Goal: Task Accomplishment & Management: Use online tool/utility

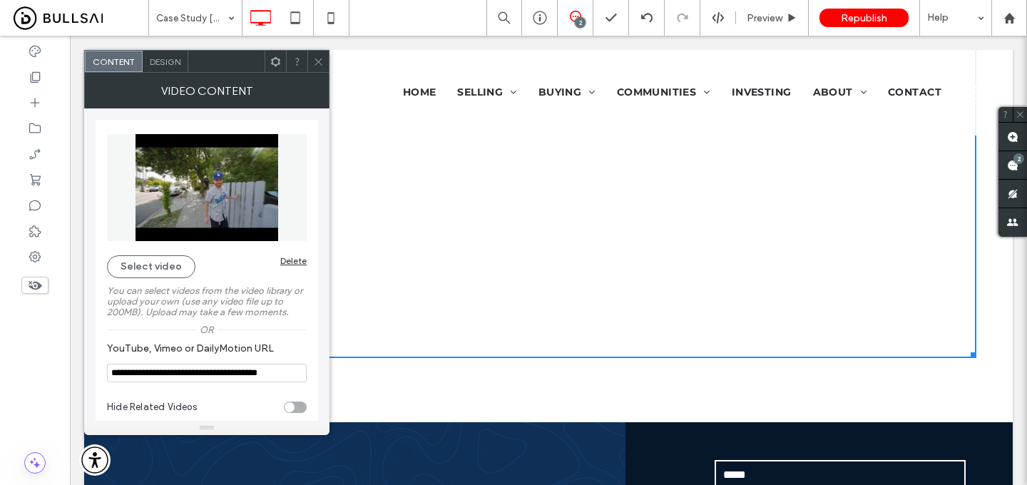
scroll to position [76, 0]
click at [320, 63] on icon at bounding box center [318, 61] width 11 height 11
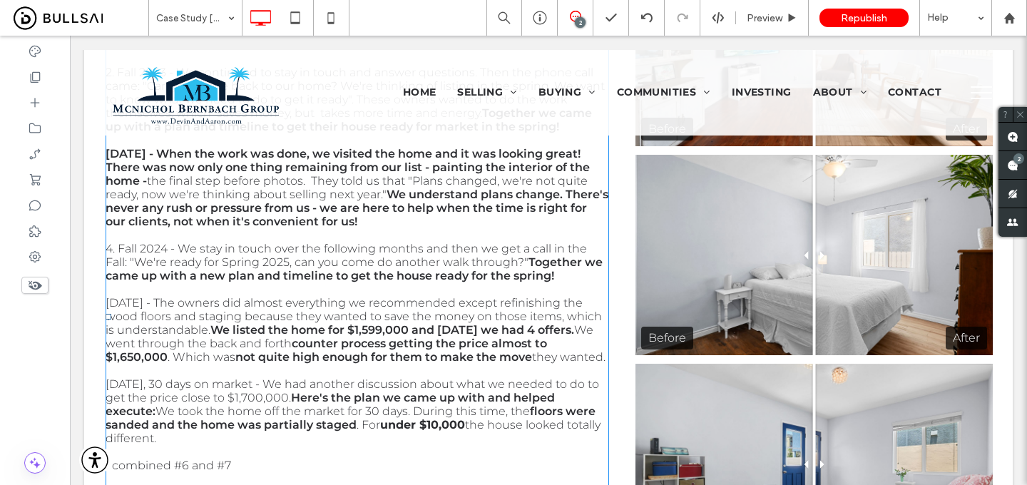
scroll to position [663, 0]
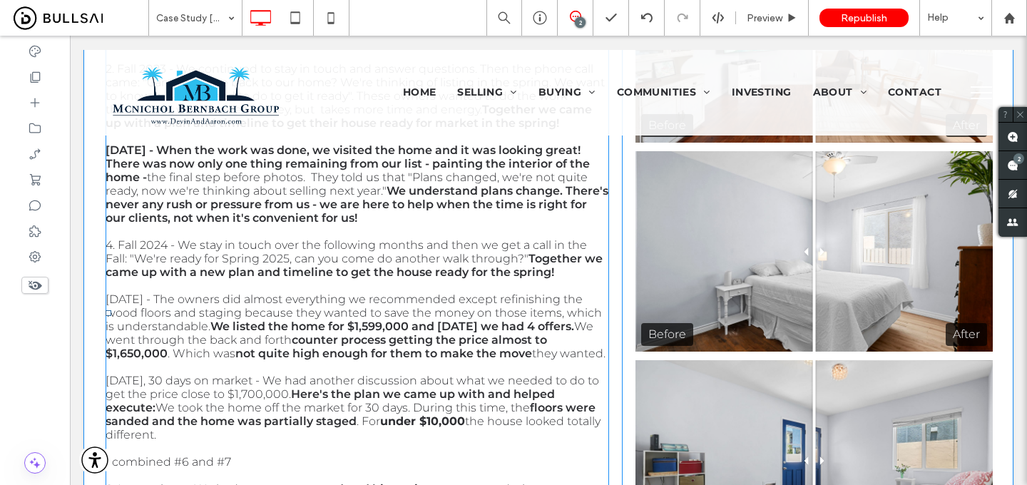
click at [399, 225] on span "There's never any rush or pressure from us - we are here to help when the time …" at bounding box center [357, 204] width 503 height 41
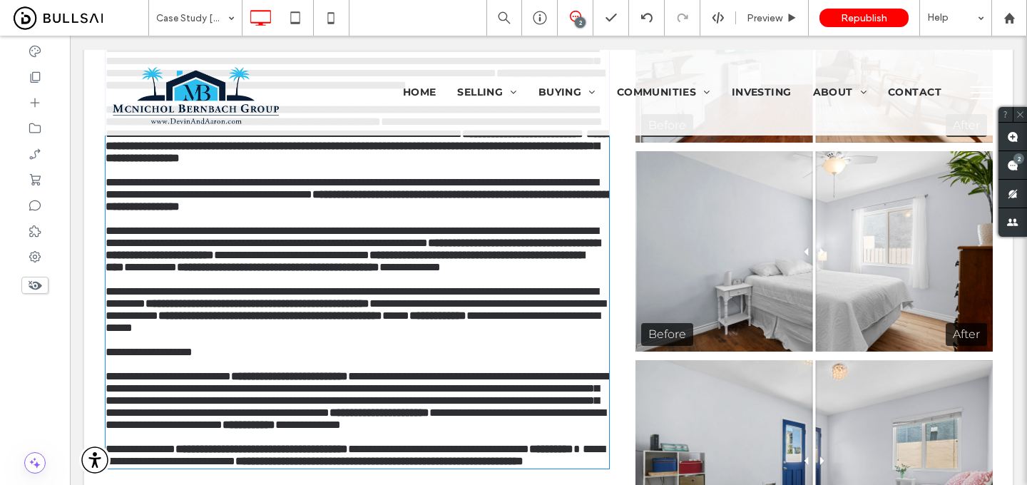
type input "**********"
type input "**"
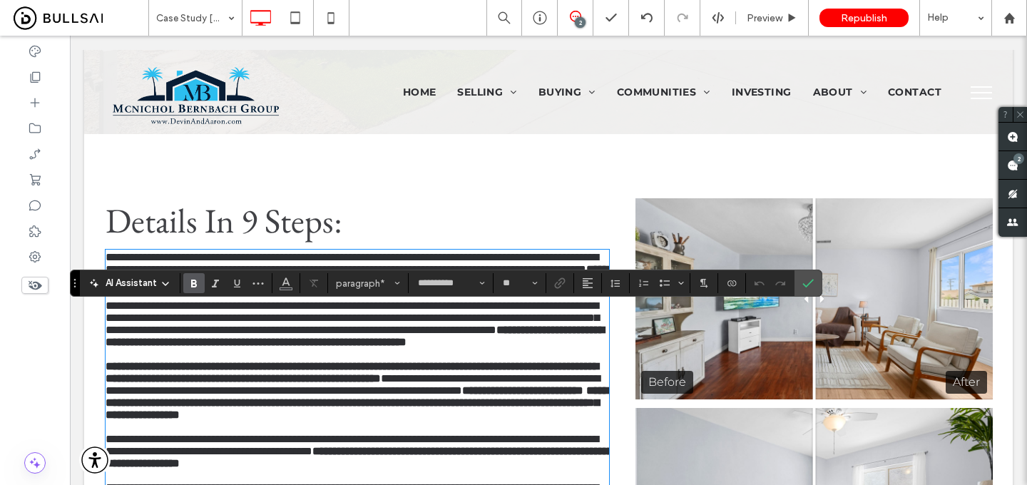
click at [285, 300] on p at bounding box center [358, 293] width 504 height 12
click at [811, 285] on icon "Confirm" at bounding box center [808, 283] width 11 height 11
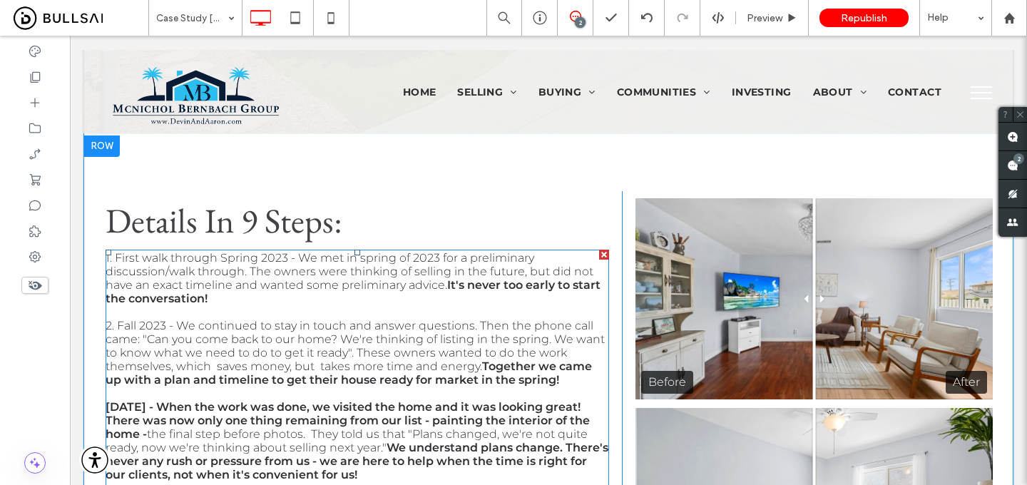
click at [319, 280] on span "1. First walk through Spring 2023 - We met in spring of 2023 for a preliminary …" at bounding box center [350, 271] width 488 height 41
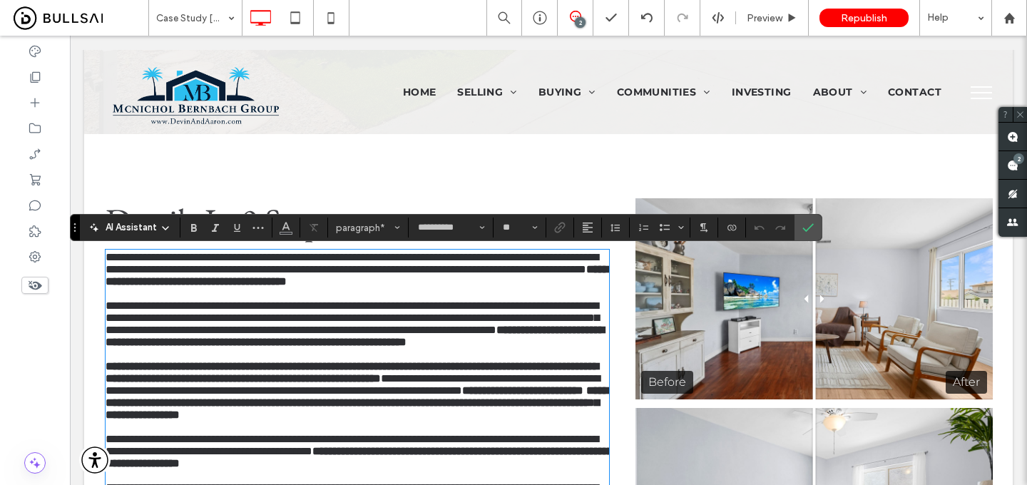
click at [338, 273] on span "**********" at bounding box center [352, 263] width 493 height 23
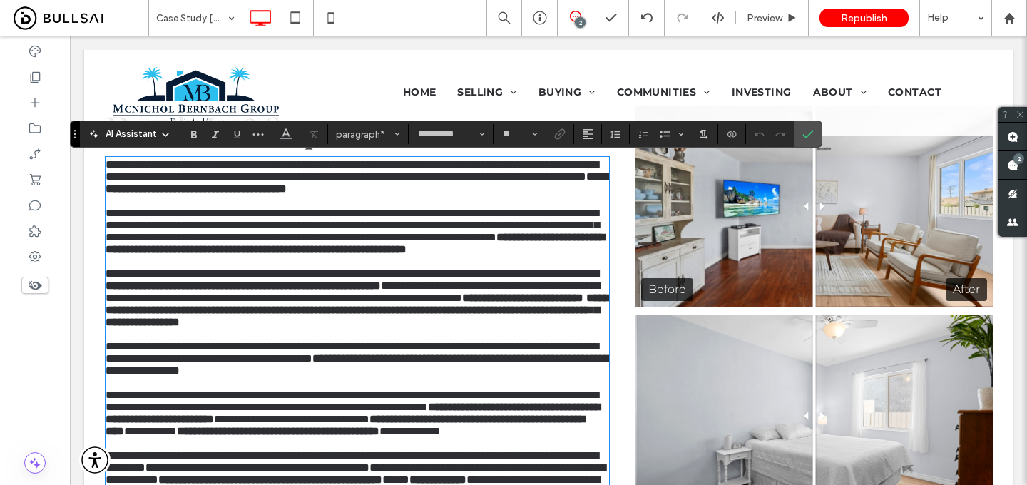
scroll to position [500, 0]
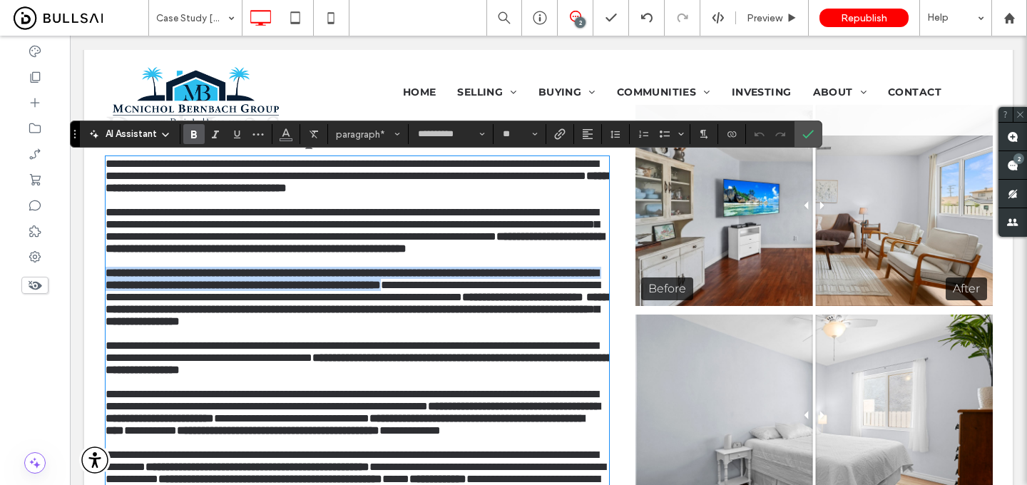
drag, startPoint x: 106, startPoint y: 320, endPoint x: 173, endPoint y: 352, distance: 73.7
click at [173, 327] on p "**********" at bounding box center [358, 297] width 504 height 61
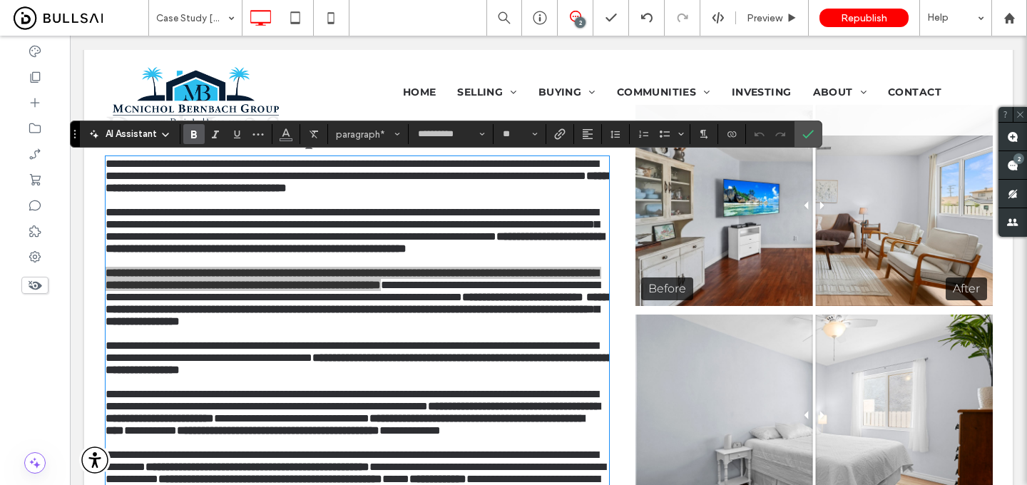
click at [191, 137] on use "Bold" at bounding box center [194, 135] width 6 height 8
click at [812, 131] on use "Confirm" at bounding box center [808, 134] width 11 height 9
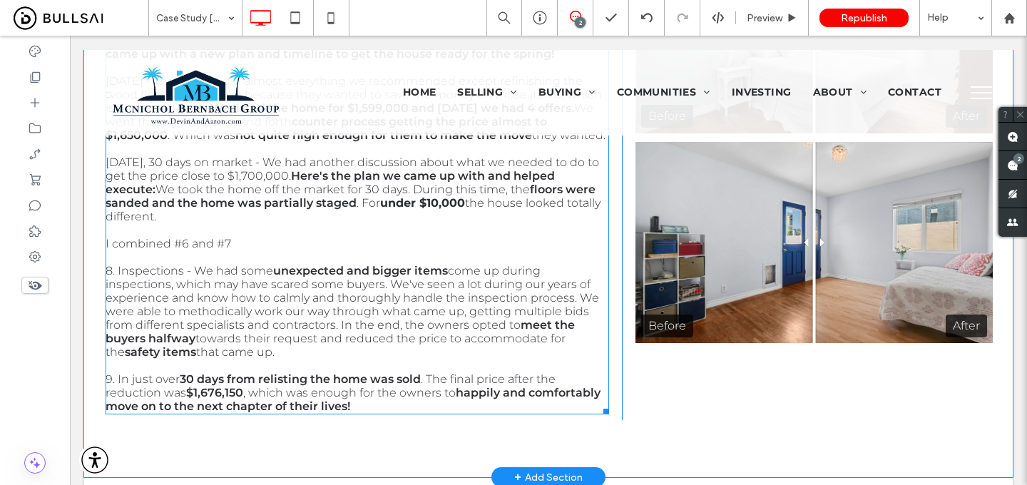
scroll to position [882, 0]
click at [238, 263] on p at bounding box center [358, 257] width 504 height 14
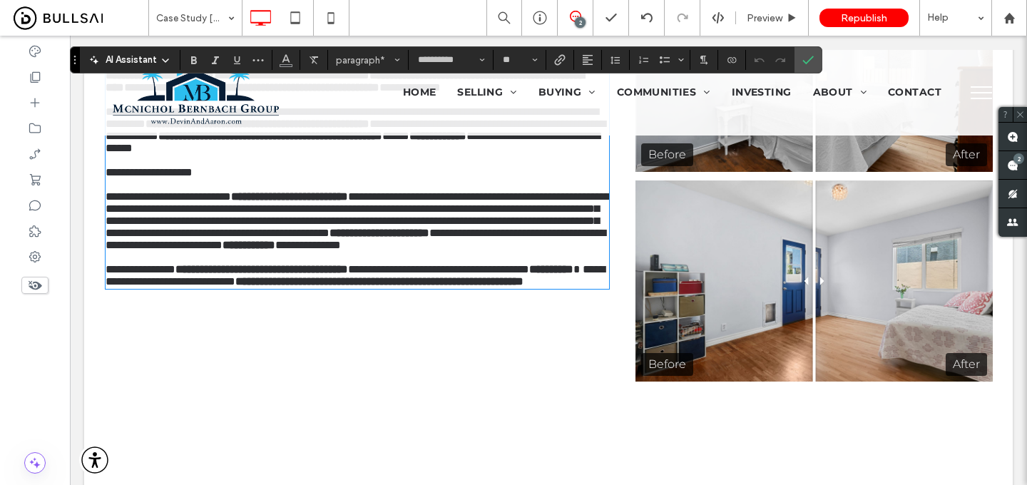
scroll to position [855, 0]
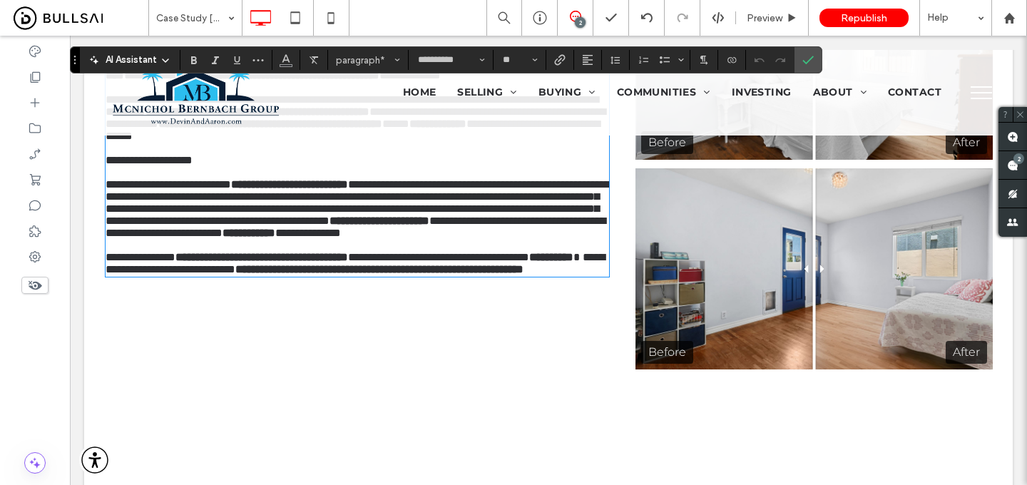
click at [240, 178] on p at bounding box center [358, 172] width 504 height 12
click at [241, 166] on p "**********" at bounding box center [358, 160] width 504 height 12
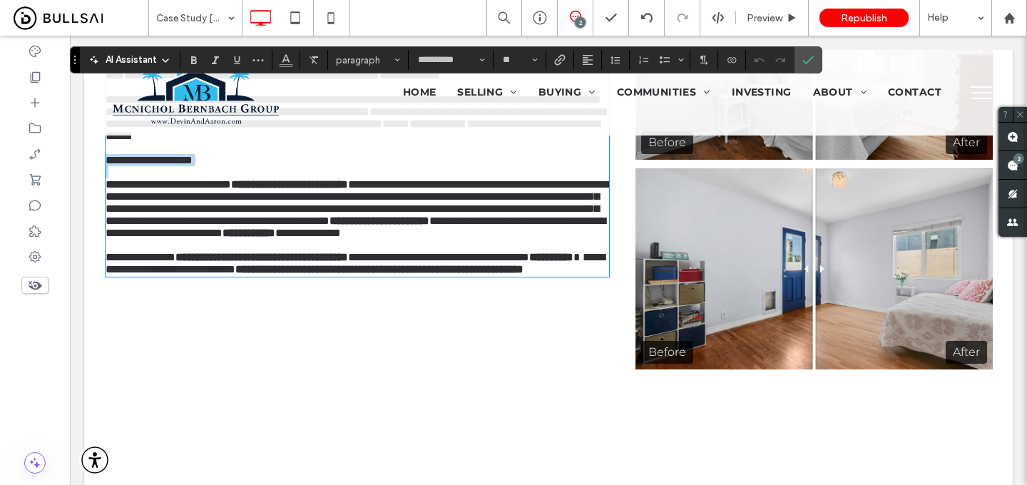
click at [241, 166] on p "**********" at bounding box center [358, 160] width 504 height 12
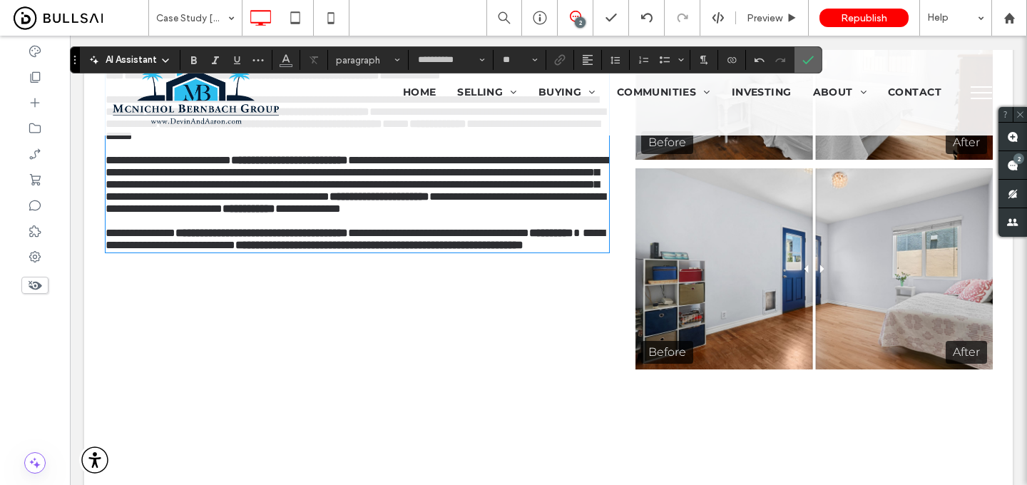
click at [800, 57] on label "Confirm" at bounding box center [808, 60] width 21 height 26
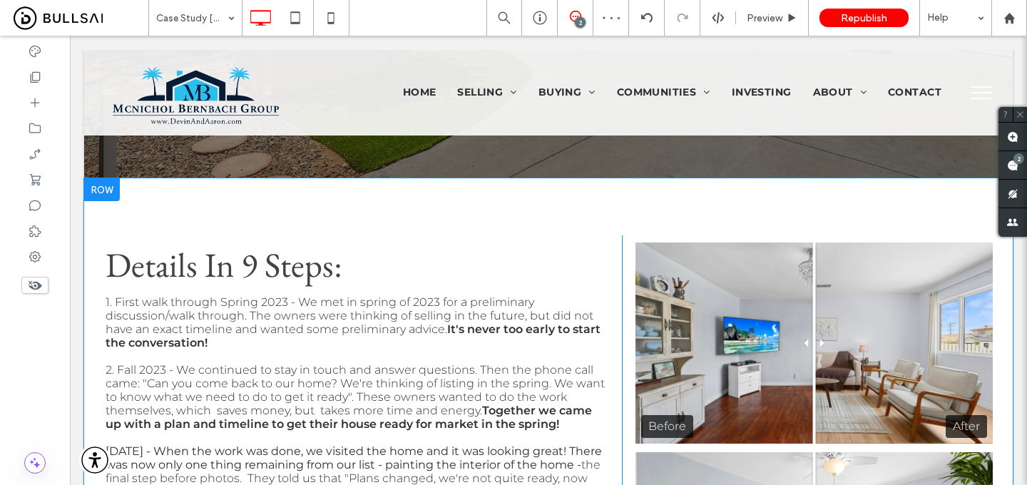
scroll to position [356, 0]
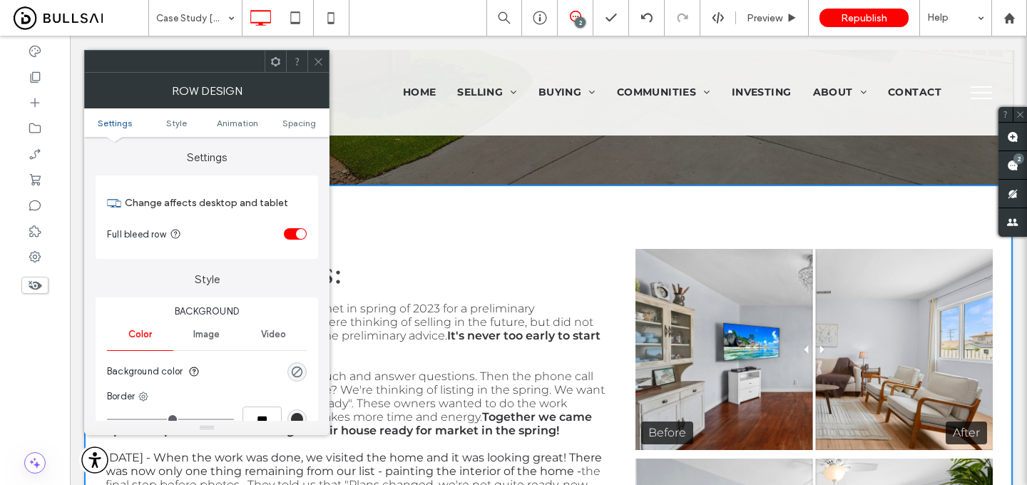
click at [297, 226] on section "Full bleed row" at bounding box center [207, 234] width 200 height 36
click at [297, 231] on div "toggle" at bounding box center [301, 234] width 10 height 10
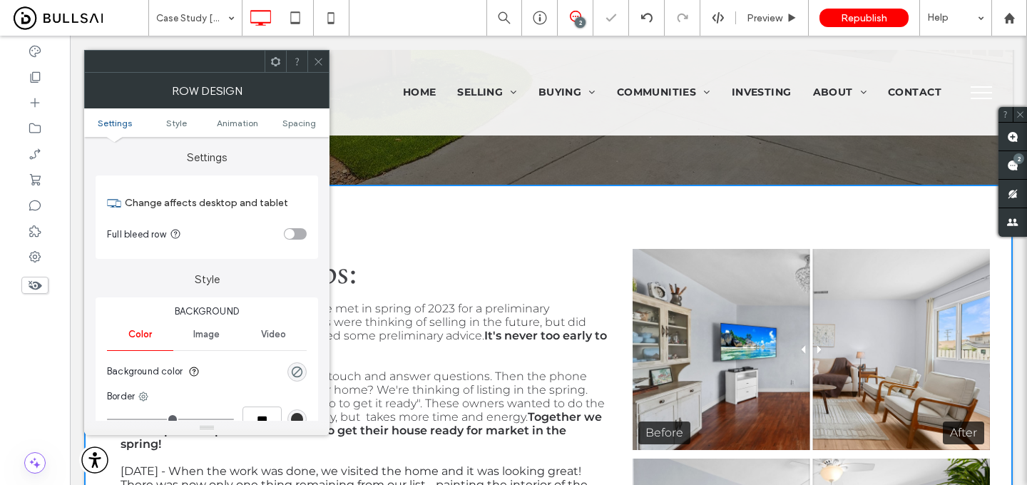
click at [320, 57] on icon at bounding box center [318, 61] width 11 height 11
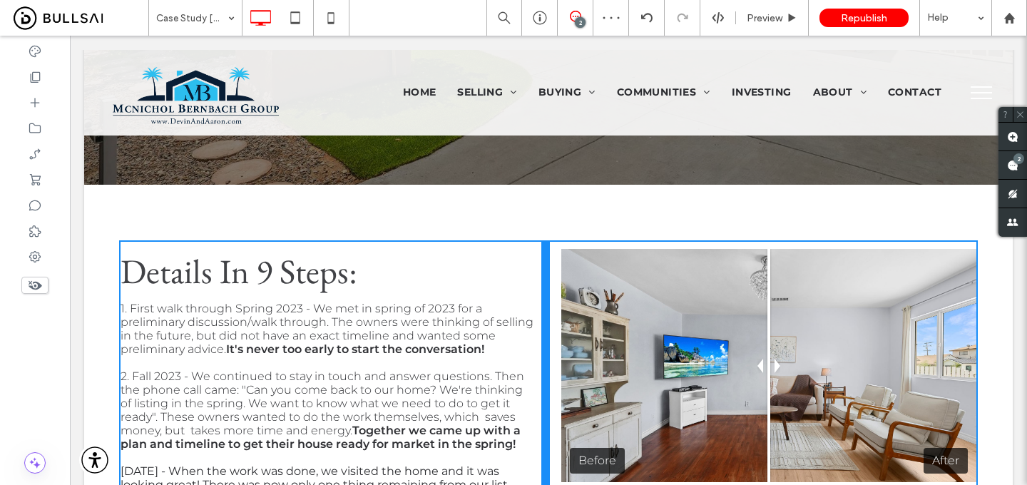
drag, startPoint x: 619, startPoint y: 295, endPoint x: 559, endPoint y: 294, distance: 59.2
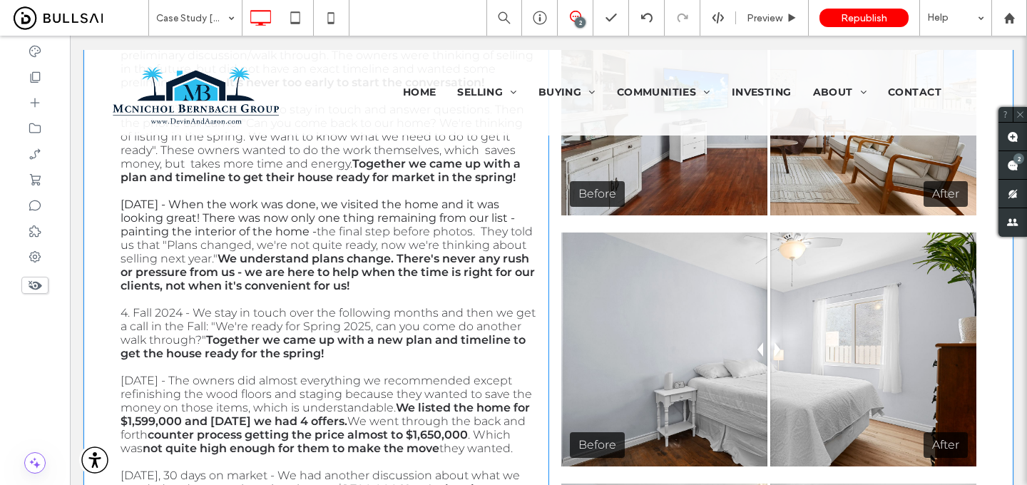
scroll to position [0, 0]
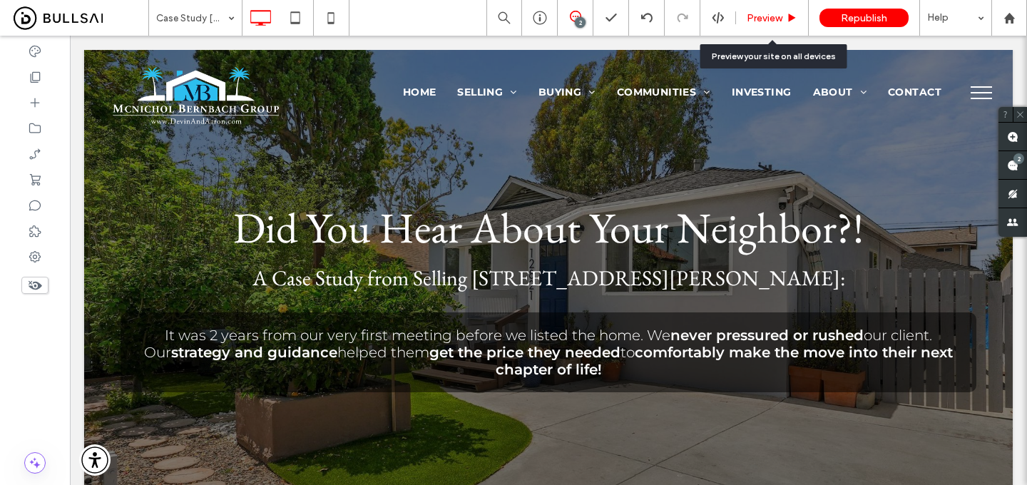
click at [783, 14] on div "Preview" at bounding box center [772, 18] width 72 height 12
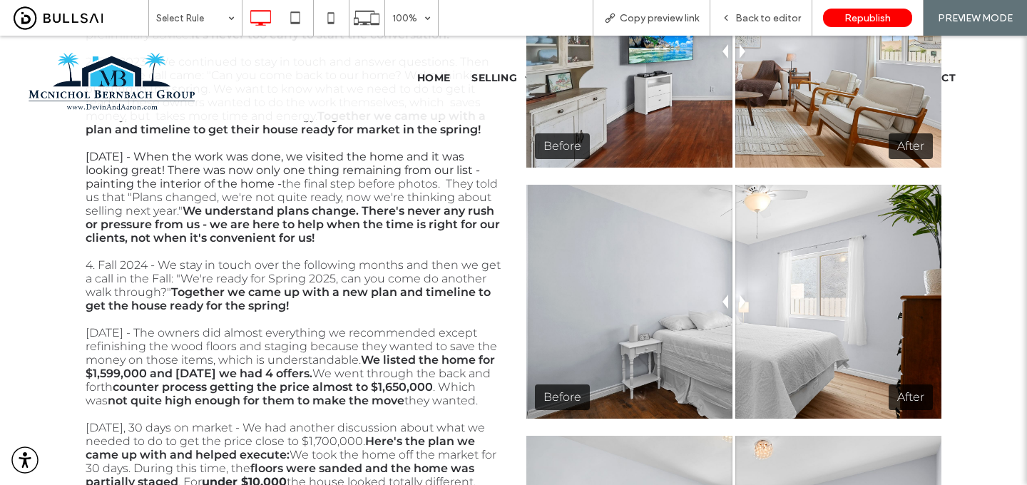
scroll to position [633, 0]
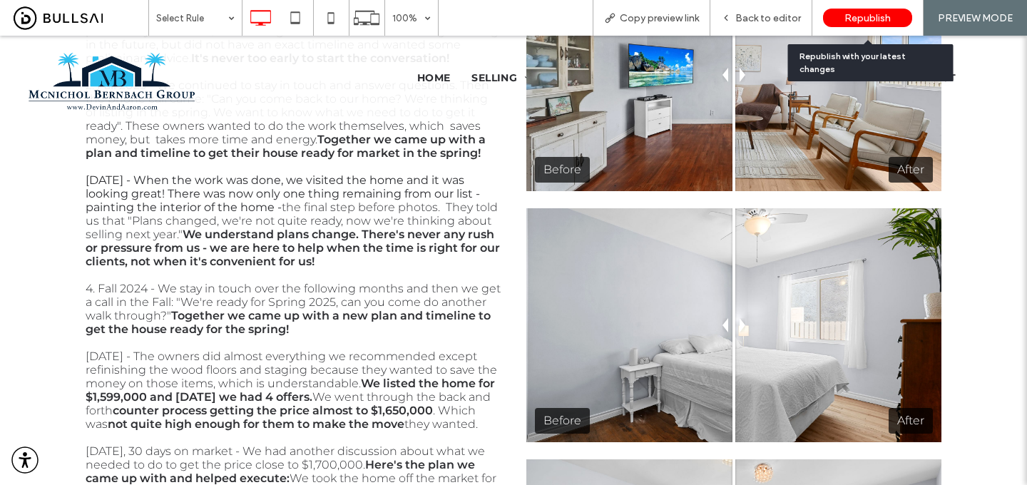
click at [873, 19] on span "Republish" at bounding box center [868, 18] width 46 height 12
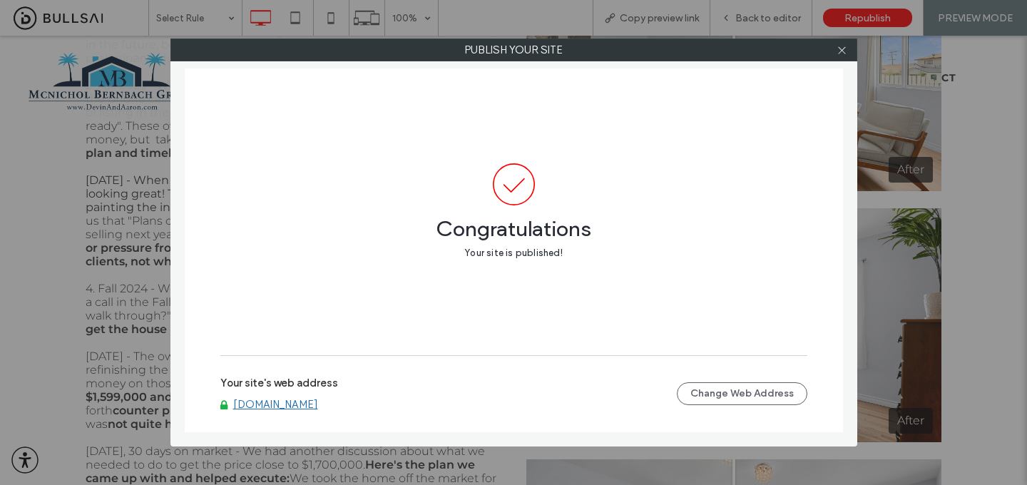
click at [298, 405] on link "www.devinandaaron.com" at bounding box center [275, 404] width 85 height 13
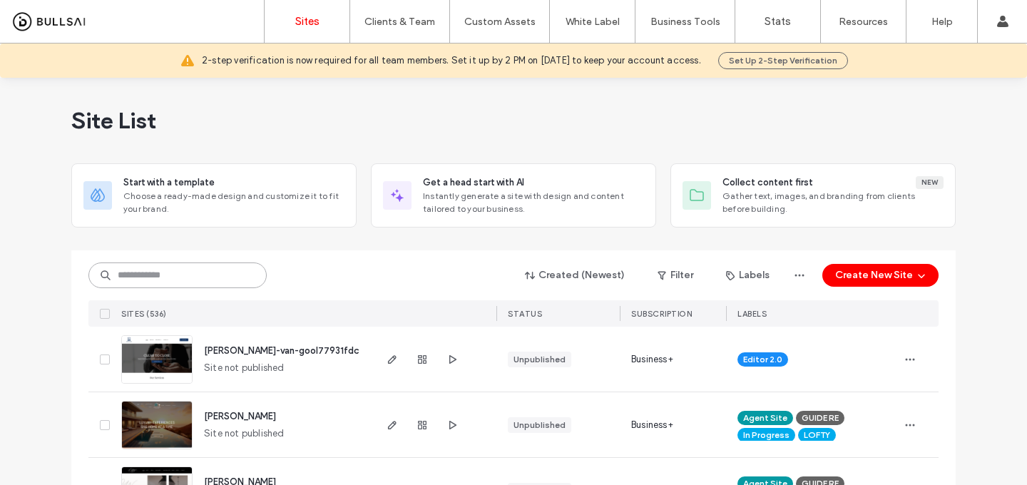
click at [231, 278] on input at bounding box center [177, 276] width 178 height 26
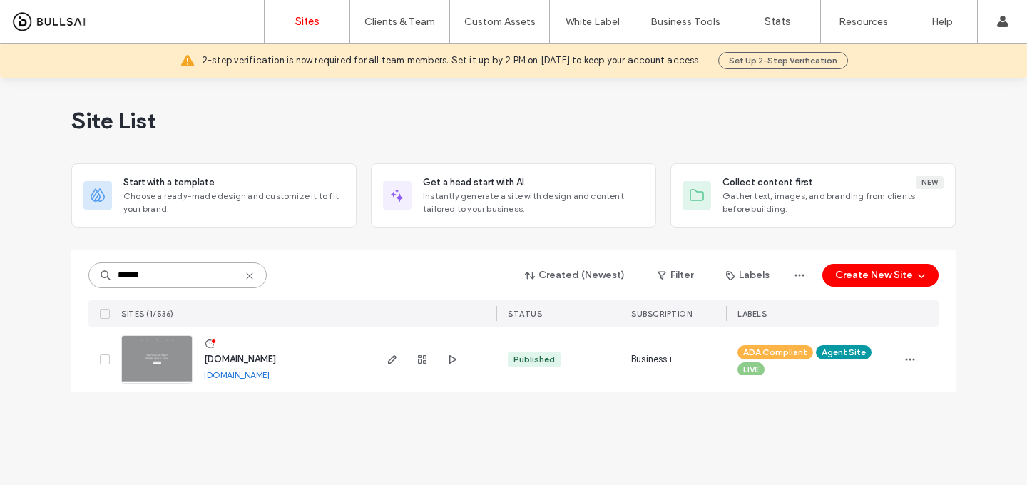
type input "******"
click at [248, 362] on span "www.mikebaiz.com" at bounding box center [240, 359] width 72 height 11
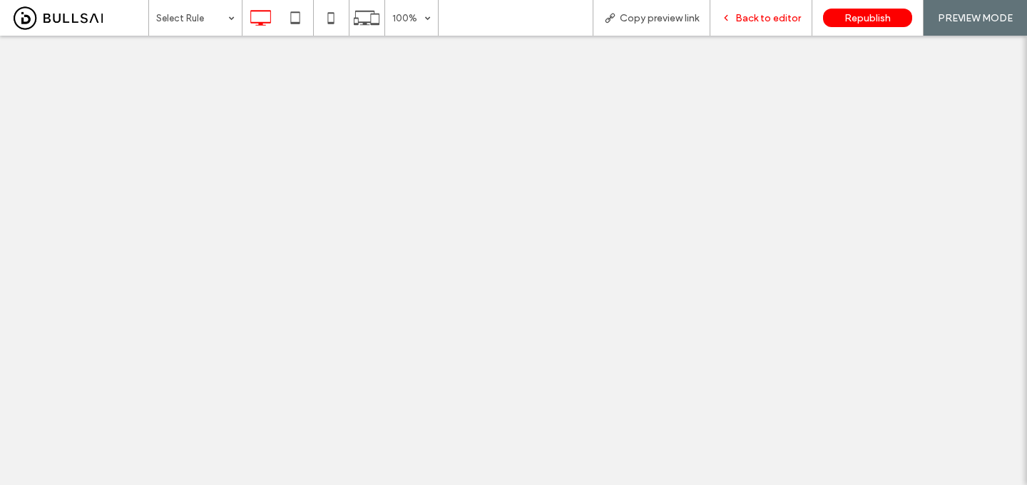
click at [763, 16] on span "Back to editor" at bounding box center [769, 18] width 66 height 12
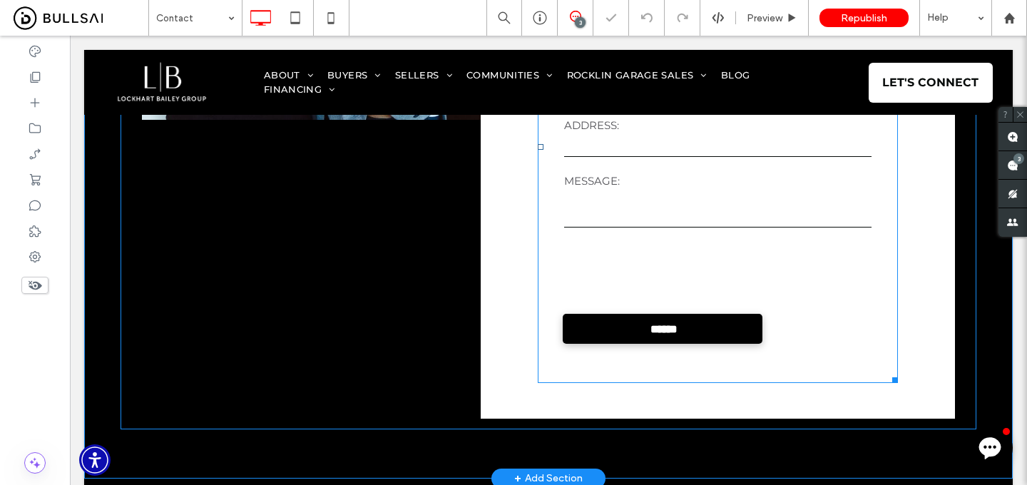
scroll to position [446, 0]
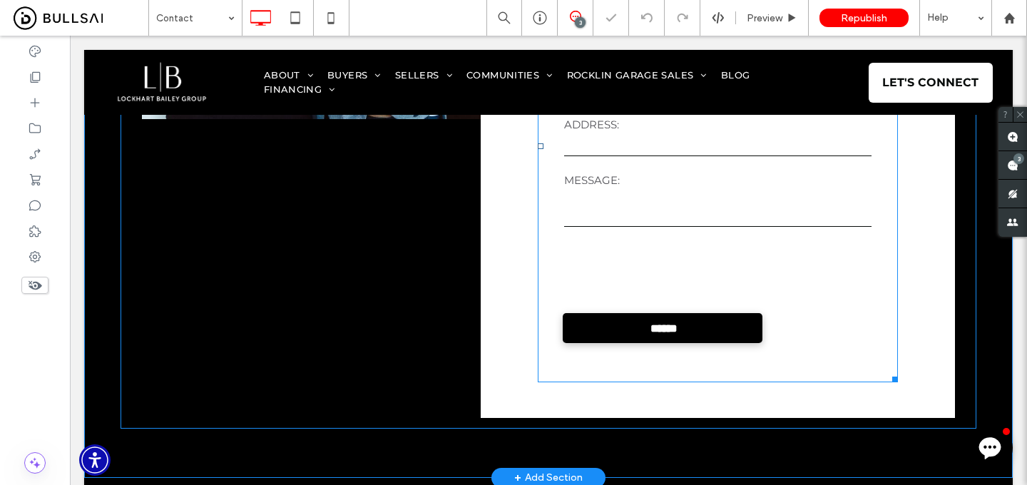
click at [755, 220] on textarea at bounding box center [717, 209] width 307 height 36
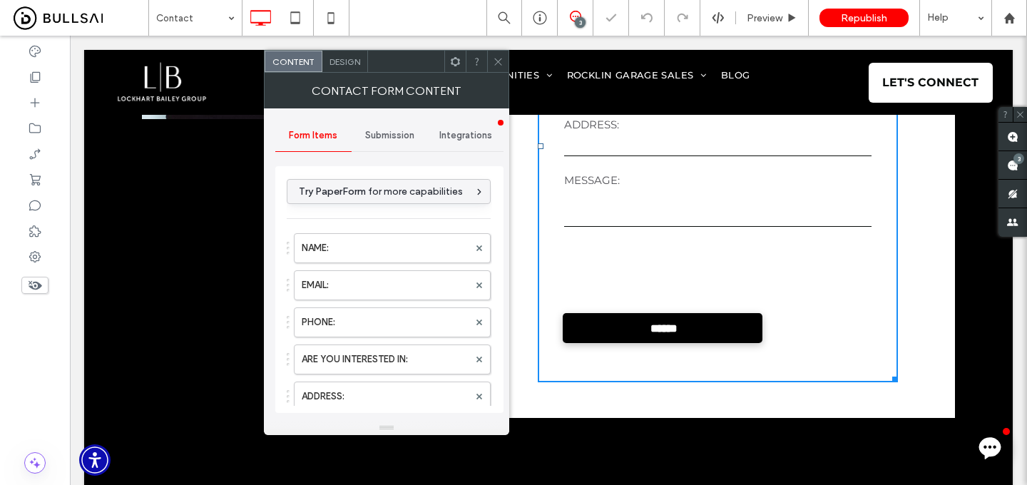
type input "******"
type input "**********"
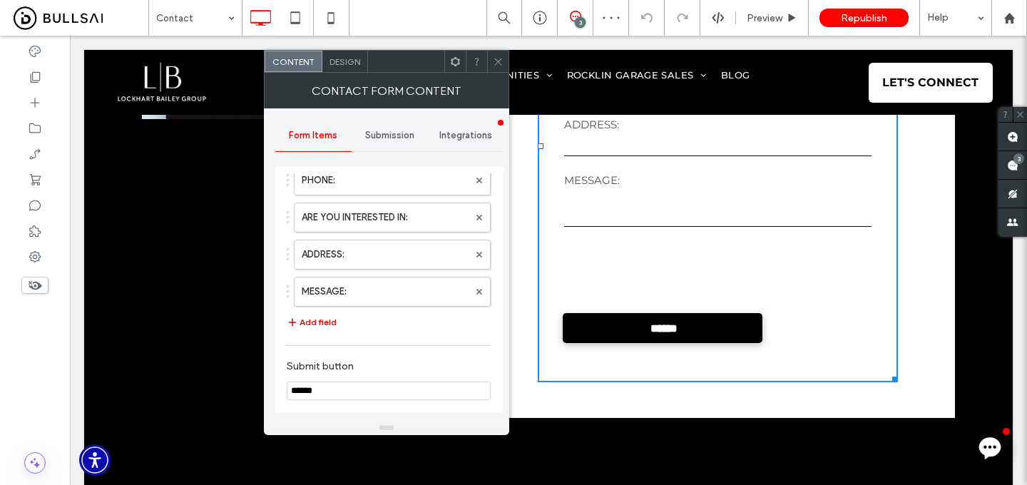
click at [307, 320] on button "Add field" at bounding box center [312, 322] width 50 height 17
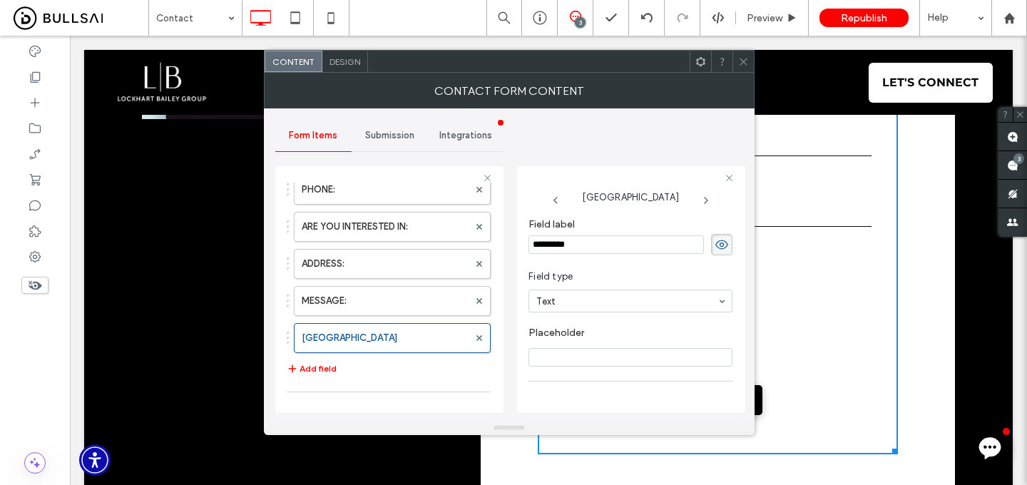
click at [592, 248] on input "*********" at bounding box center [616, 244] width 175 height 19
type input "**********"
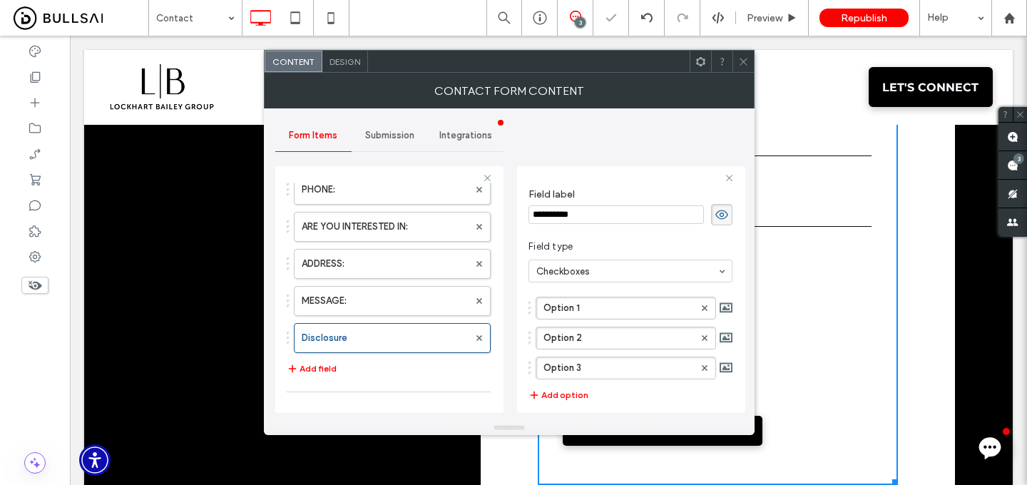
scroll to position [6, 0]
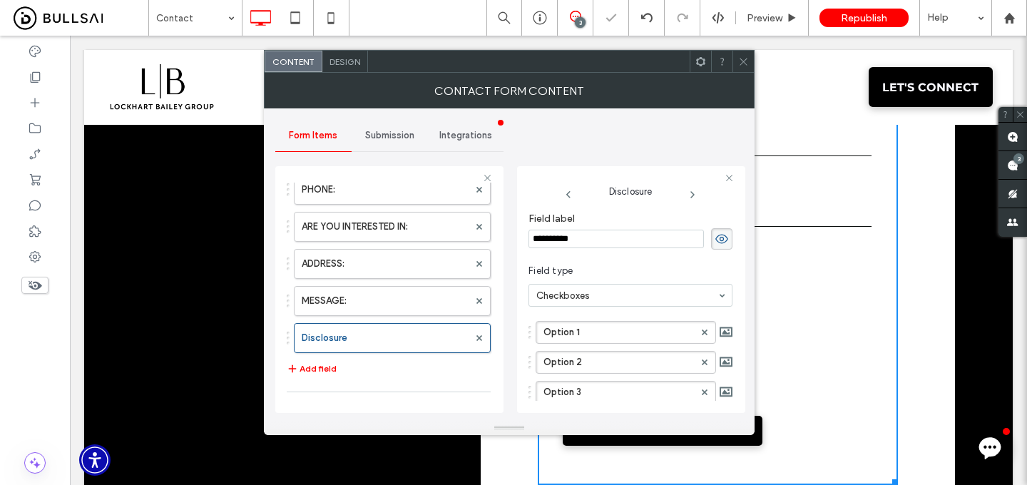
click at [716, 240] on use at bounding box center [722, 239] width 13 height 9
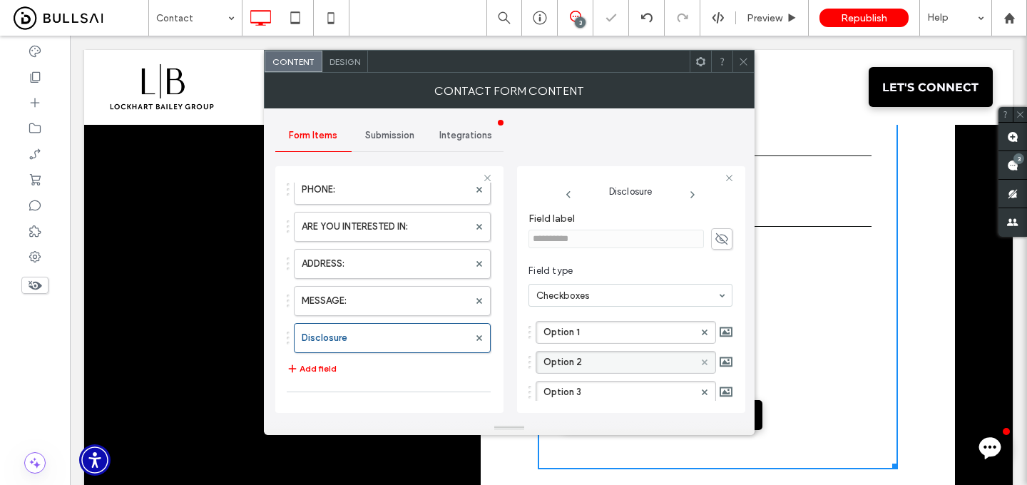
click at [702, 360] on use at bounding box center [705, 363] width 6 height 6
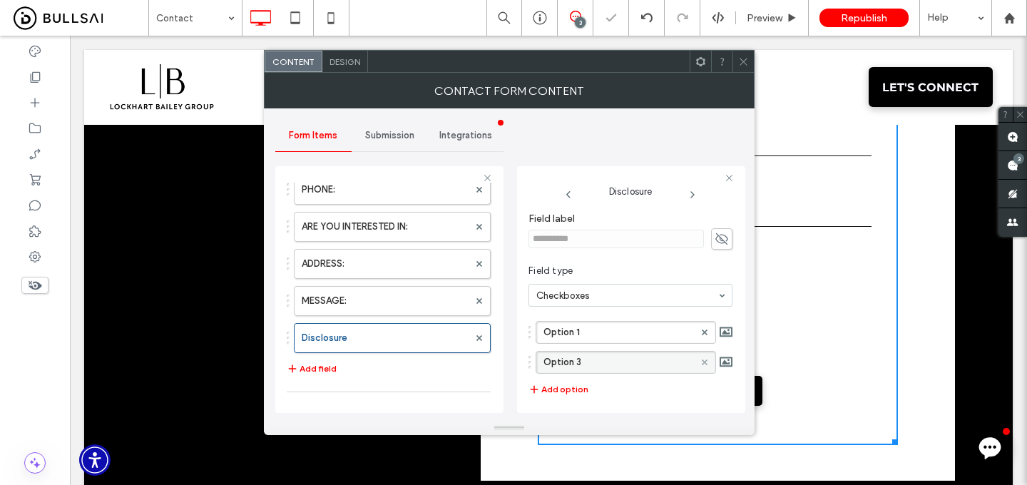
click at [702, 360] on use at bounding box center [705, 363] width 6 height 6
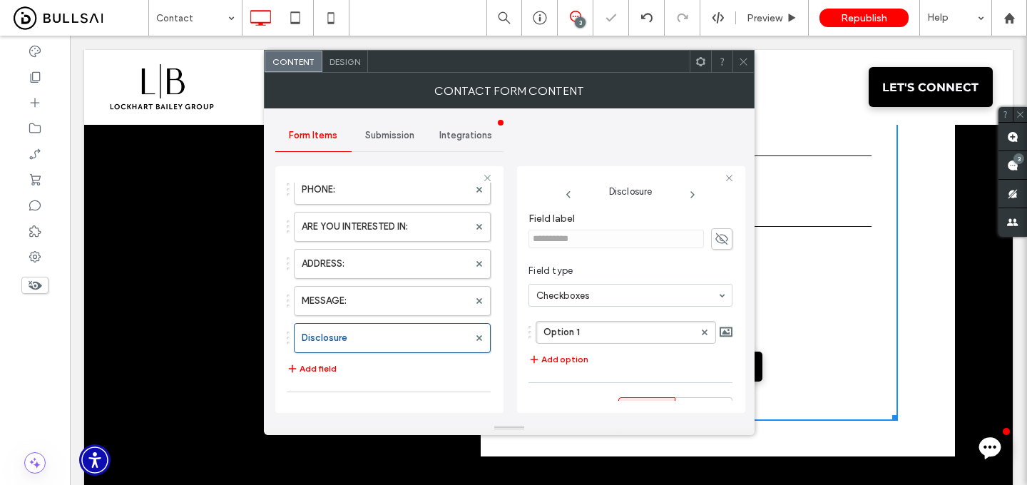
scroll to position [72, 0]
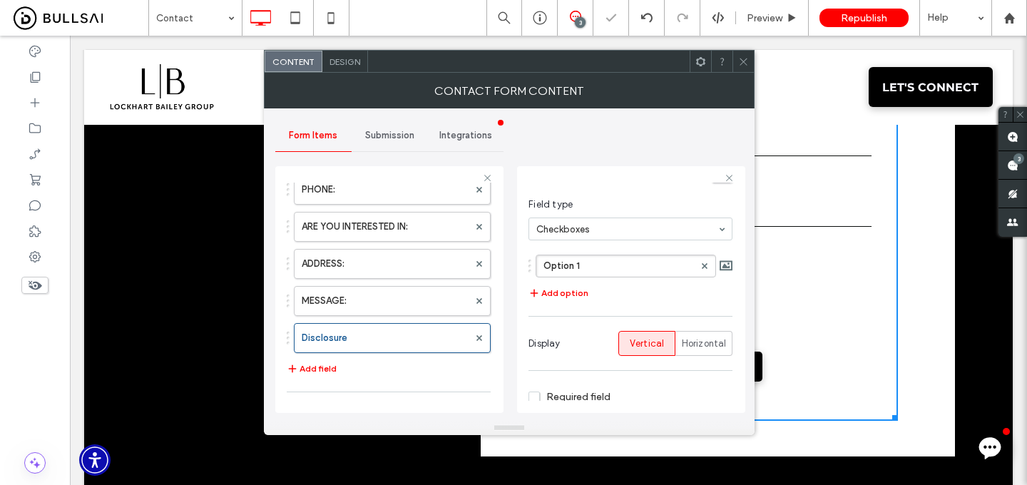
click at [564, 399] on span "Required field" at bounding box center [570, 397] width 82 height 12
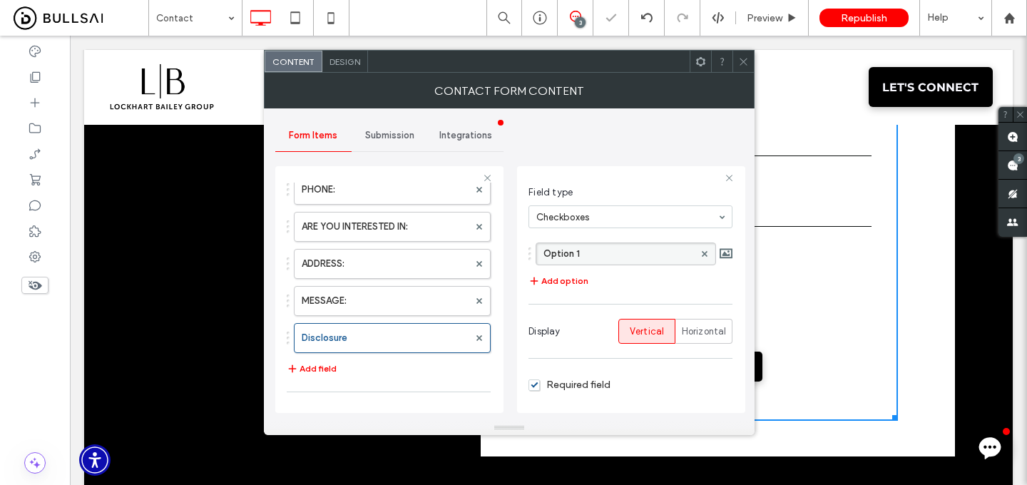
scroll to position [81, 0]
click at [618, 264] on label "Option 1" at bounding box center [619, 257] width 151 height 21
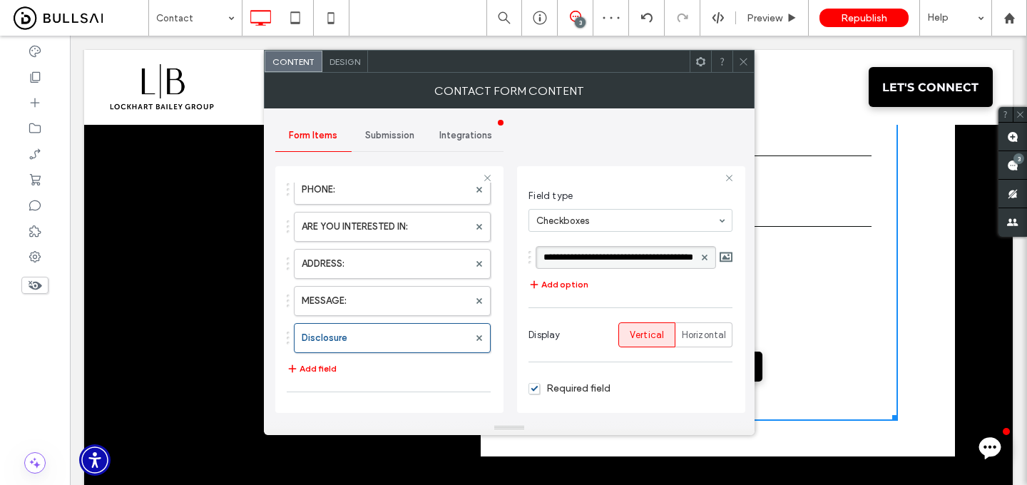
click at [579, 258] on input "********" at bounding box center [619, 258] width 151 height 10
type input "**********"
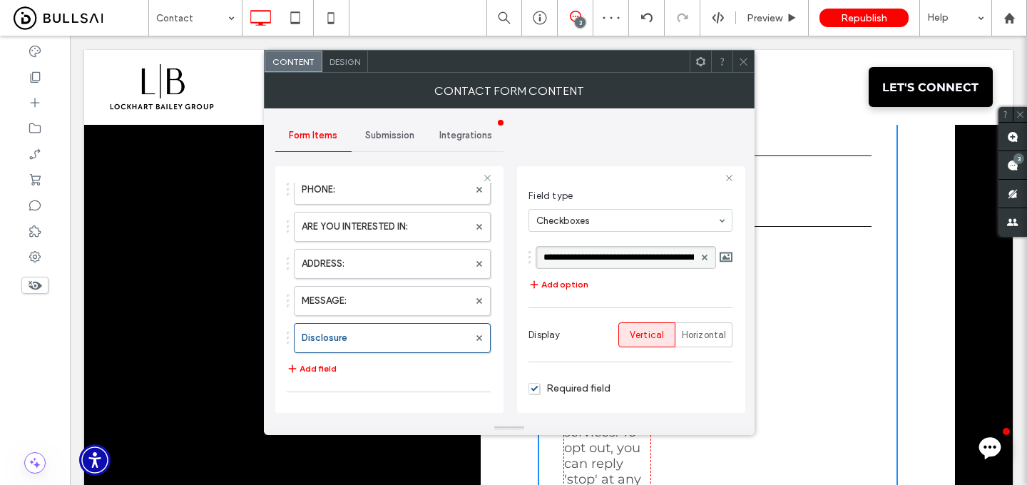
scroll to position [0, 1322]
click at [744, 63] on icon at bounding box center [743, 61] width 11 height 11
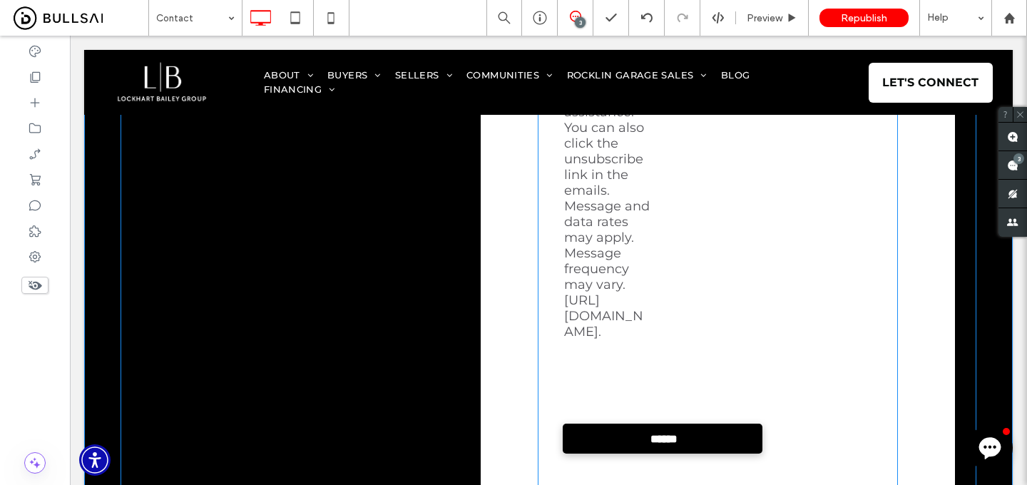
scroll to position [839, 0]
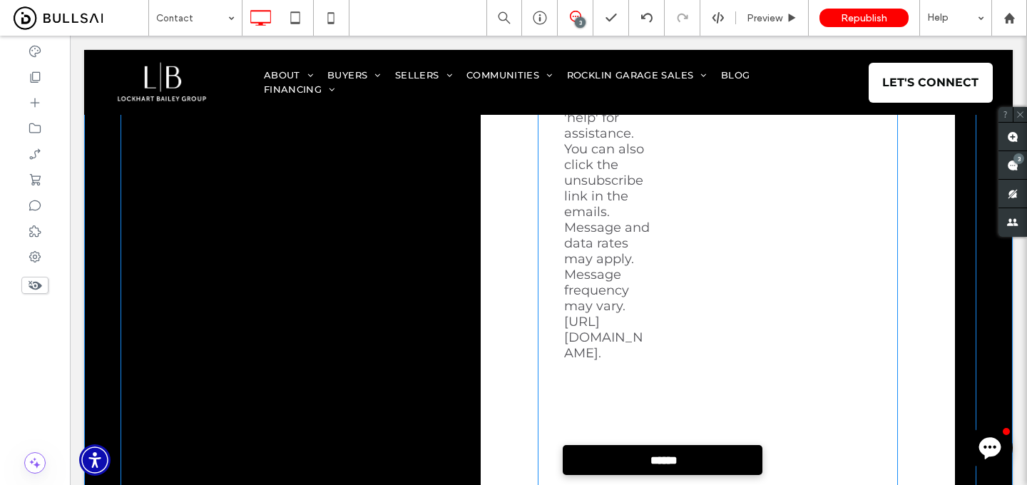
click at [601, 283] on span "I agree to be contacted by the Lockhart Bailey Group via call, email, and text …" at bounding box center [607, 117] width 86 height 487
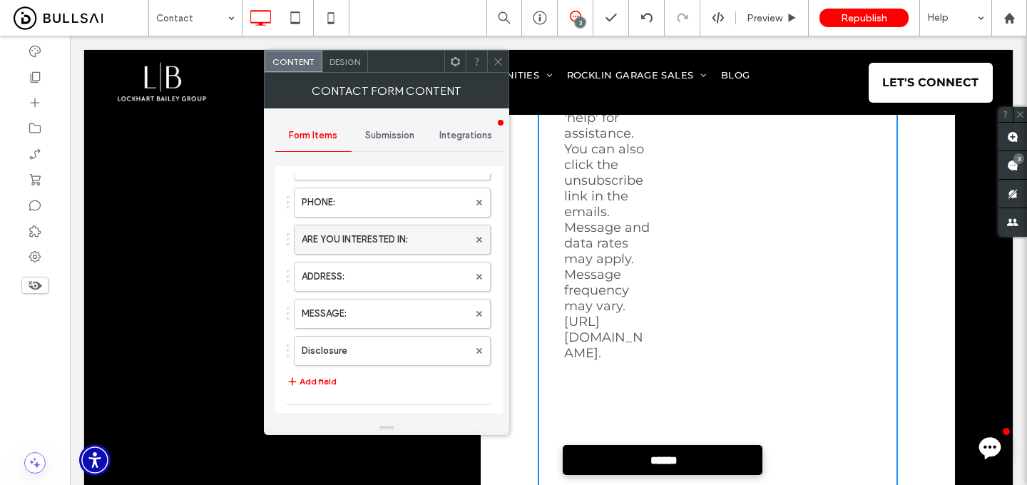
scroll to position [154, 0]
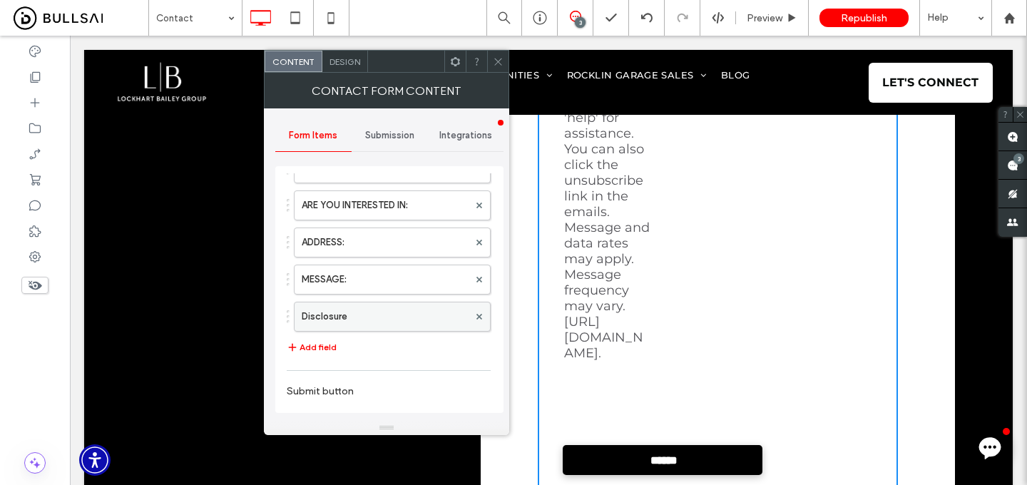
click at [399, 311] on label "Disclosure" at bounding box center [385, 316] width 167 height 29
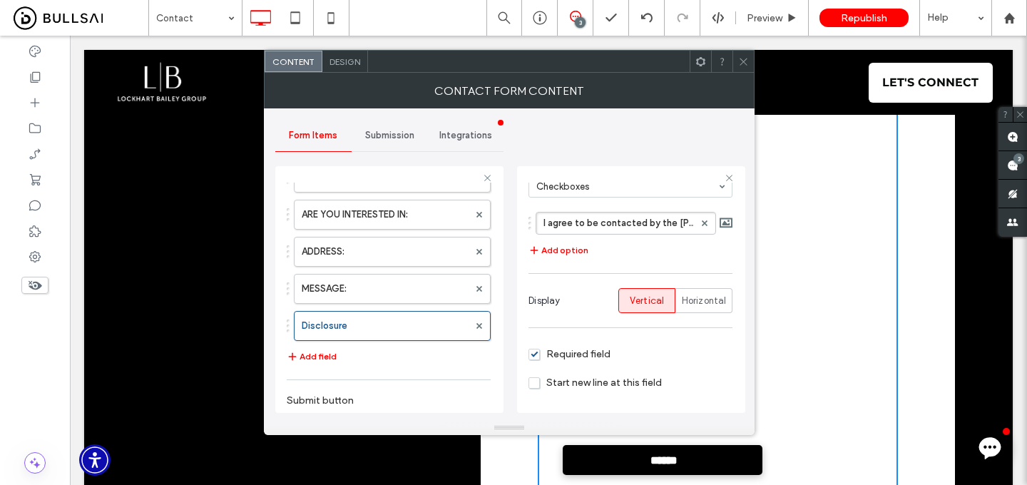
scroll to position [114, 0]
click at [682, 303] on span "Horizontal" at bounding box center [704, 302] width 45 height 14
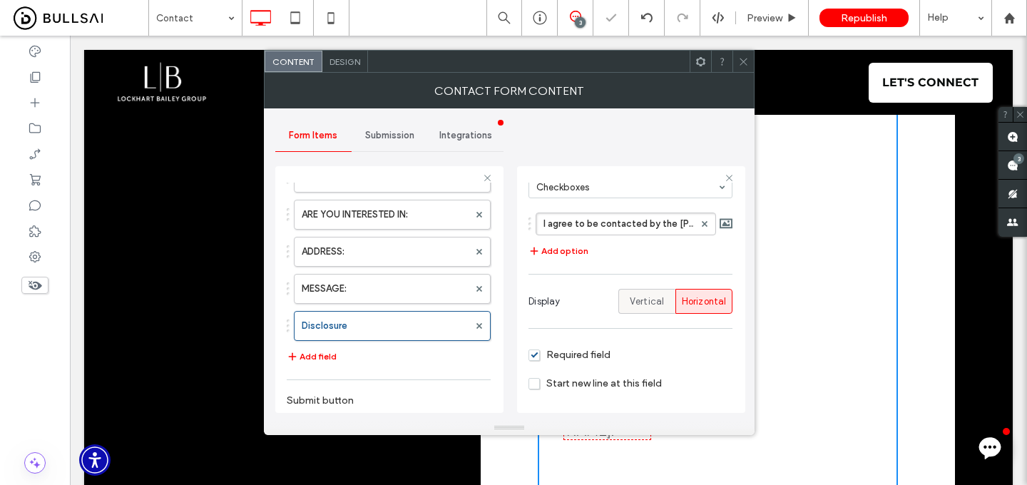
click at [655, 303] on span "Vertical" at bounding box center [647, 302] width 35 height 14
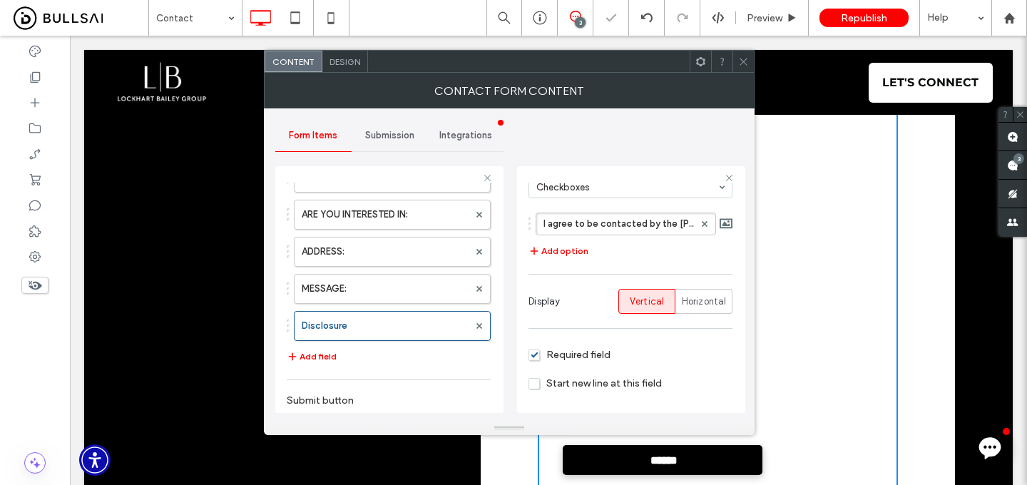
click at [598, 377] on span "Start new line at this field" at bounding box center [595, 383] width 133 height 12
click at [741, 61] on icon at bounding box center [743, 61] width 11 height 11
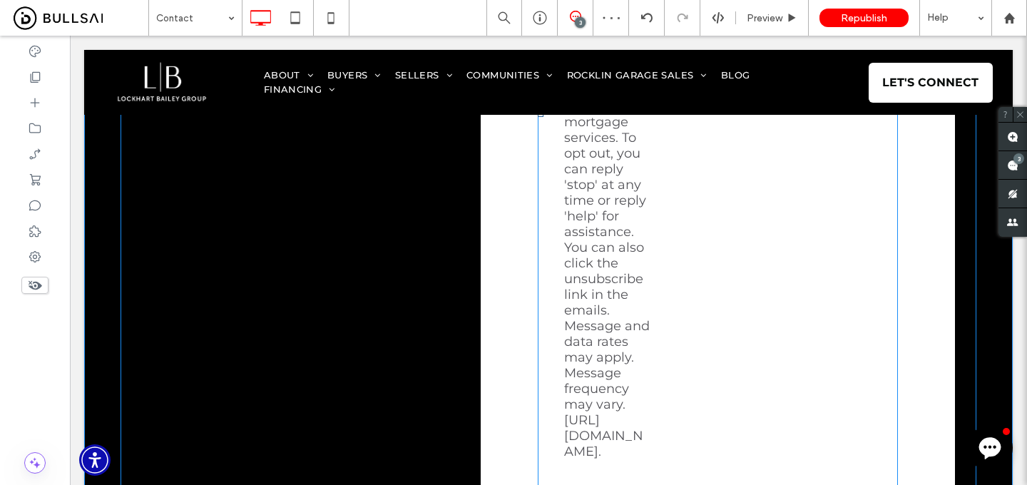
scroll to position [810, 0]
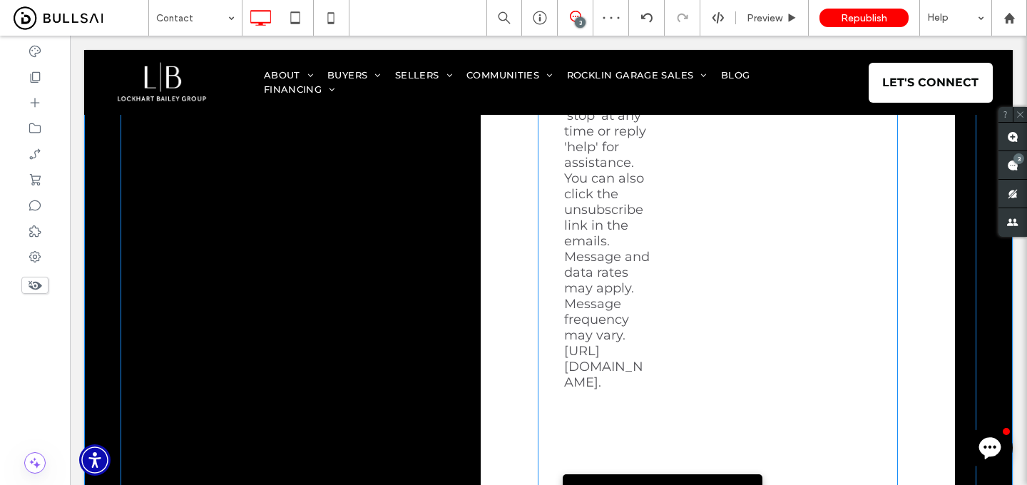
click at [621, 311] on span "I agree to be contacted by the Lockhart Bailey Group via call, email, and text …" at bounding box center [607, 147] width 86 height 487
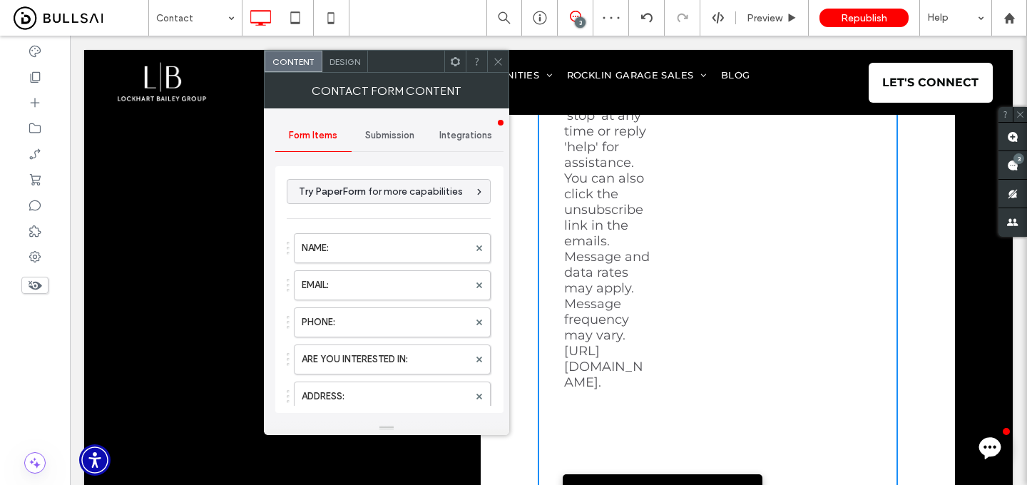
type input "******"
type input "**********"
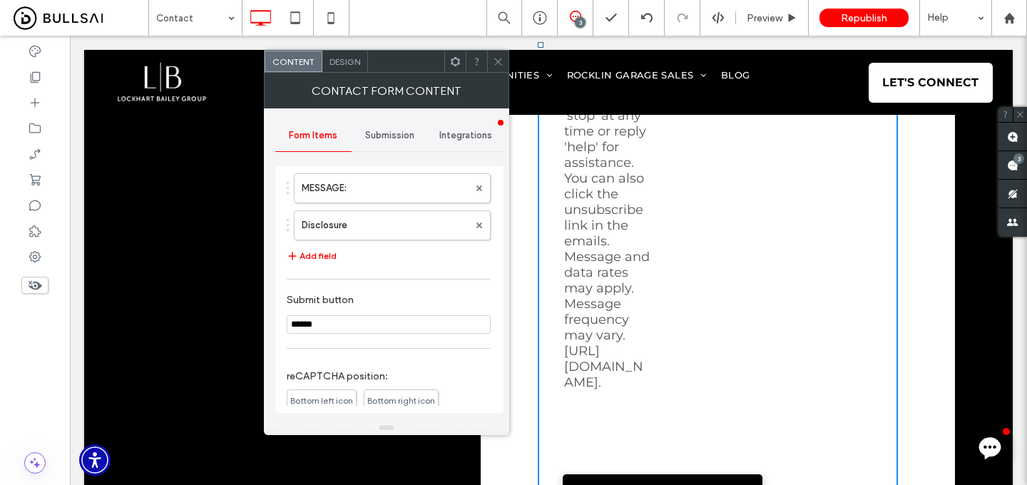
scroll to position [239, 0]
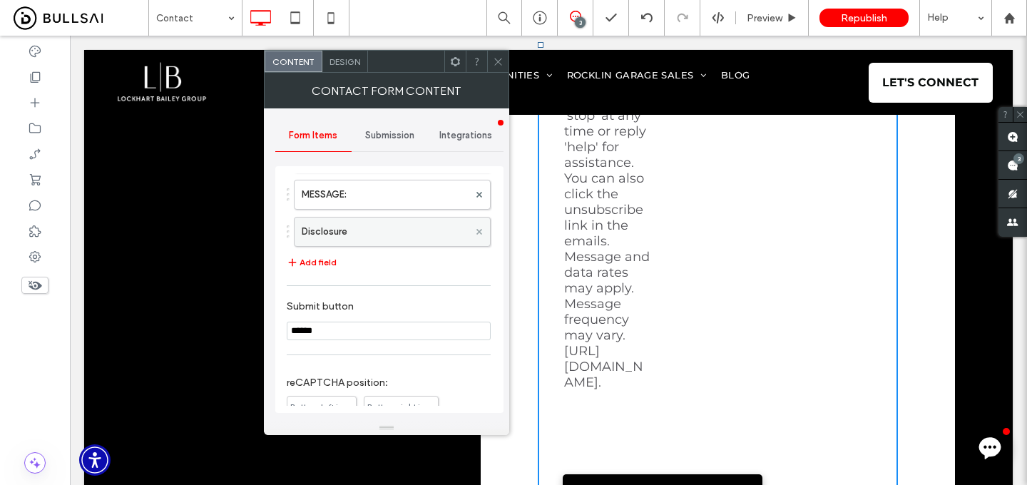
click at [477, 230] on use at bounding box center [480, 232] width 6 height 6
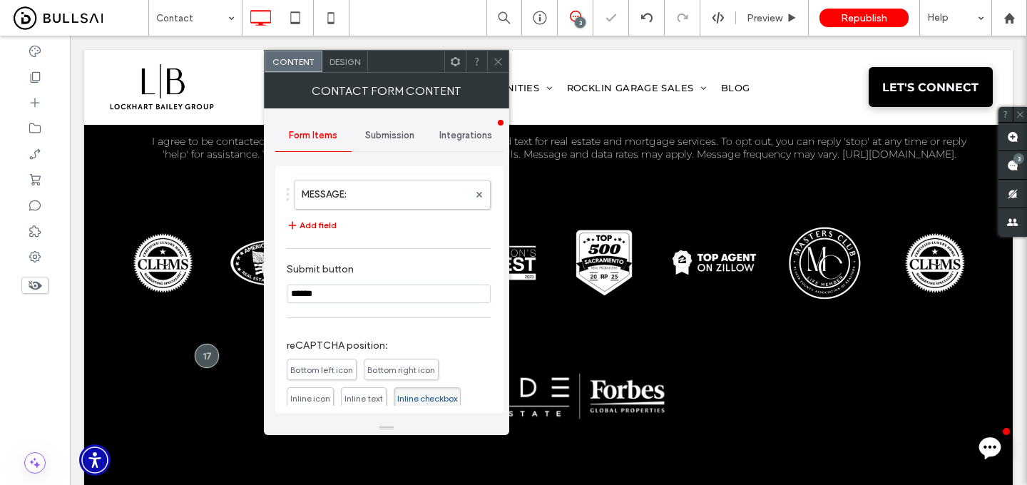
click at [322, 220] on button "Add field" at bounding box center [312, 225] width 50 height 17
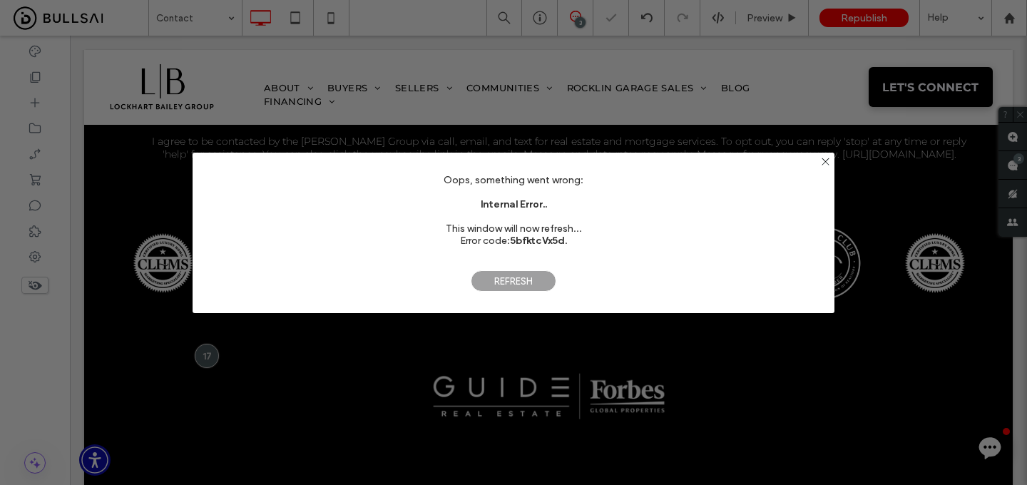
click at [510, 288] on span "Refresh" at bounding box center [514, 280] width 86 height 21
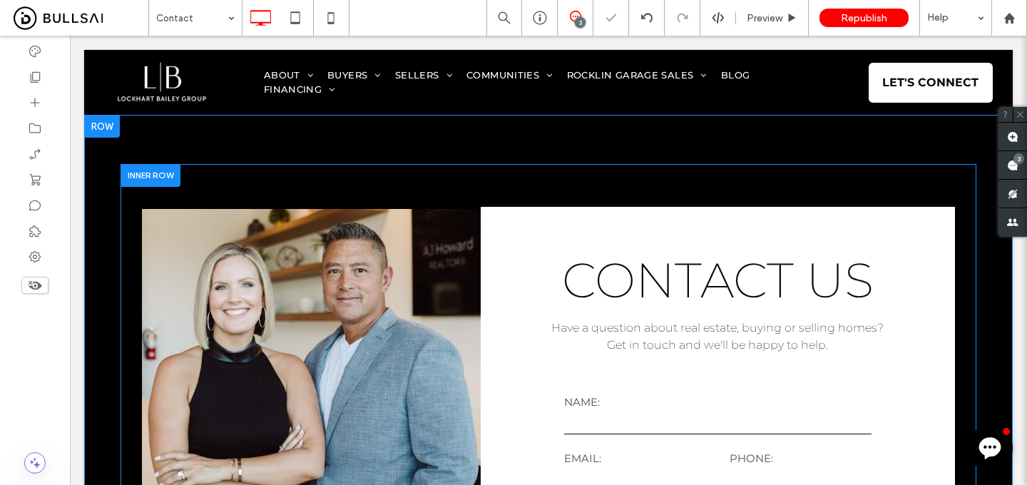
scroll to position [362, 0]
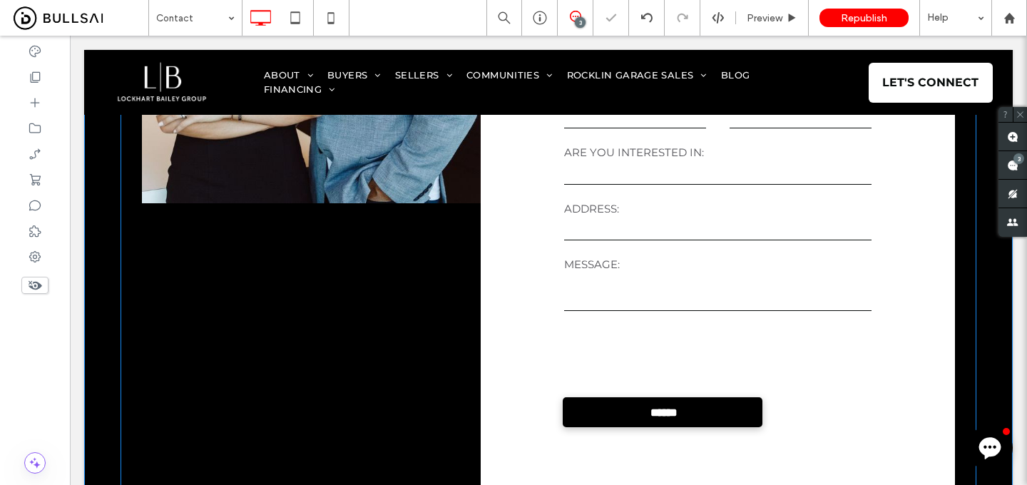
click at [657, 288] on textarea at bounding box center [717, 293] width 307 height 36
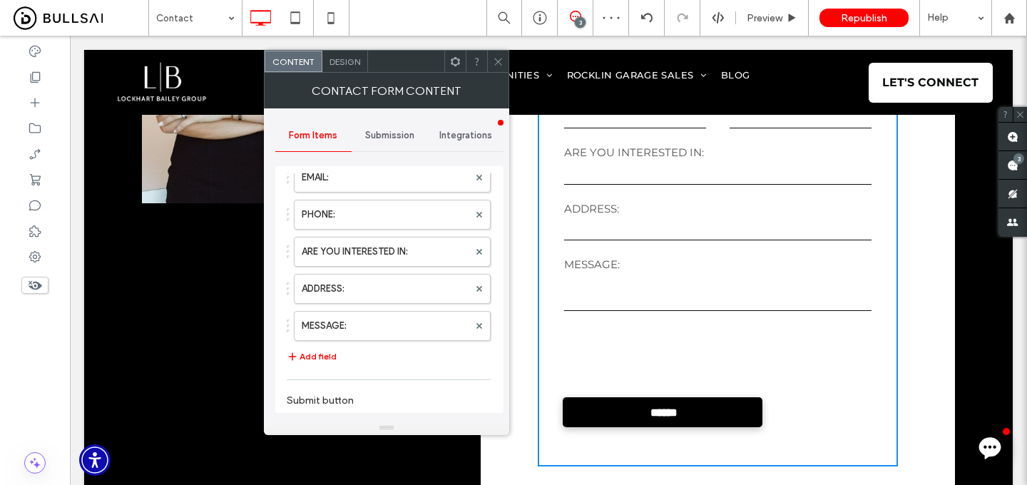
scroll to position [109, 0]
click at [328, 352] on button "Add field" at bounding box center [312, 355] width 50 height 17
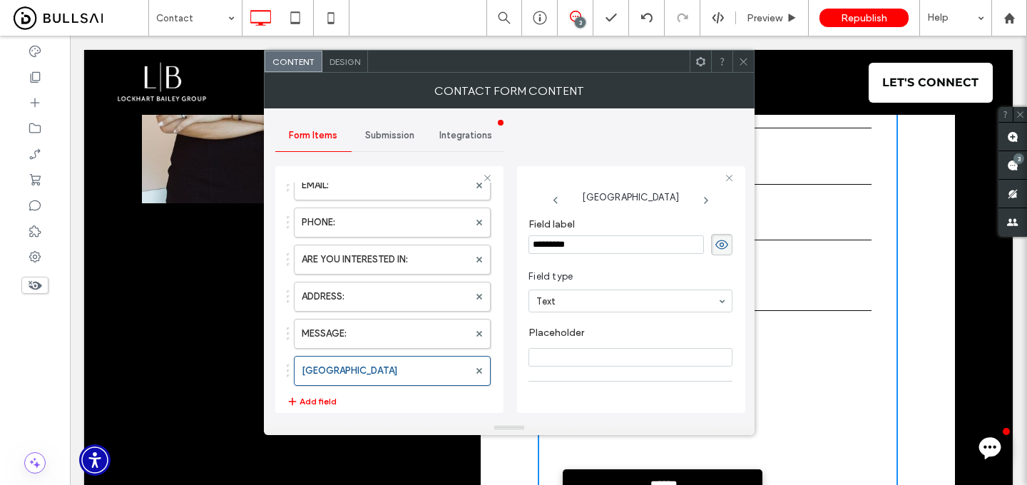
click at [595, 245] on input "*********" at bounding box center [616, 244] width 175 height 19
type input "**********"
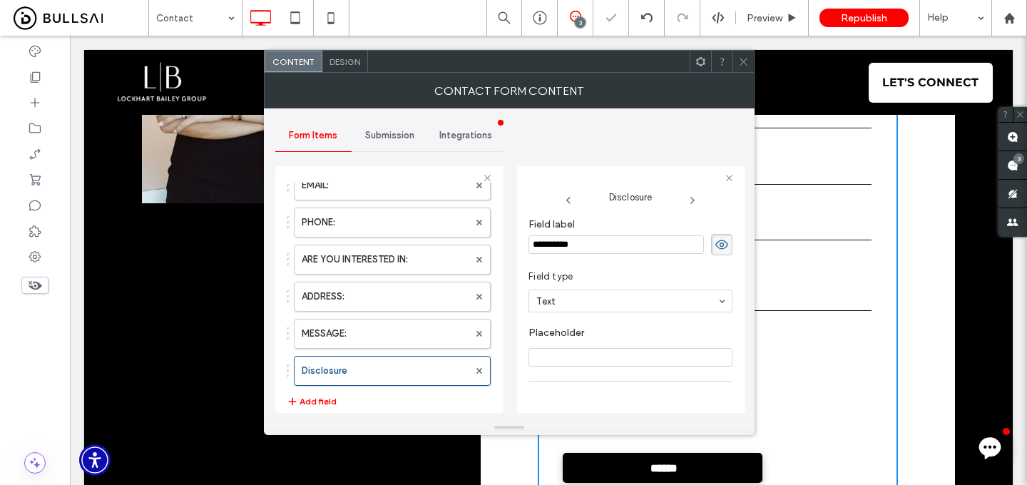
click at [599, 362] on input "Placeholder" at bounding box center [631, 357] width 204 height 19
paste input "**********"
type input "**********"
click at [743, 66] on span at bounding box center [743, 61] width 11 height 21
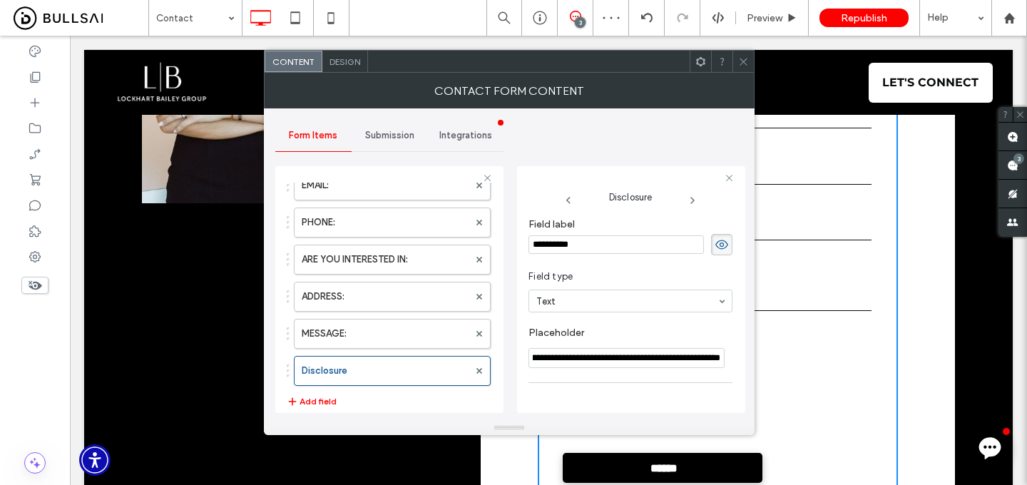
scroll to position [0, 0]
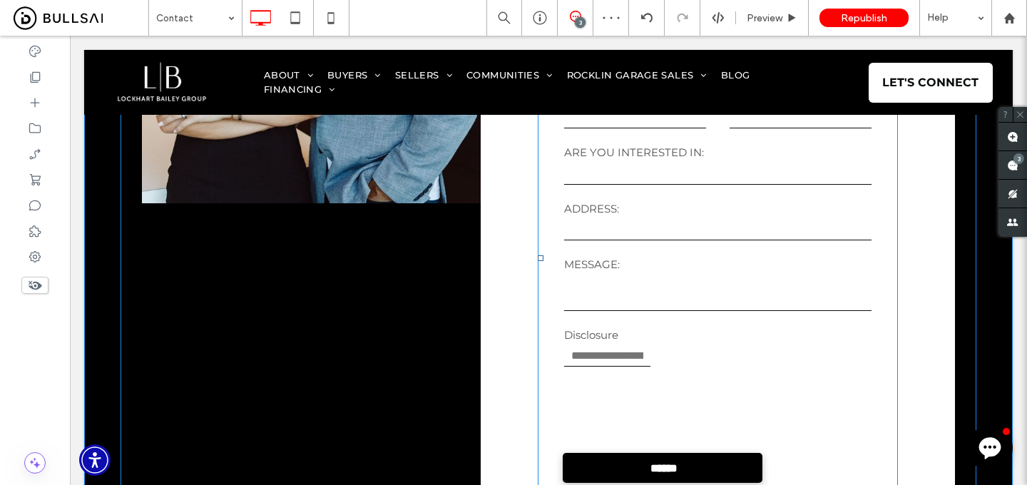
click at [613, 360] on input "text" at bounding box center [607, 355] width 86 height 21
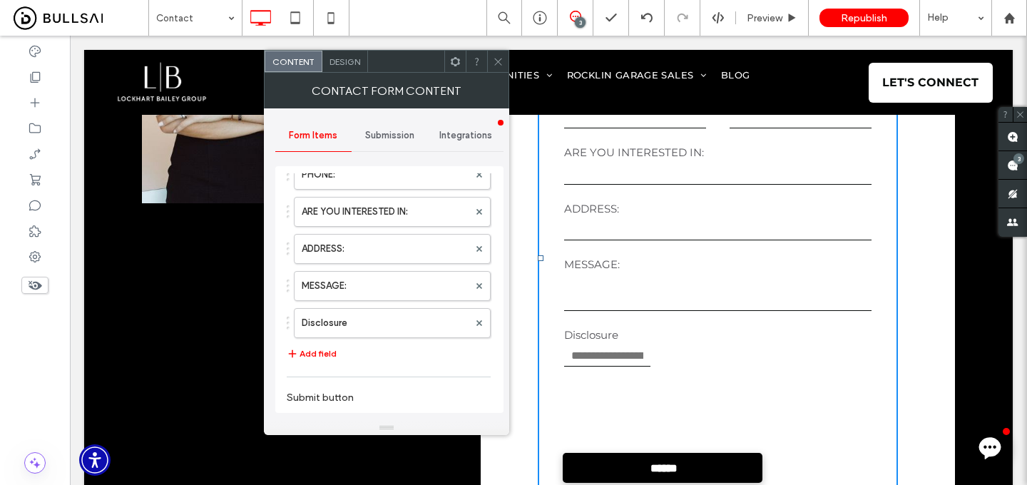
scroll to position [171, 0]
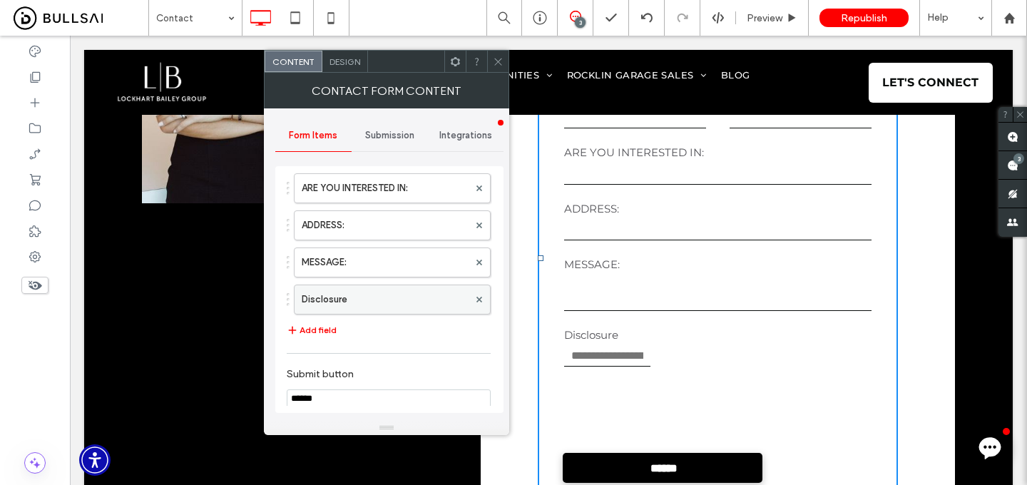
click at [387, 296] on label "Disclosure" at bounding box center [385, 299] width 167 height 29
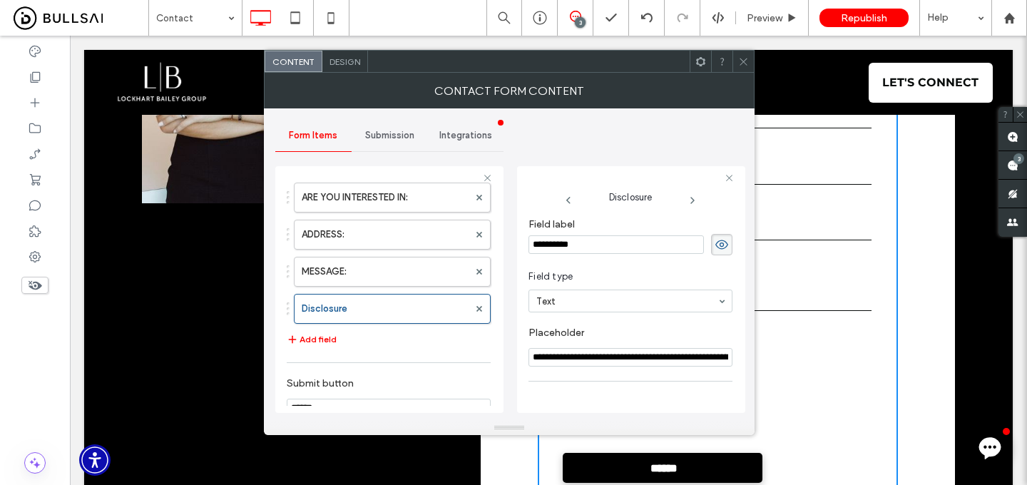
scroll to position [101, 0]
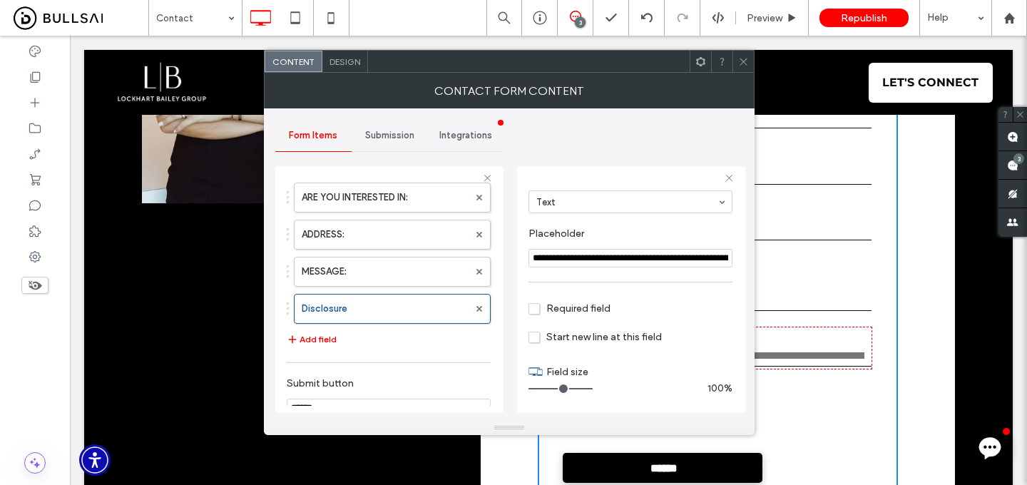
drag, startPoint x: 594, startPoint y: 390, endPoint x: 635, endPoint y: 390, distance: 41.4
type input "**"
click at [593, 390] on input "range" at bounding box center [561, 388] width 64 height 1
click at [594, 337] on span "Start new line at this field" at bounding box center [595, 337] width 133 height 12
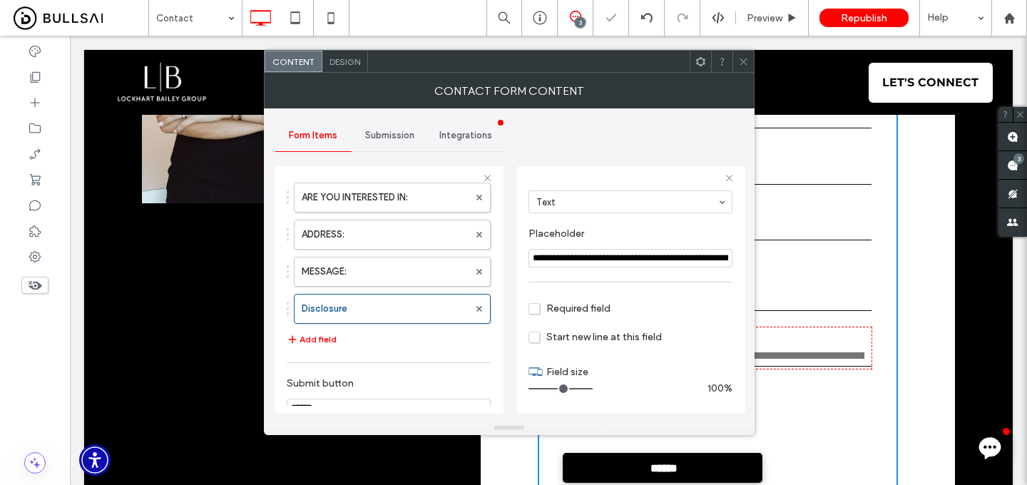
click at [590, 304] on span "Required field" at bounding box center [570, 308] width 82 height 12
click at [593, 307] on span "Required field" at bounding box center [570, 308] width 82 height 12
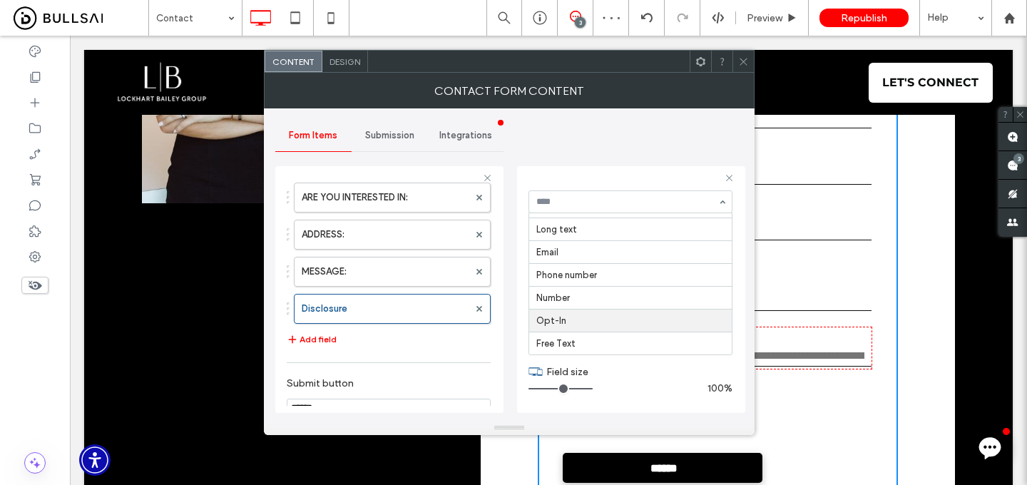
scroll to position [164, 0]
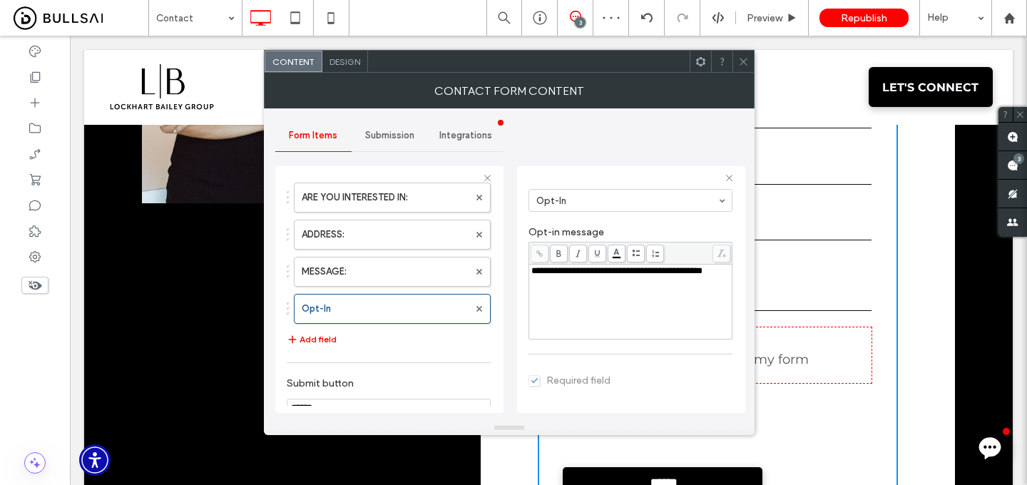
click at [591, 275] on span "**********" at bounding box center [616, 270] width 171 height 9
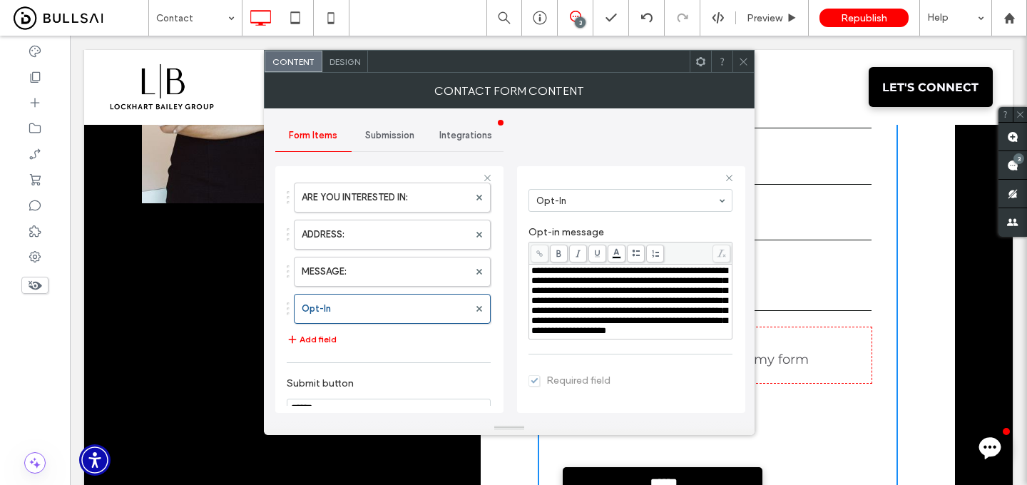
click at [745, 63] on use at bounding box center [743, 61] width 7 height 7
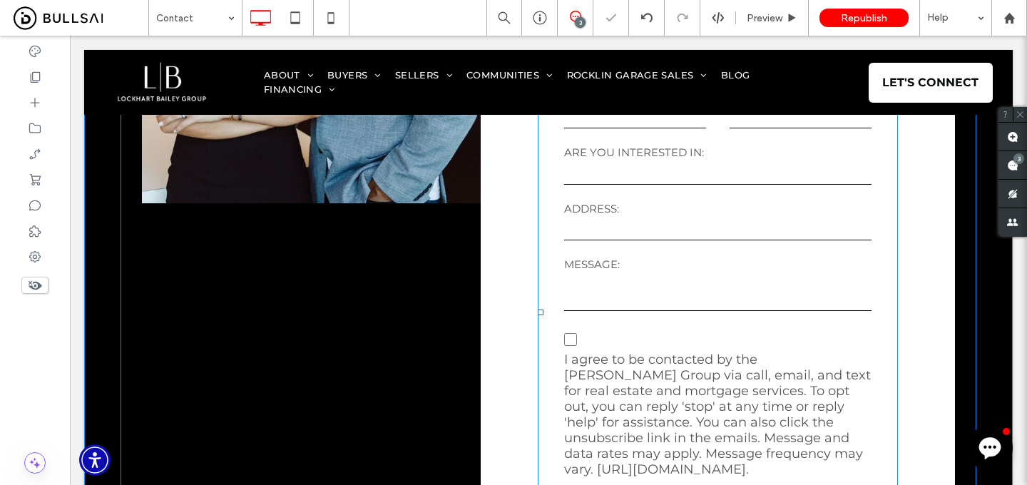
scroll to position [462, 0]
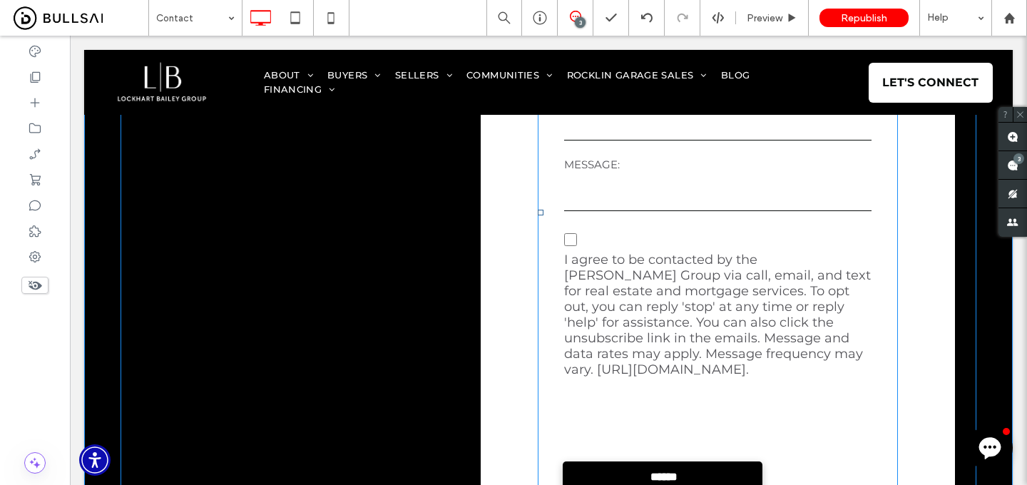
click at [589, 259] on p "I agree to be contacted by the Lockhart Bailey Group via call, email, and text …" at bounding box center [717, 315] width 307 height 126
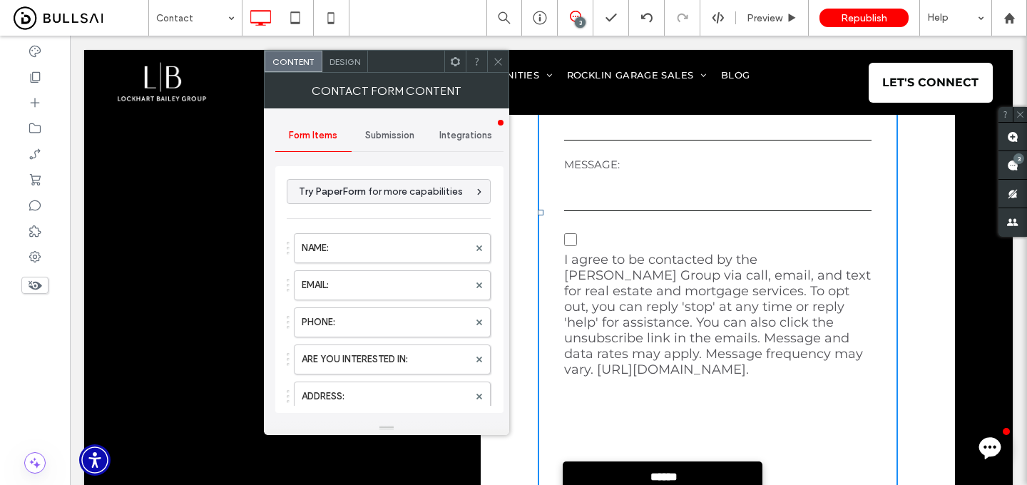
type input "******"
type input "**********"
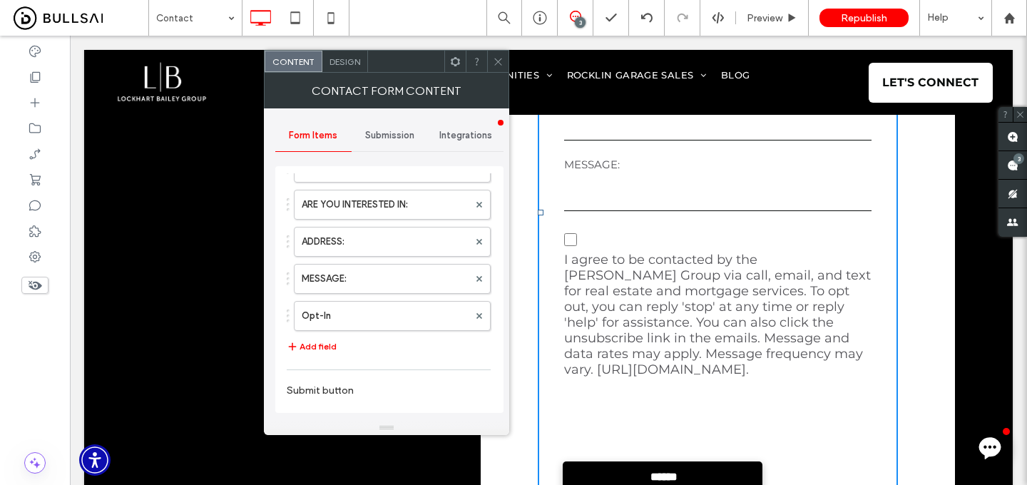
scroll to position [158, 0]
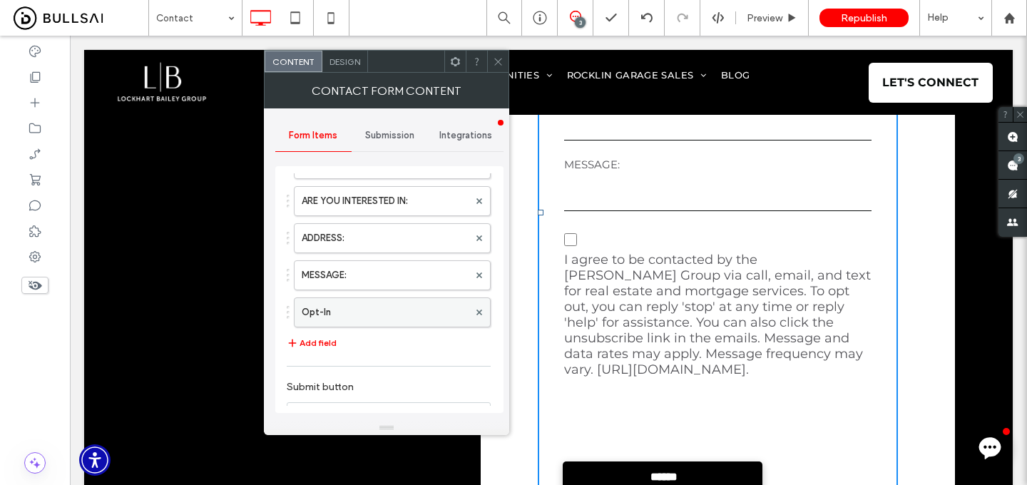
click at [352, 305] on label "Opt-In" at bounding box center [385, 312] width 167 height 29
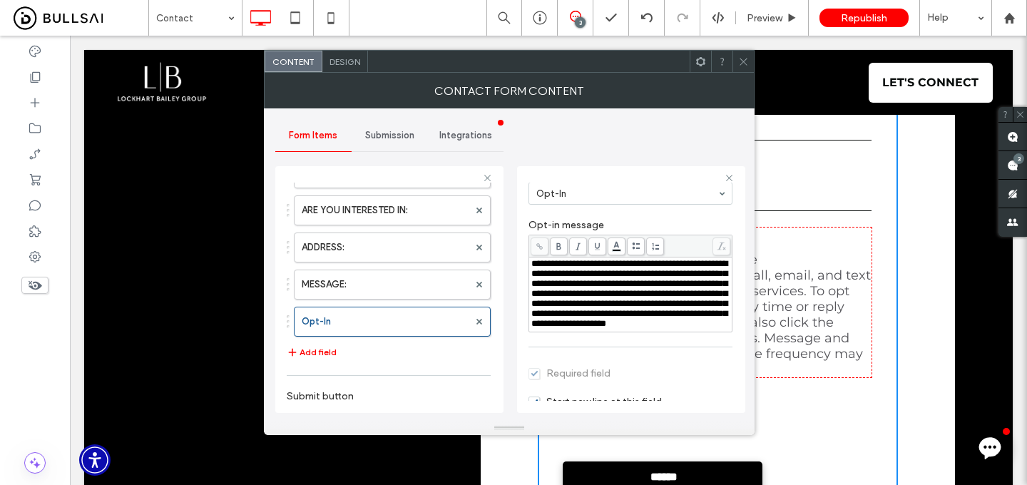
scroll to position [108, 0]
click at [531, 327] on span "**********" at bounding box center [629, 292] width 196 height 69
click at [749, 70] on div at bounding box center [743, 61] width 21 height 21
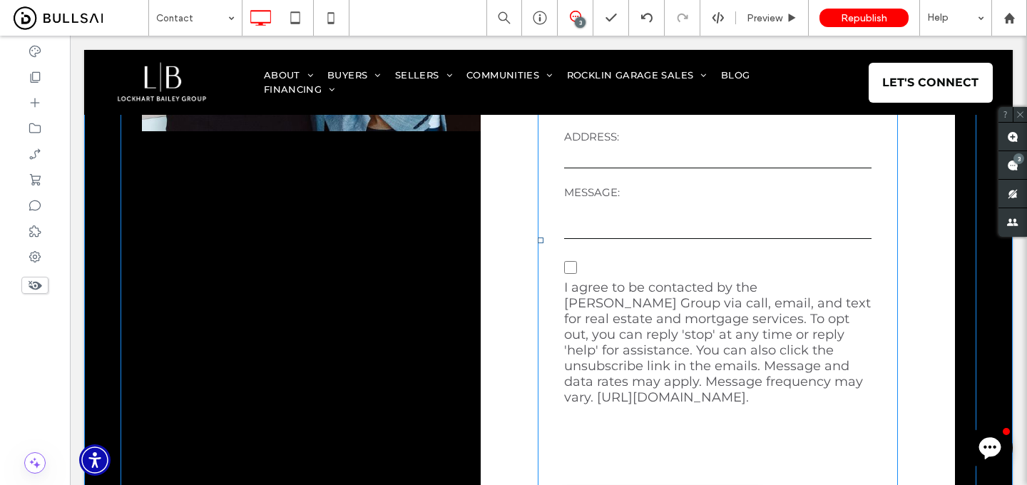
scroll to position [419, 0]
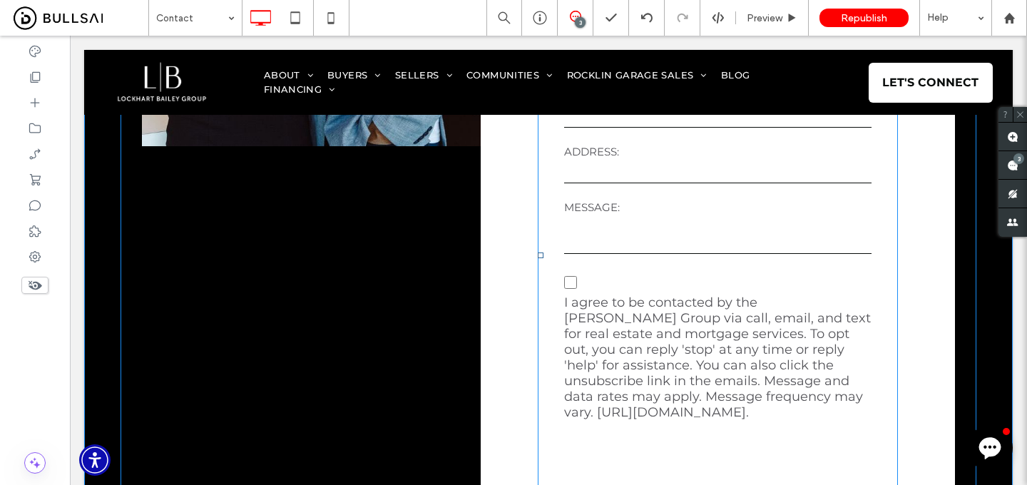
click at [643, 325] on p "I agree to be contacted by the Lockhart Bailey Group via call, email, and text …" at bounding box center [717, 358] width 307 height 126
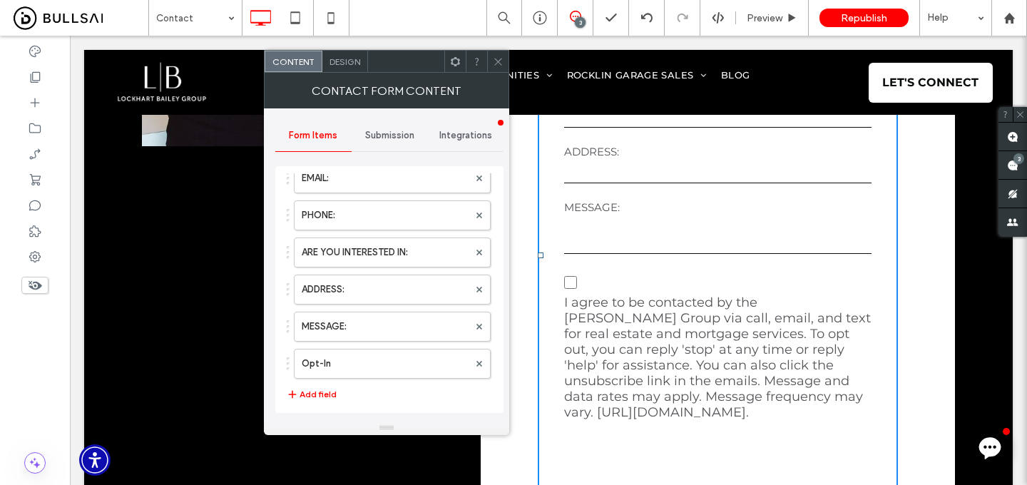
scroll to position [146, 0]
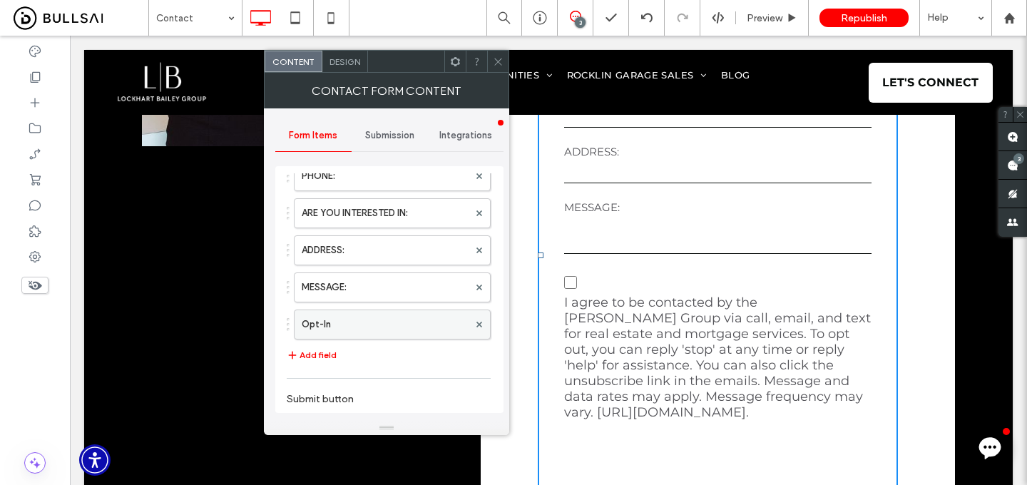
click at [390, 321] on label "Opt-In" at bounding box center [385, 324] width 167 height 29
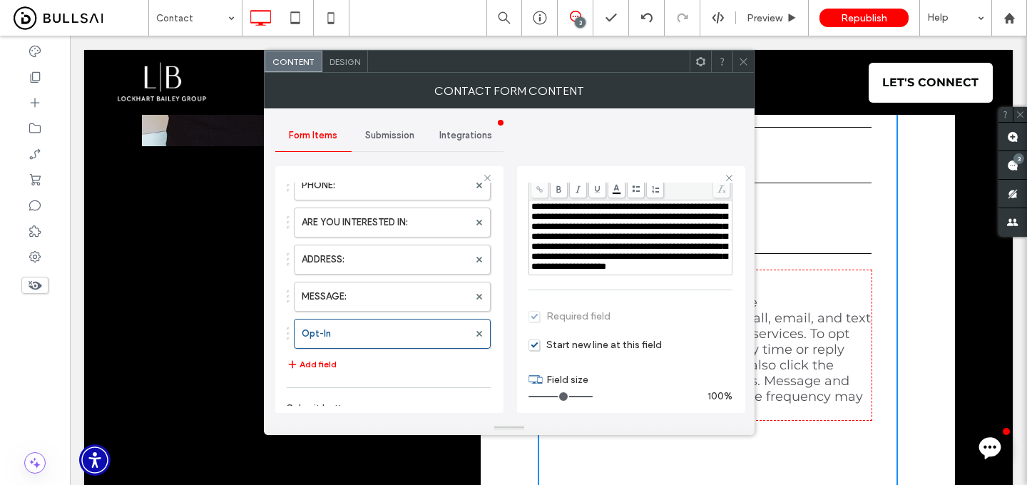
scroll to position [204, 0]
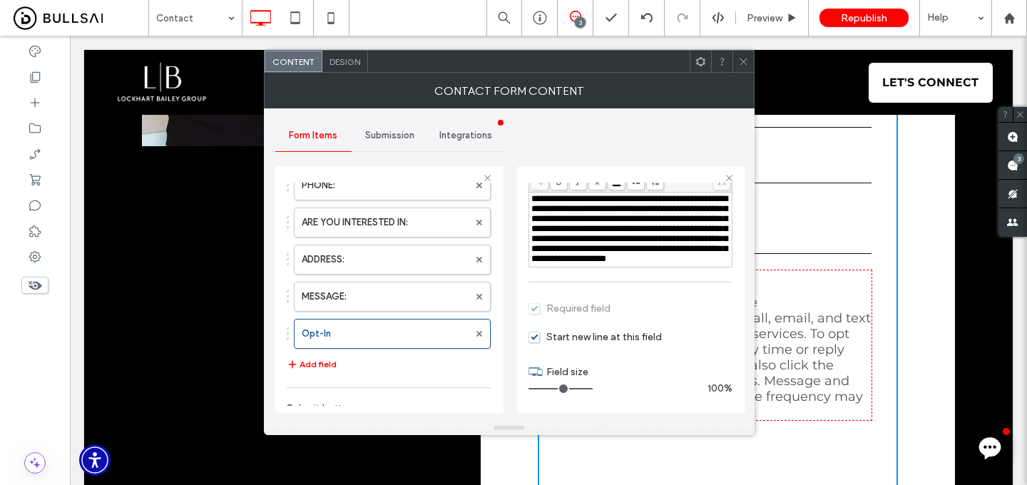
click at [624, 265] on div "**********" at bounding box center [630, 230] width 203 height 74
click at [624, 258] on span "**********" at bounding box center [629, 228] width 196 height 69
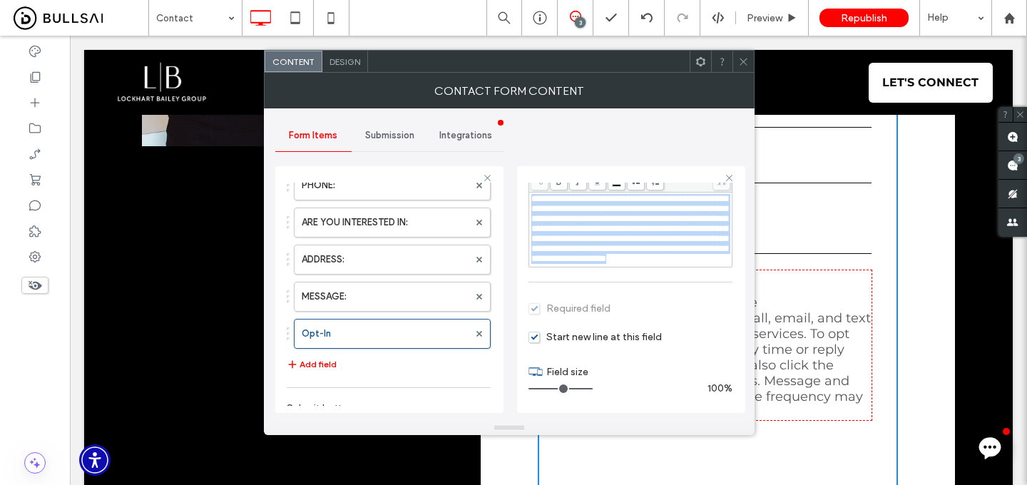
click at [624, 258] on span "**********" at bounding box center [629, 228] width 196 height 69
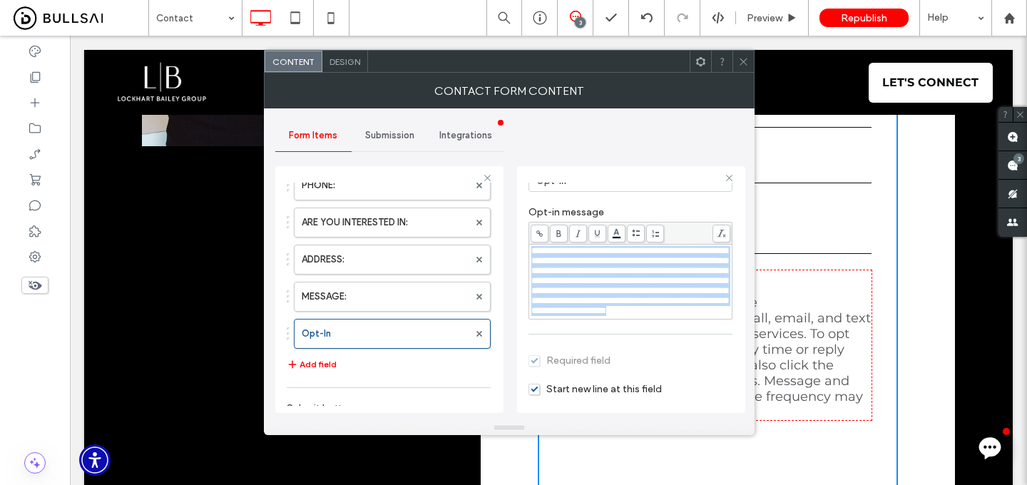
scroll to position [120, 0]
click at [609, 316] on span "**********" at bounding box center [629, 281] width 196 height 69
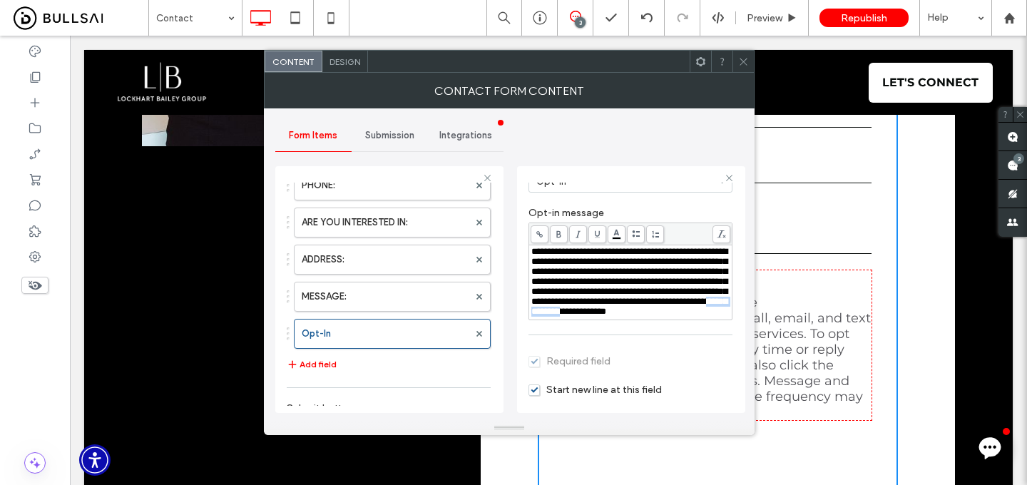
click at [609, 316] on span "**********" at bounding box center [629, 281] width 196 height 69
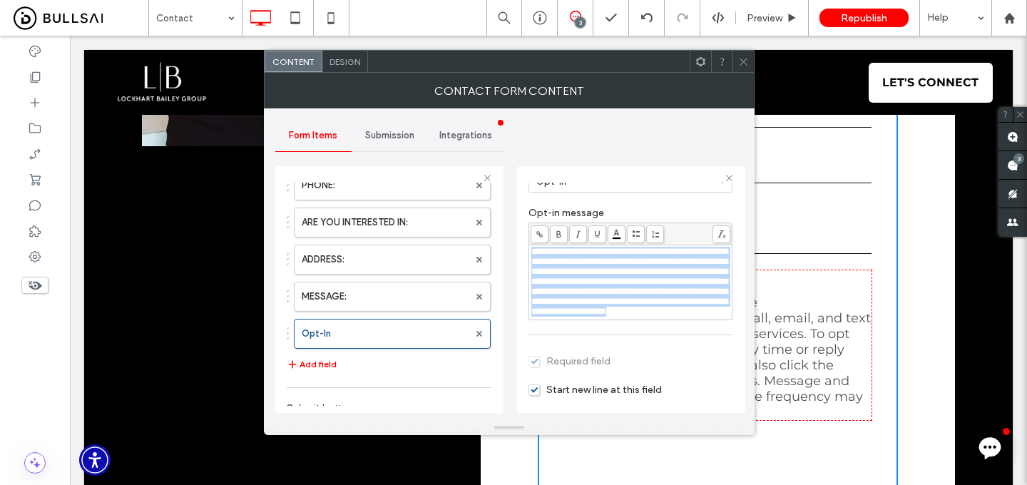
click at [609, 316] on span "**********" at bounding box center [629, 281] width 196 height 69
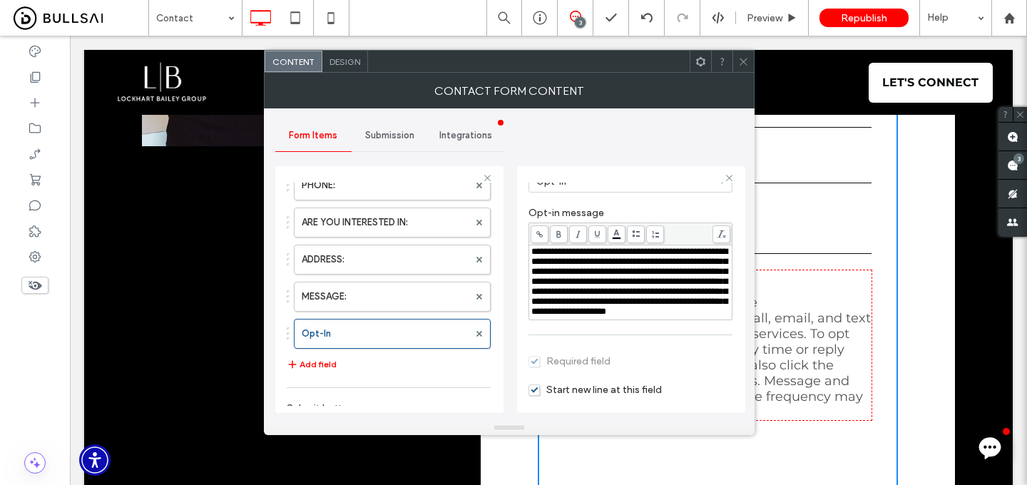
click at [658, 317] on div "**********" at bounding box center [630, 282] width 199 height 70
drag, startPoint x: 705, startPoint y: 345, endPoint x: 529, endPoint y: 342, distance: 175.5
click at [529, 320] on div "**********" at bounding box center [630, 282] width 203 height 74
click at [539, 225] on span at bounding box center [540, 234] width 18 height 18
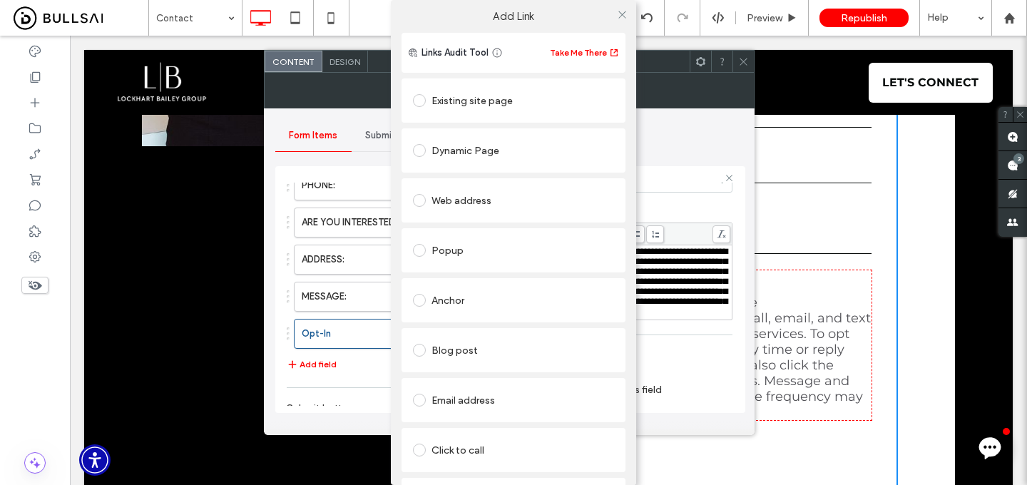
click at [494, 101] on div "Existing site page" at bounding box center [513, 100] width 201 height 23
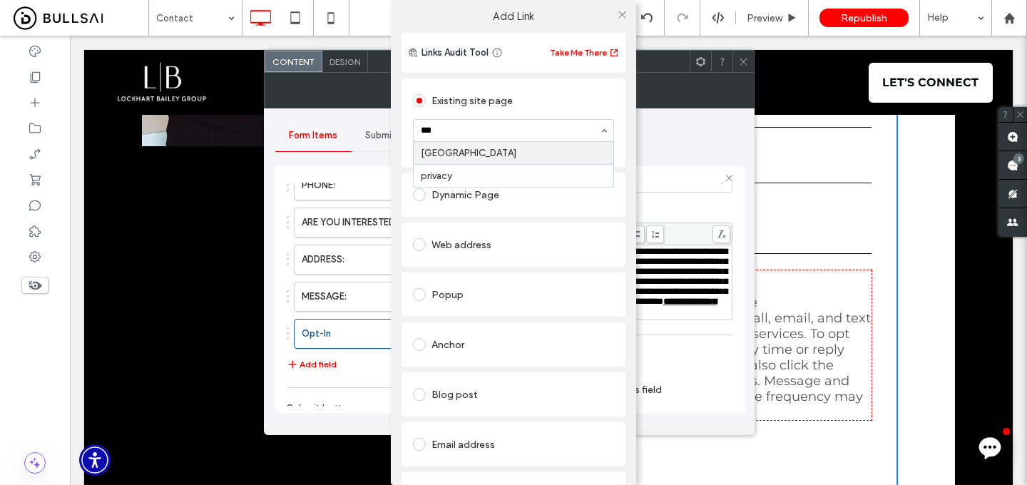
type input "****"
click at [619, 14] on use at bounding box center [622, 14] width 7 height 7
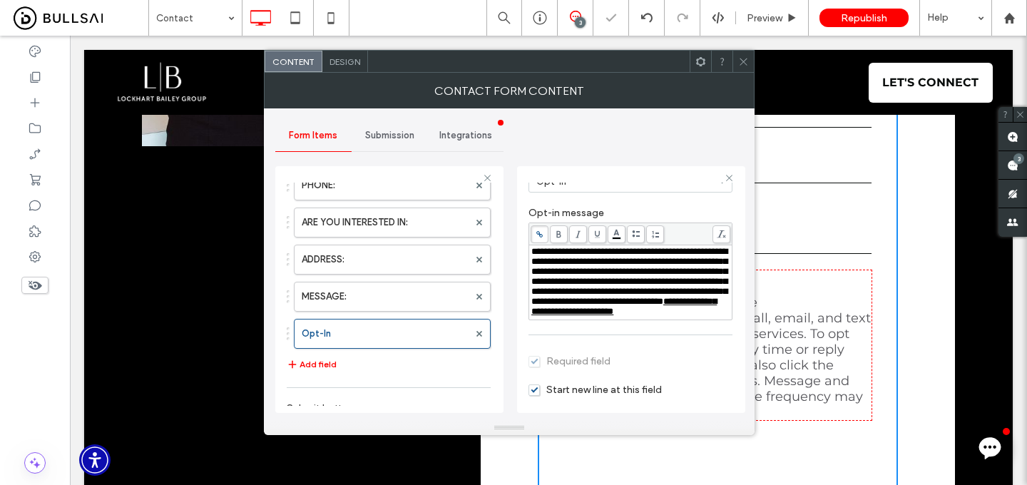
click at [748, 64] on icon at bounding box center [743, 61] width 11 height 11
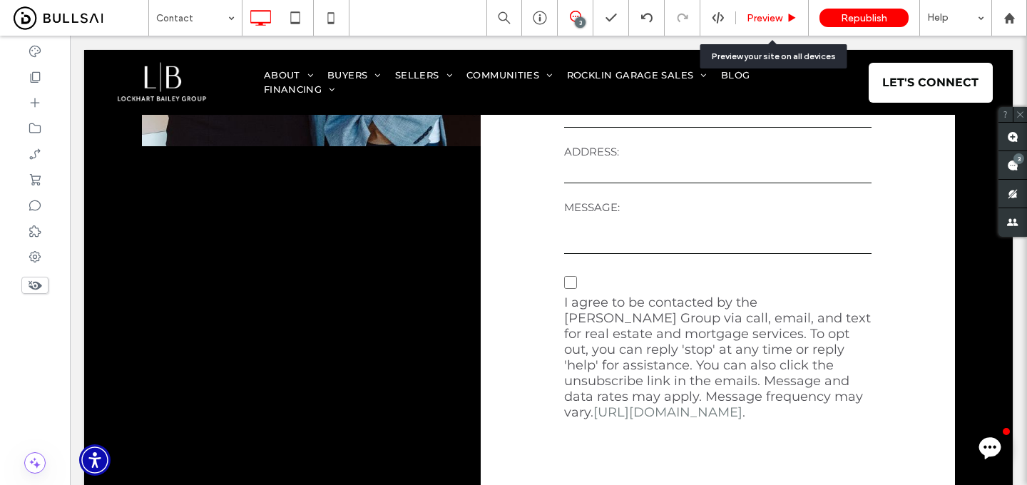
drag, startPoint x: 778, startPoint y: 24, endPoint x: 701, endPoint y: 1, distance: 80.6
click at [778, 24] on div "Preview" at bounding box center [772, 18] width 73 height 36
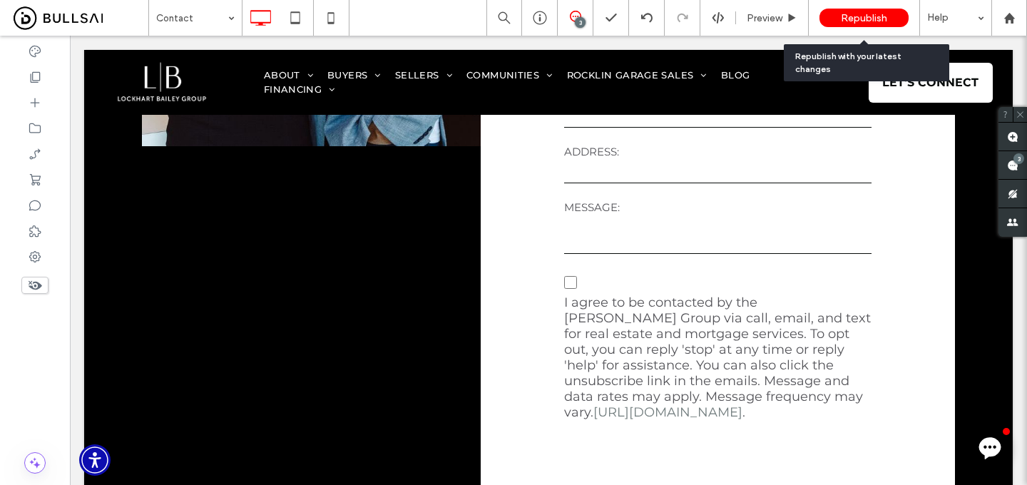
click at [840, 15] on div "Republish" at bounding box center [864, 18] width 89 height 19
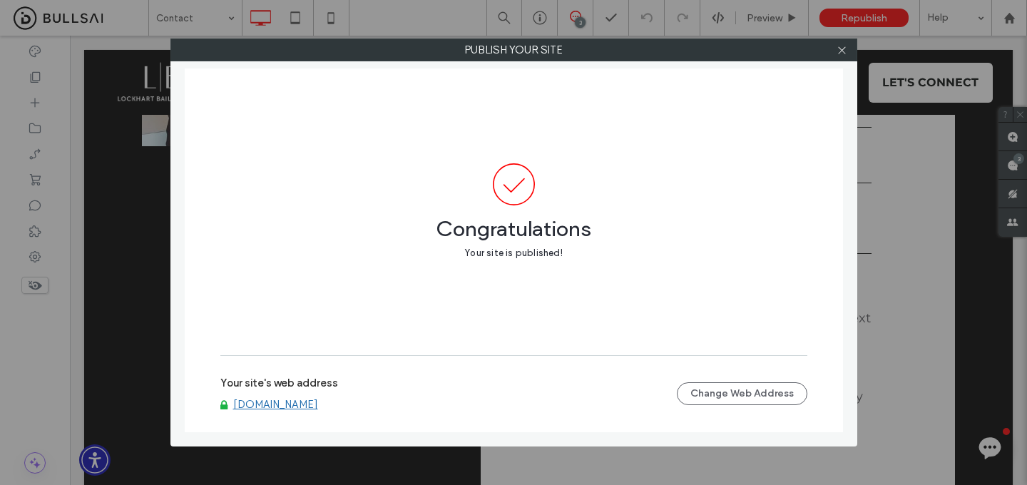
click at [317, 409] on link "www.lockhartbailey.com" at bounding box center [275, 404] width 85 height 13
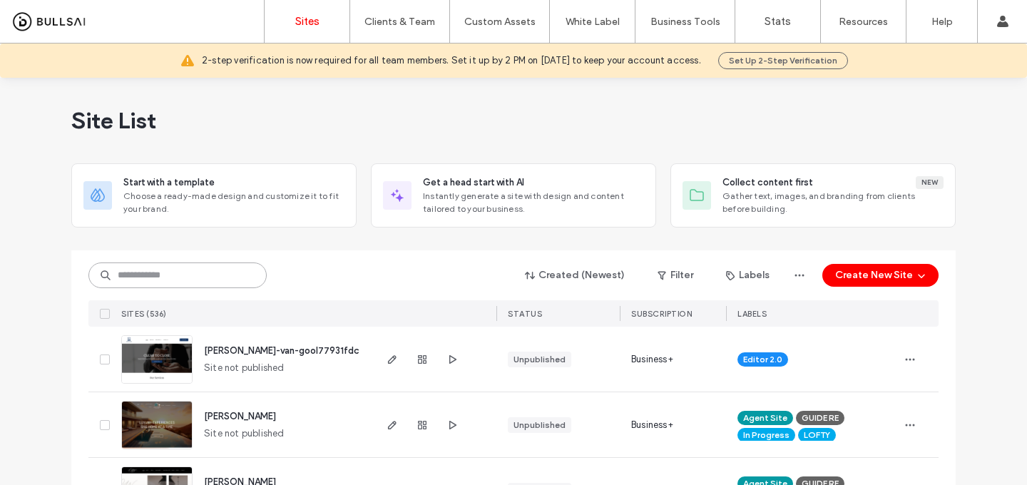
click at [227, 282] on input at bounding box center [177, 276] width 178 height 26
click at [216, 269] on input at bounding box center [177, 276] width 178 height 26
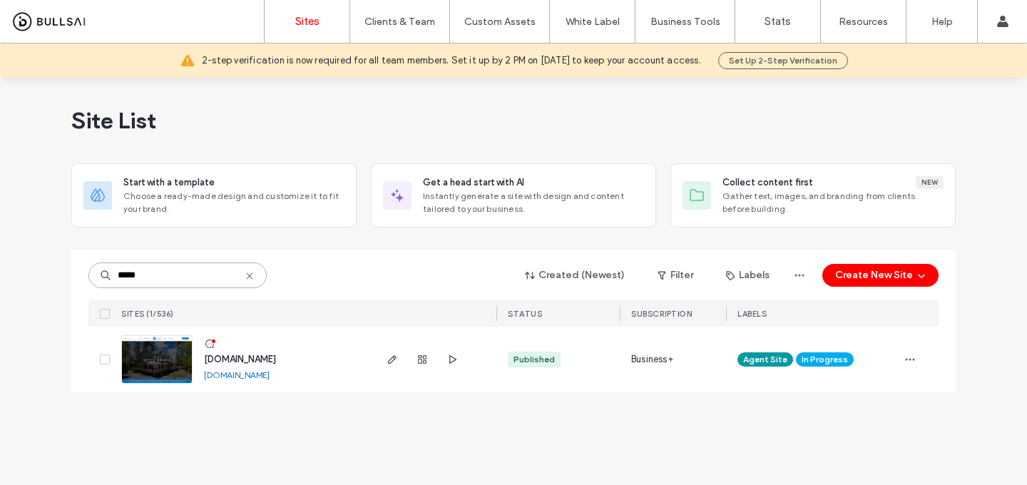
type input "*****"
click at [248, 361] on span "www.bettybrody.com" at bounding box center [240, 359] width 72 height 11
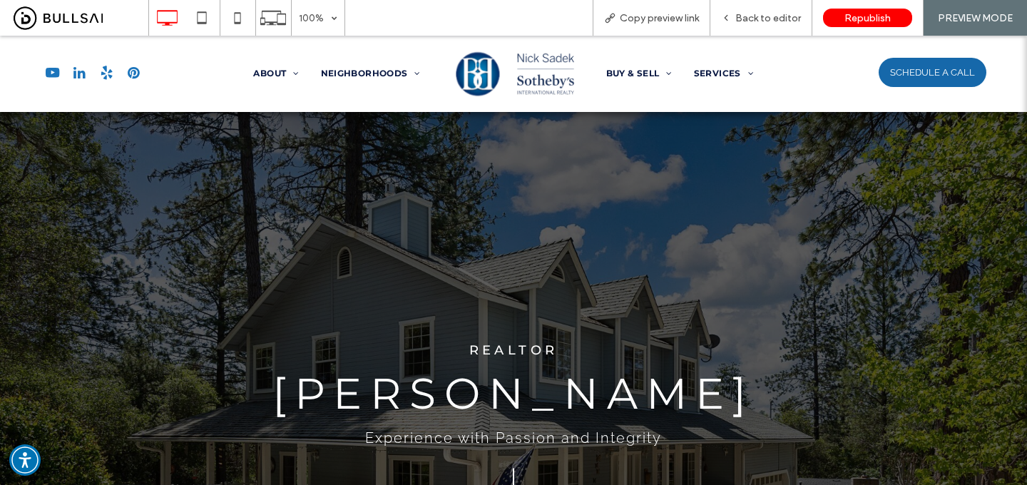
click at [896, 61] on span "SCHEDULE A CALL" at bounding box center [932, 72] width 85 height 25
click at [775, 16] on span "Back to editor" at bounding box center [769, 18] width 66 height 12
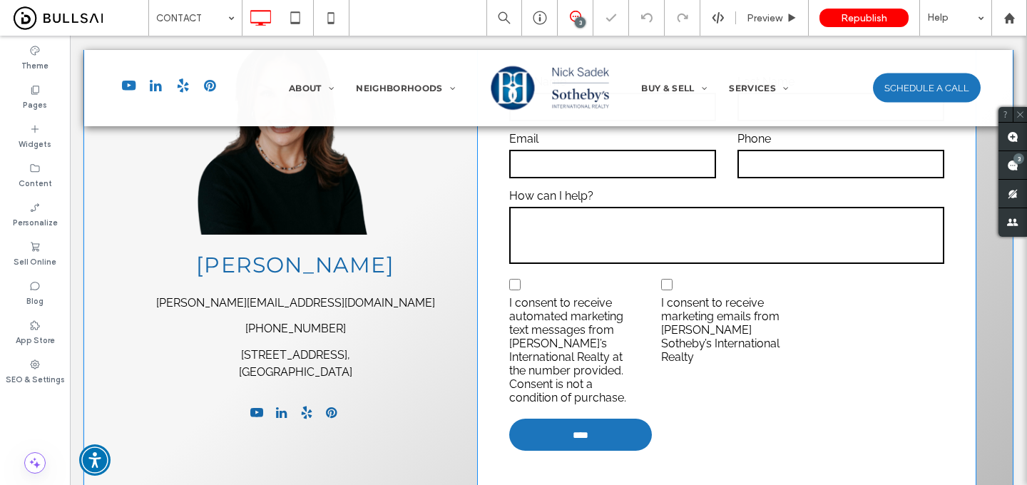
scroll to position [512, 0]
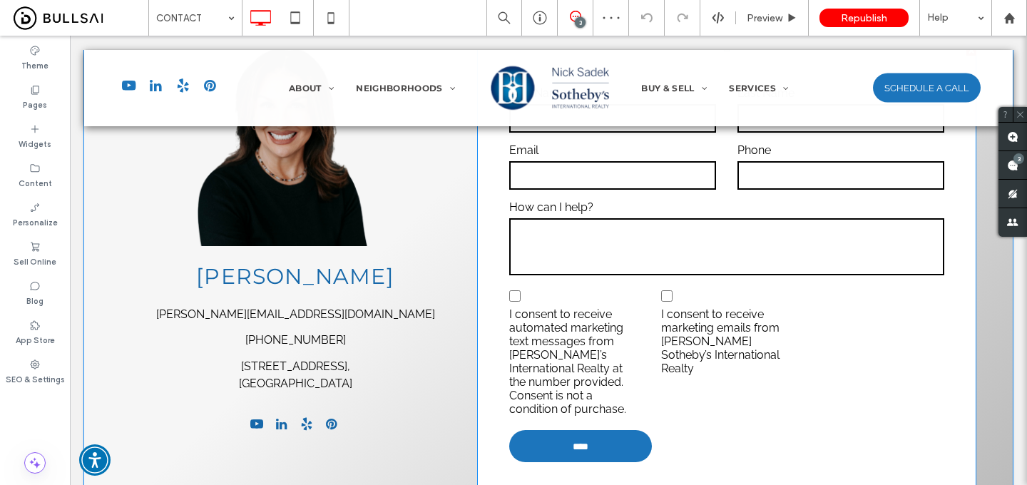
click at [571, 307] on span "I consent to receive automated marketing text messages from [PERSON_NAME]’s Int…" at bounding box center [574, 361] width 131 height 108
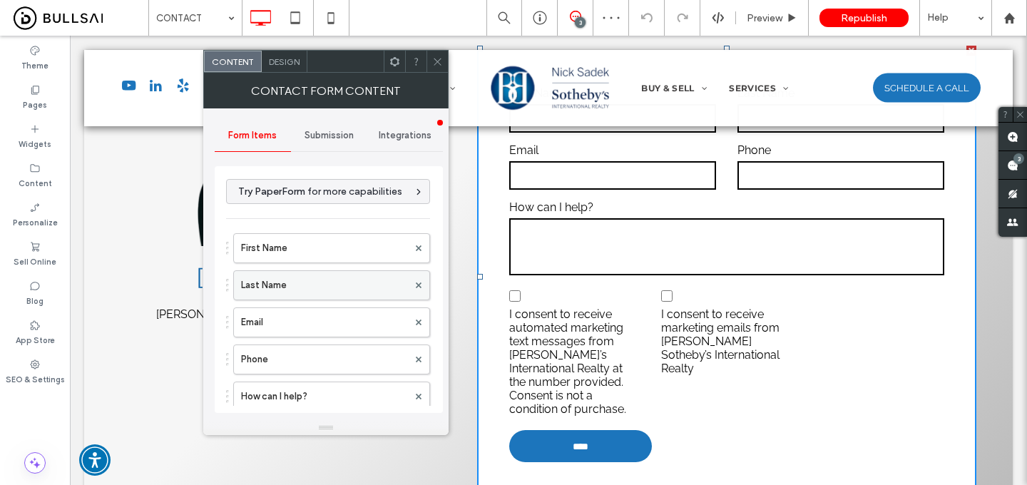
scroll to position [186, 0]
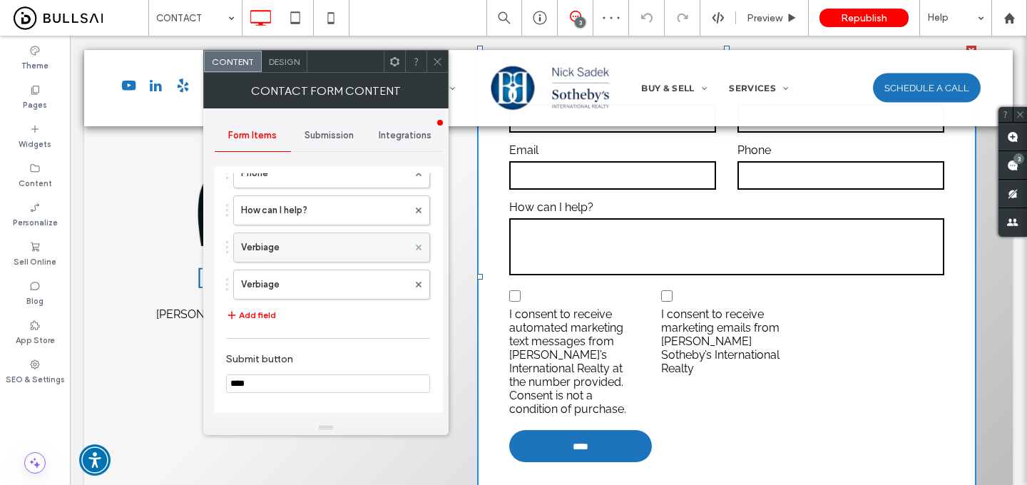
click at [416, 246] on use at bounding box center [419, 248] width 6 height 6
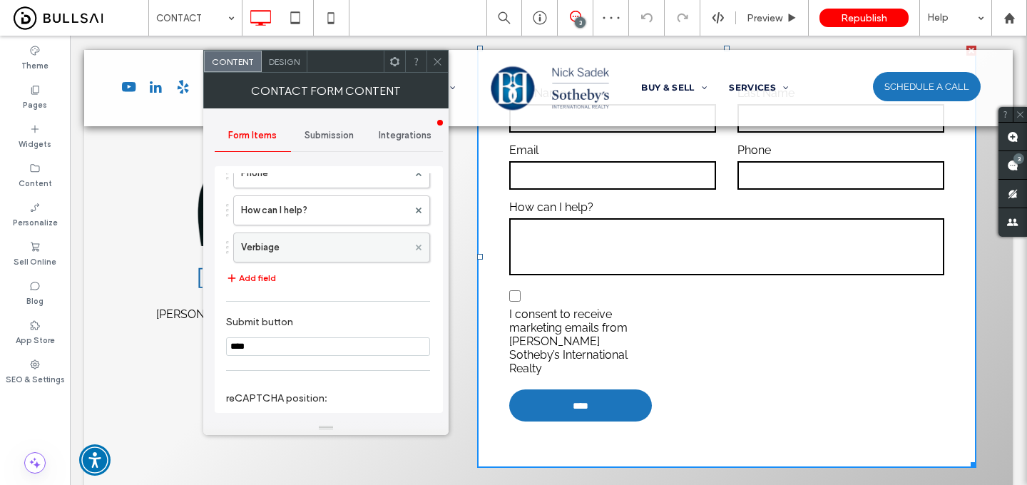
click at [416, 246] on use at bounding box center [419, 248] width 6 height 6
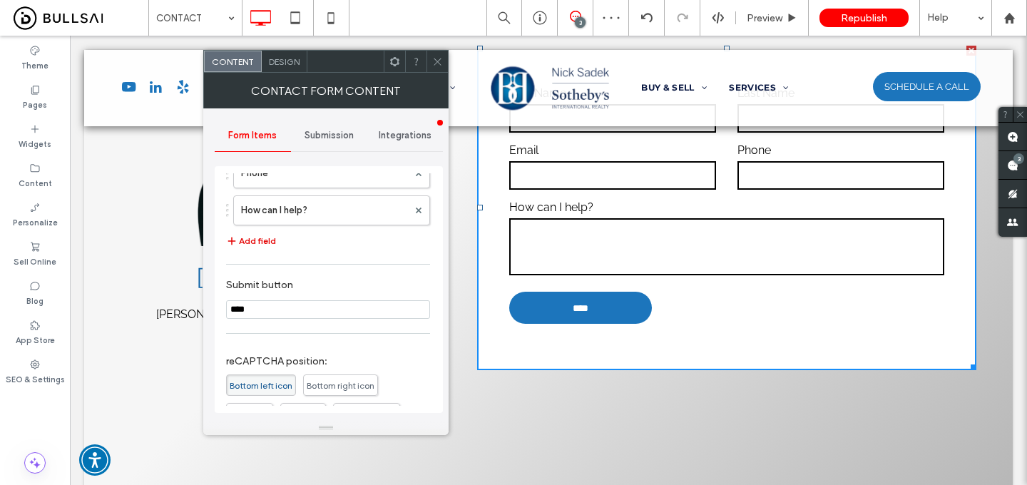
click at [261, 238] on button "Add field" at bounding box center [251, 241] width 50 height 17
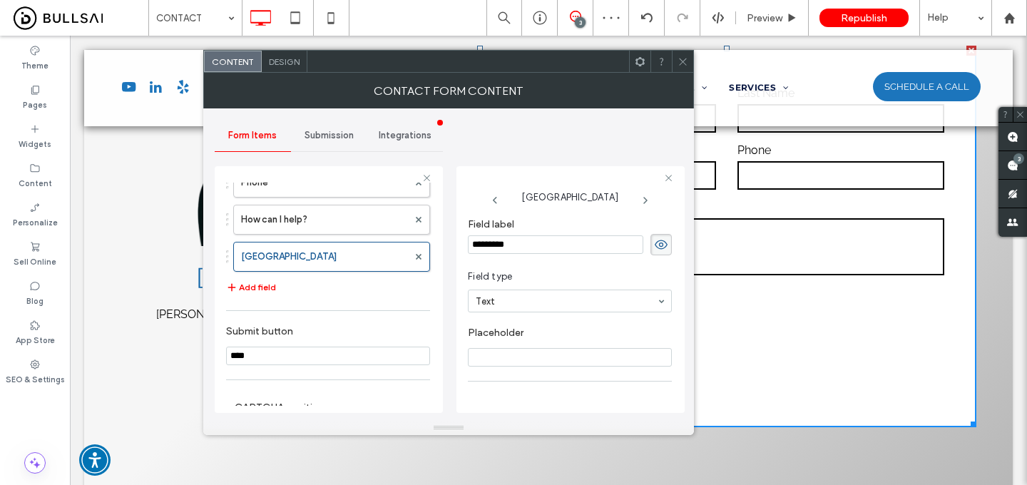
click at [539, 251] on input "*********" at bounding box center [555, 244] width 175 height 19
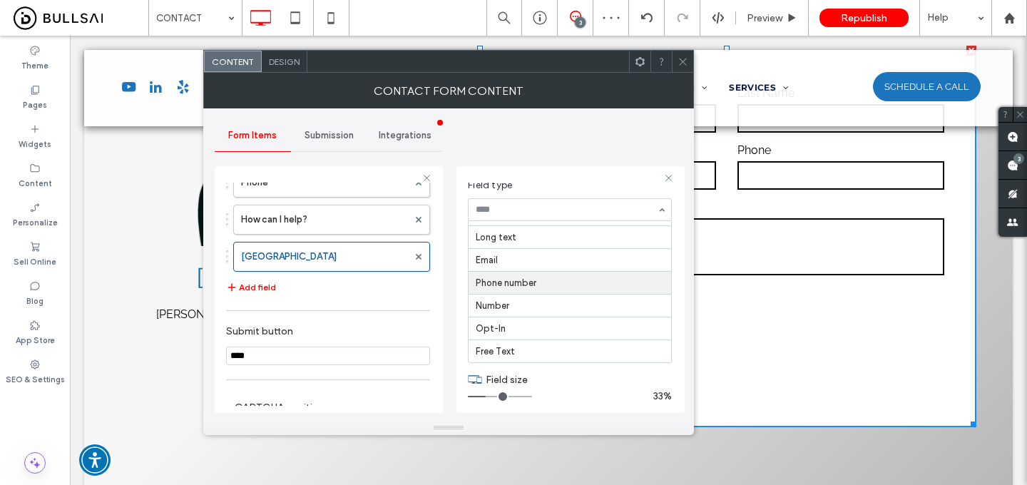
scroll to position [101, 0]
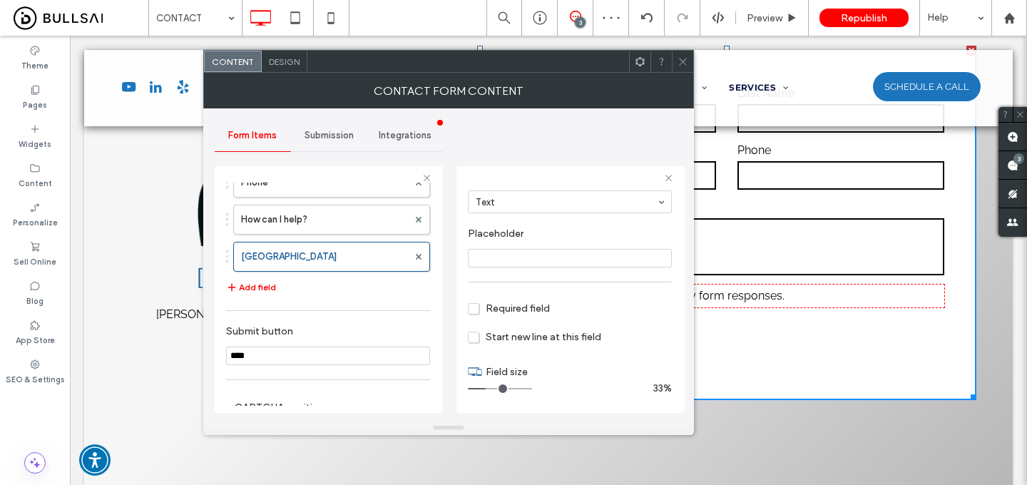
type input "**"
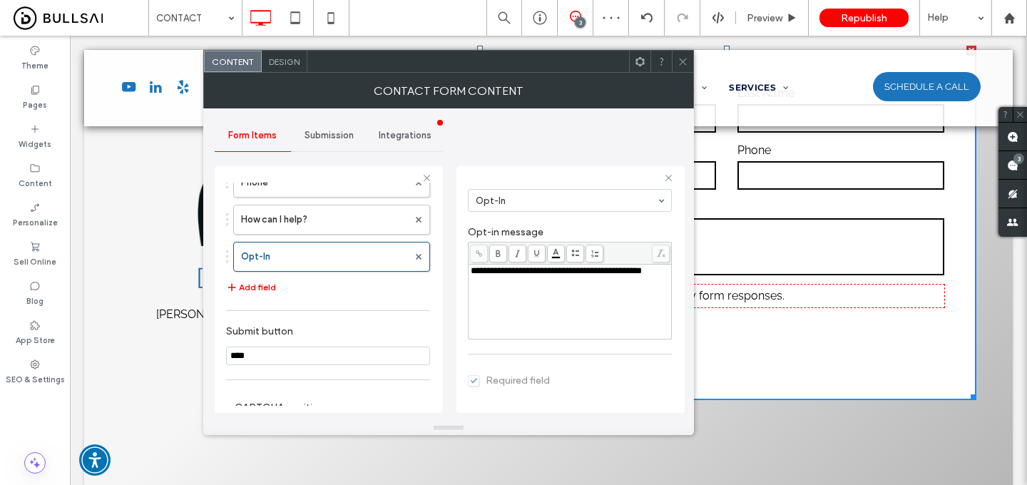
click at [534, 270] on span "**********" at bounding box center [556, 270] width 171 height 9
click at [685, 56] on icon at bounding box center [683, 61] width 11 height 11
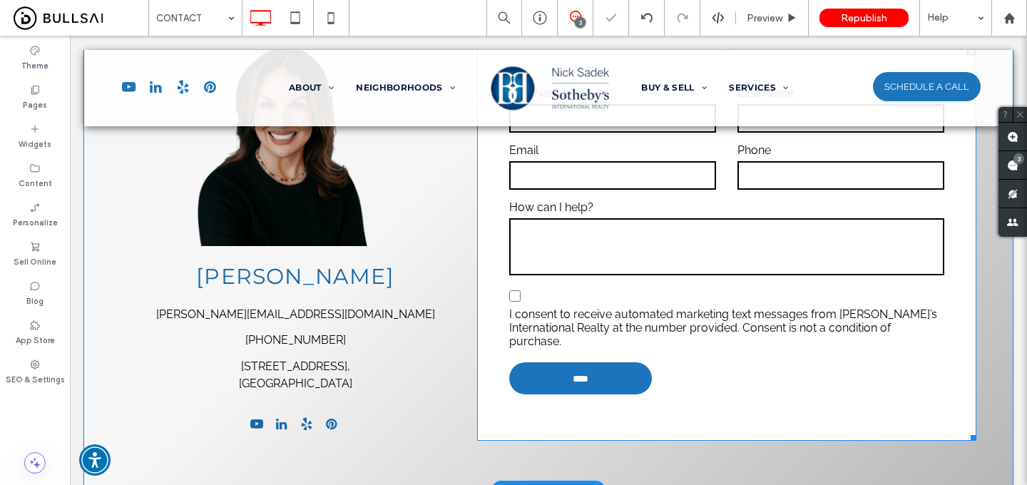
click at [579, 315] on div "I consent to receive automated marketing text messages from [PERSON_NAME]’s Int…" at bounding box center [726, 327] width 435 height 41
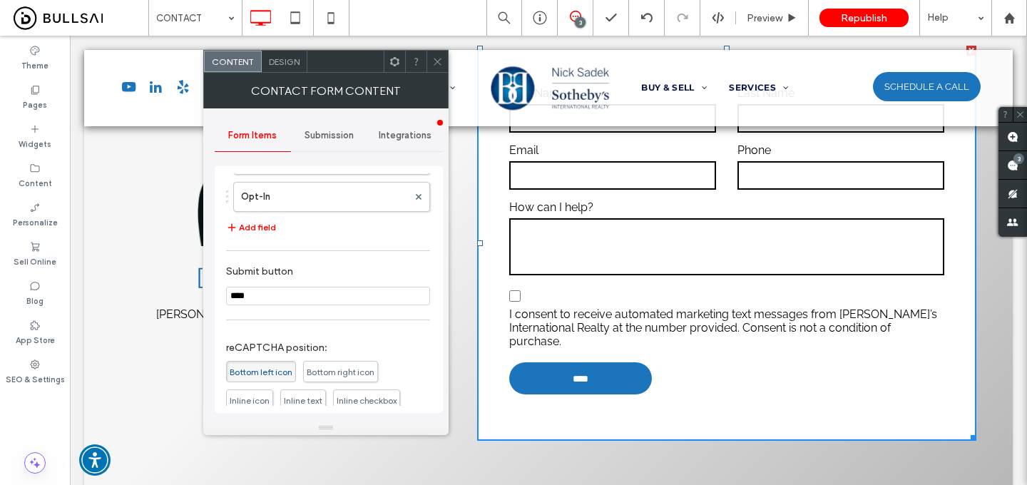
scroll to position [232, 0]
click at [263, 229] on button "Add field" at bounding box center [251, 232] width 50 height 17
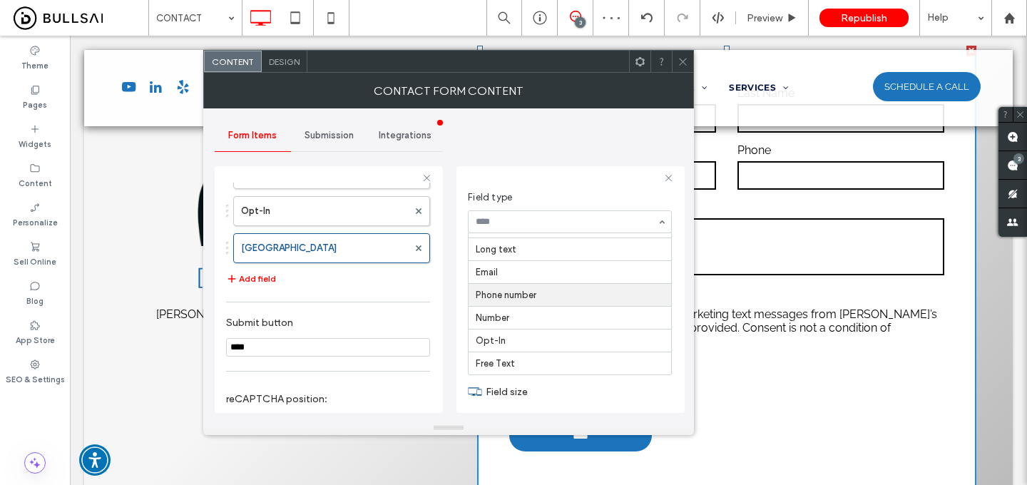
scroll to position [83, 0]
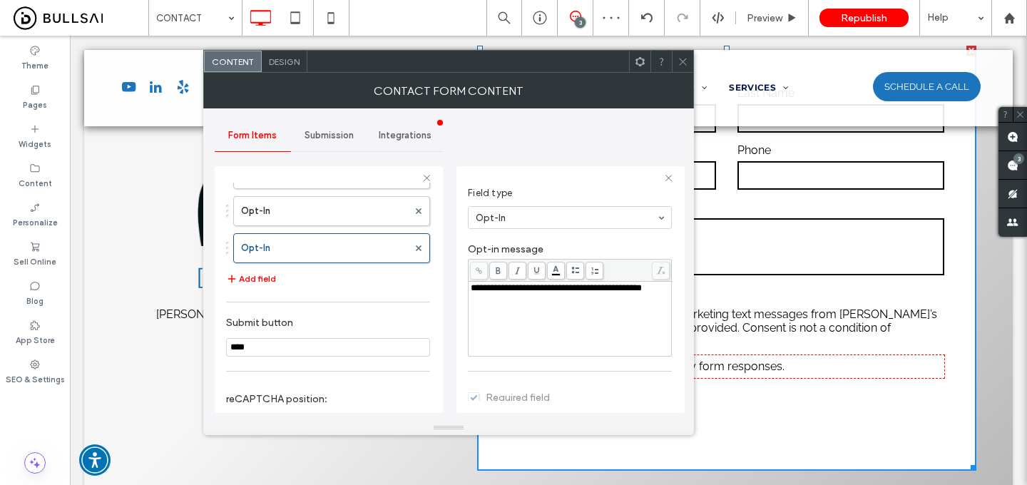
type input "**"
click at [538, 293] on div "**********" at bounding box center [570, 288] width 199 height 10
click at [683, 61] on icon at bounding box center [683, 61] width 11 height 11
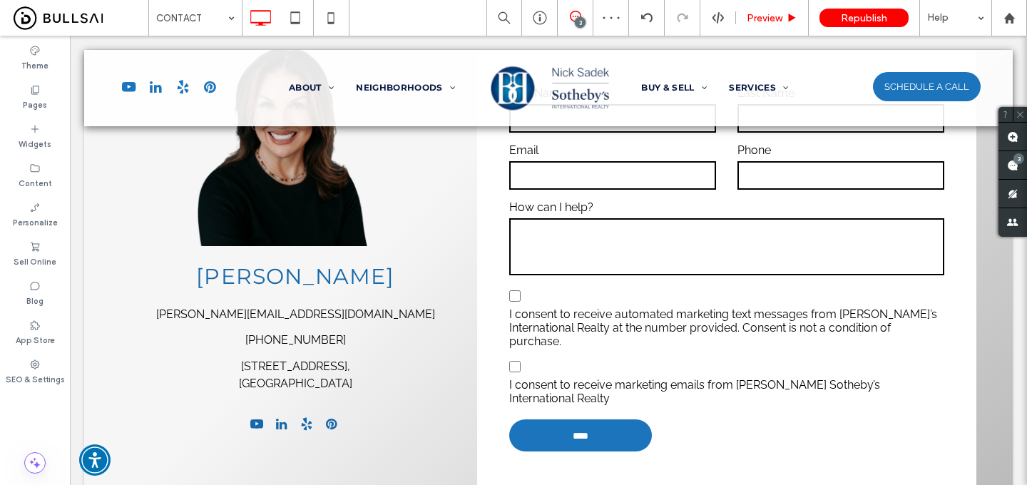
click at [780, 19] on span "Preview" at bounding box center [765, 18] width 36 height 12
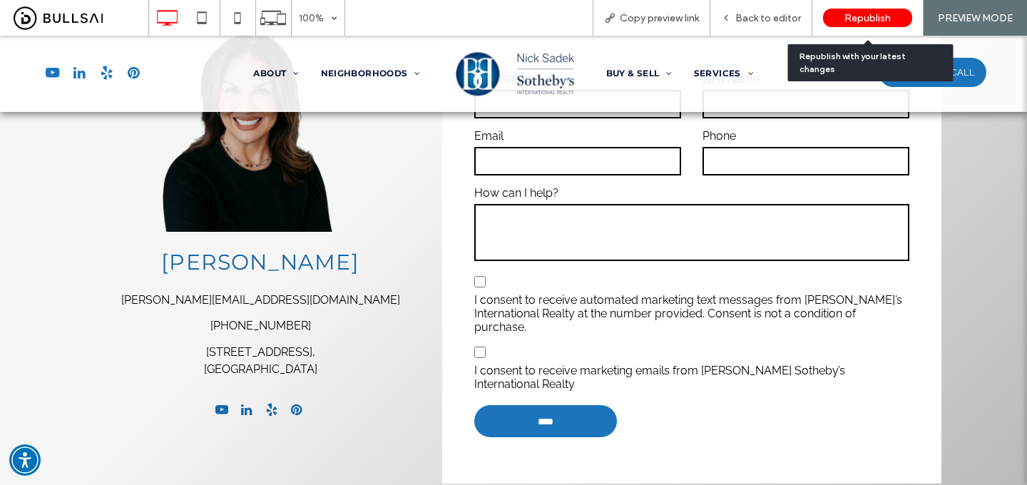
click at [848, 21] on span "Republish" at bounding box center [868, 18] width 46 height 12
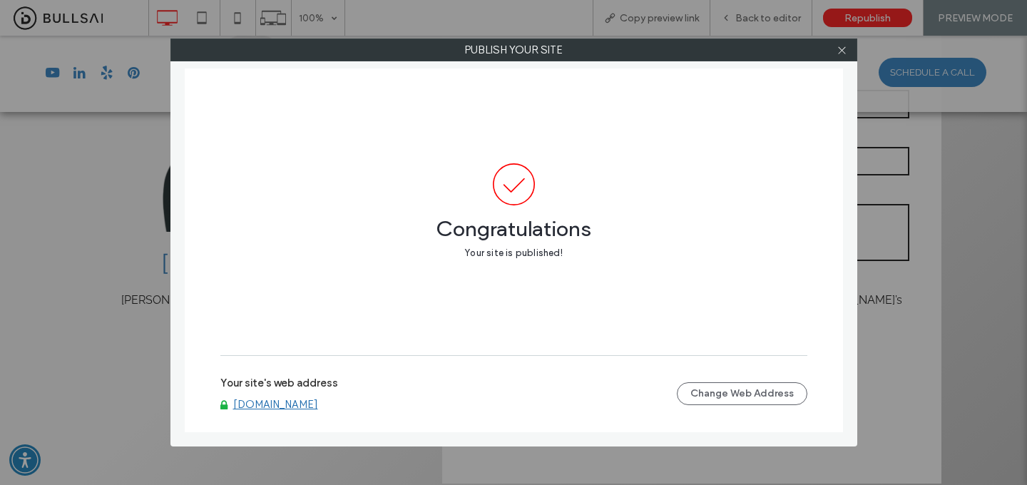
click at [305, 405] on link "www.bettybrody.com" at bounding box center [275, 404] width 85 height 13
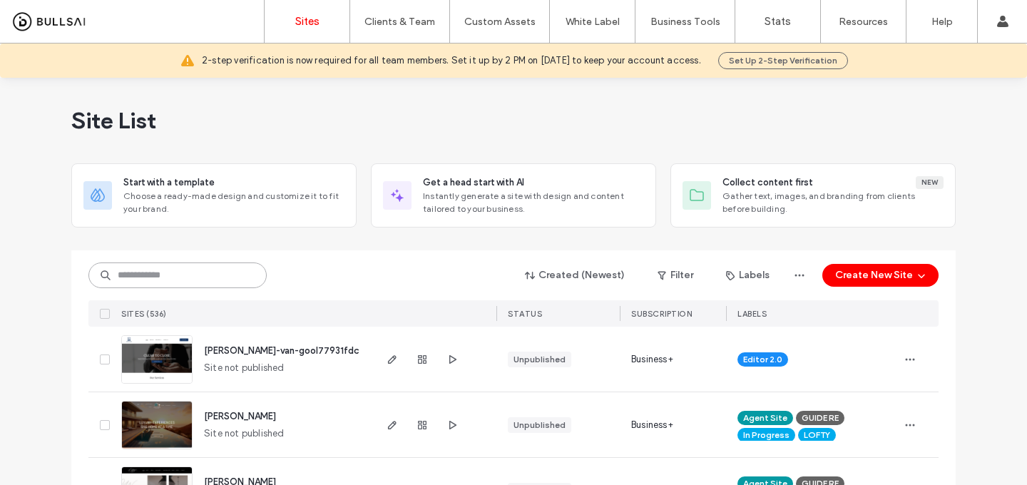
click at [240, 265] on input at bounding box center [177, 276] width 178 height 26
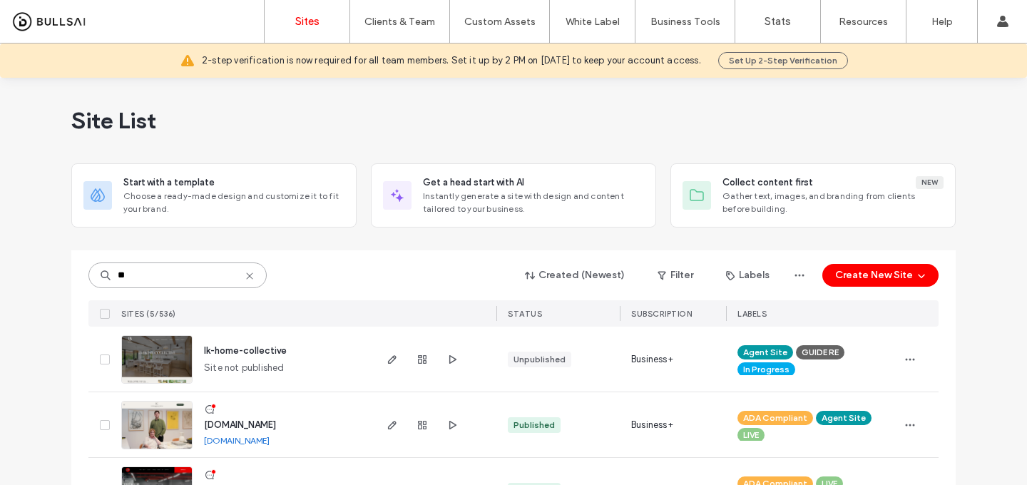
type input "**"
click at [266, 347] on span "lk-home-collective" at bounding box center [245, 350] width 83 height 11
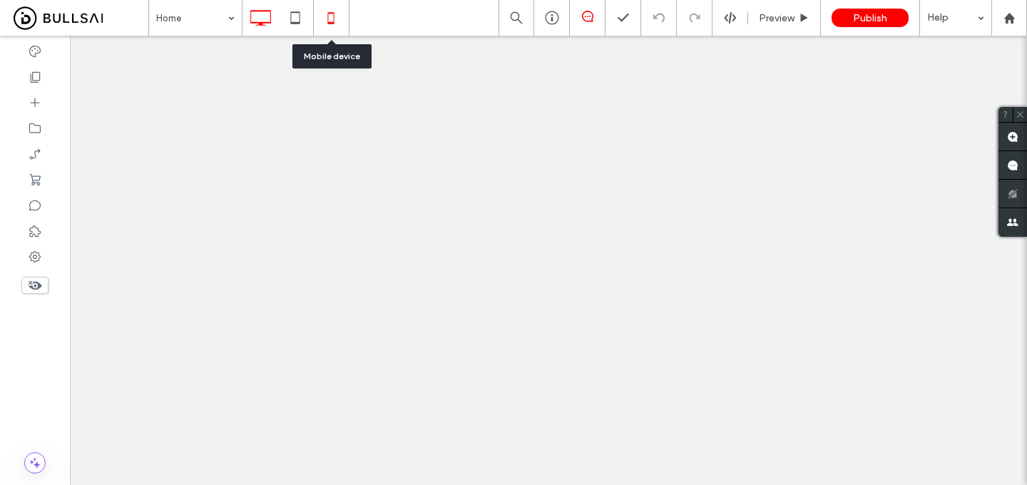
click at [342, 24] on icon at bounding box center [331, 18] width 29 height 29
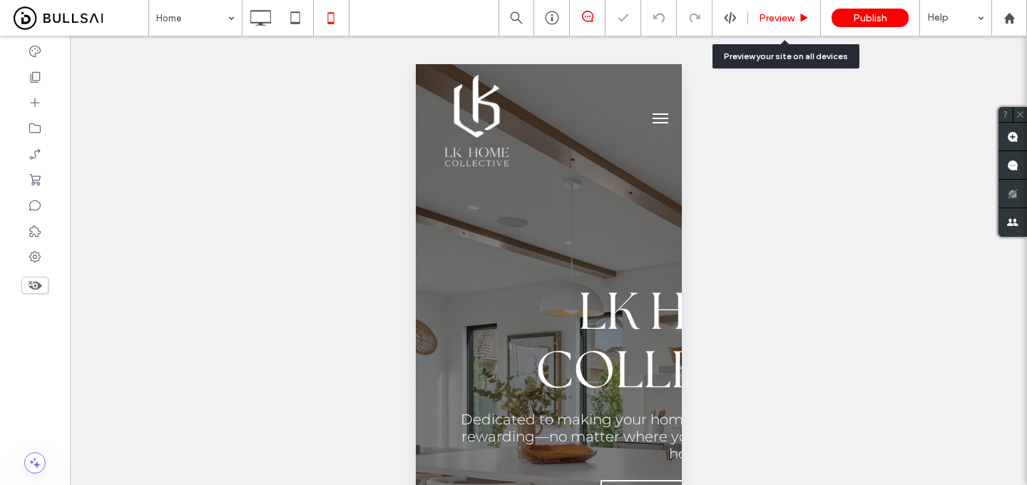
click at [779, 16] on span "Preview" at bounding box center [777, 18] width 36 height 12
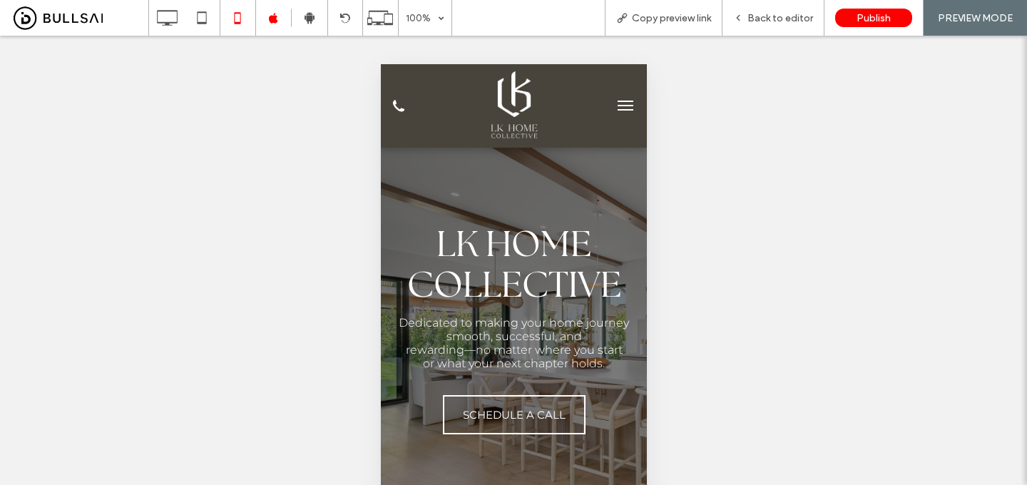
click at [633, 92] on button "menu" at bounding box center [625, 105] width 29 height 29
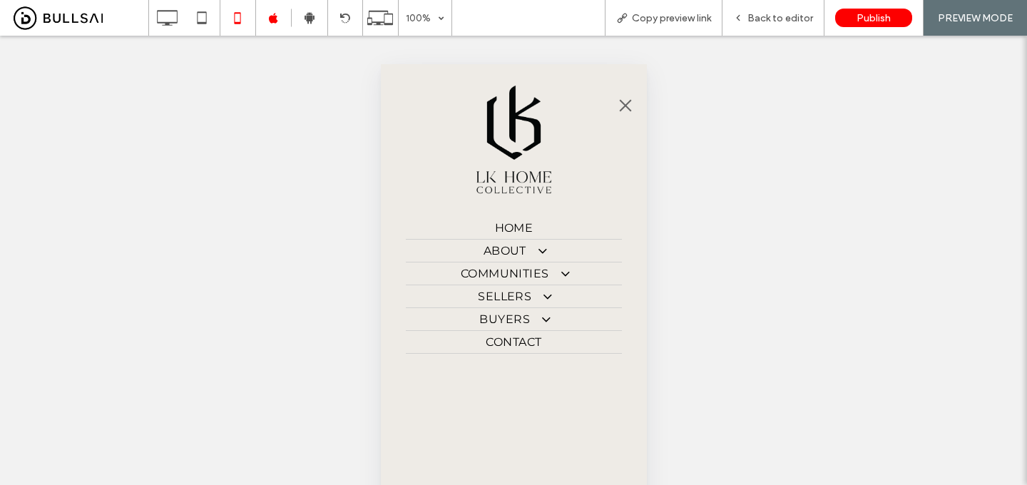
click at [513, 252] on span "About" at bounding box center [513, 251] width 61 height 14
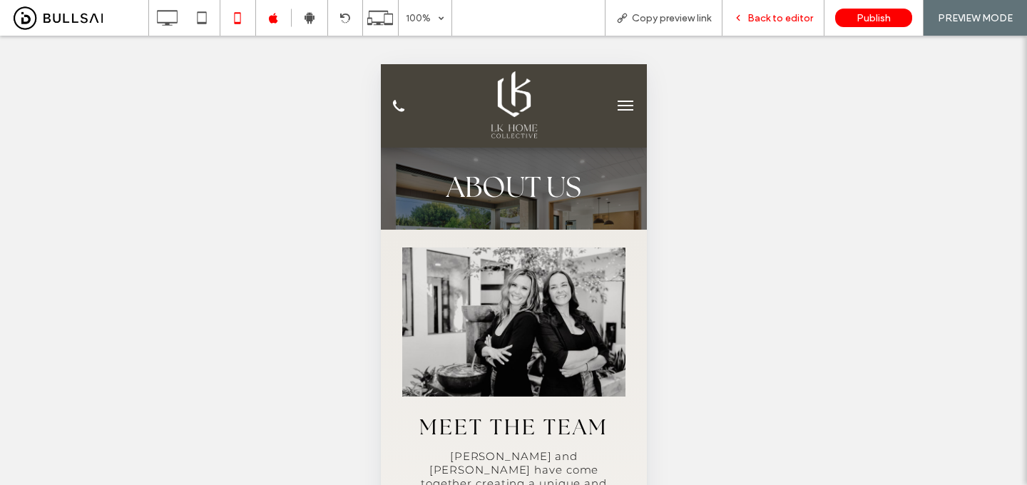
click at [759, 16] on span "Back to editor" at bounding box center [781, 18] width 66 height 12
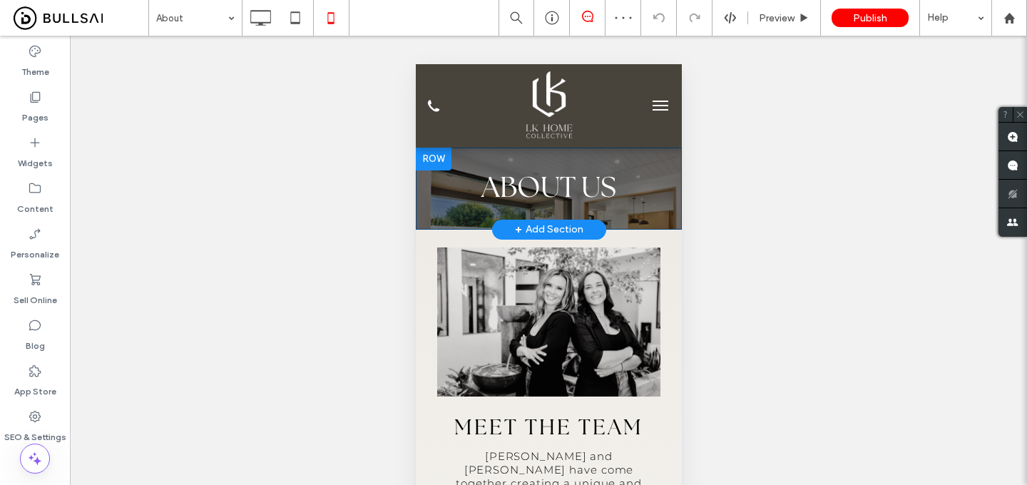
click at [613, 156] on div "About us Click To Paste Row + Add Section" at bounding box center [548, 189] width 266 height 82
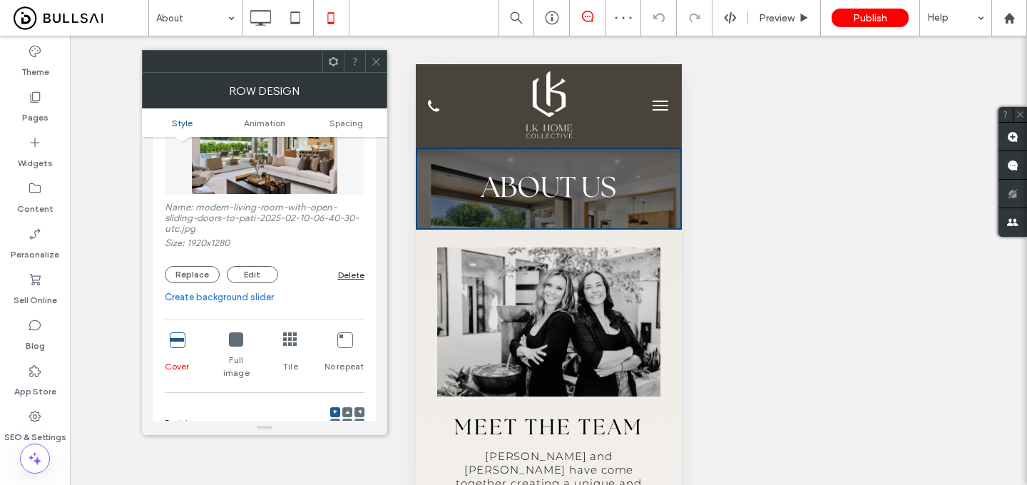
scroll to position [163, 0]
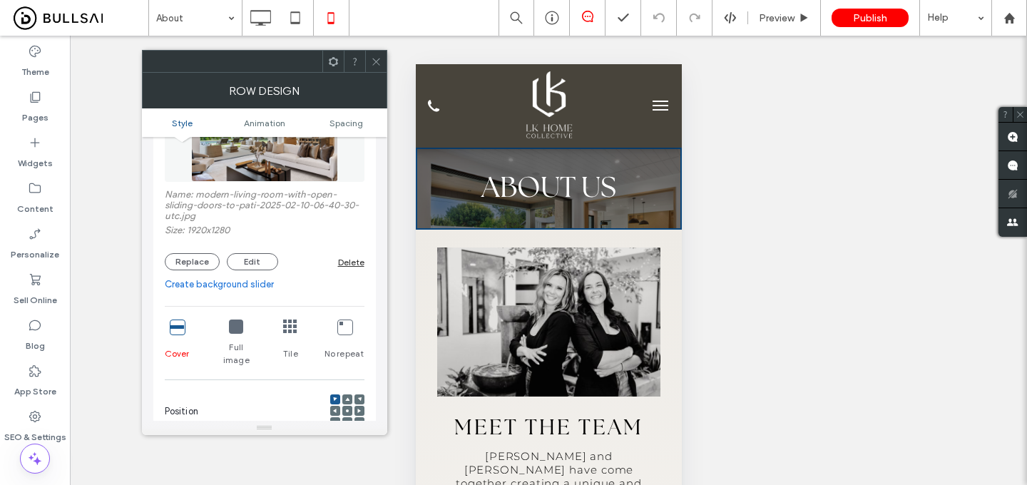
click at [347, 409] on use at bounding box center [347, 410] width 3 height 3
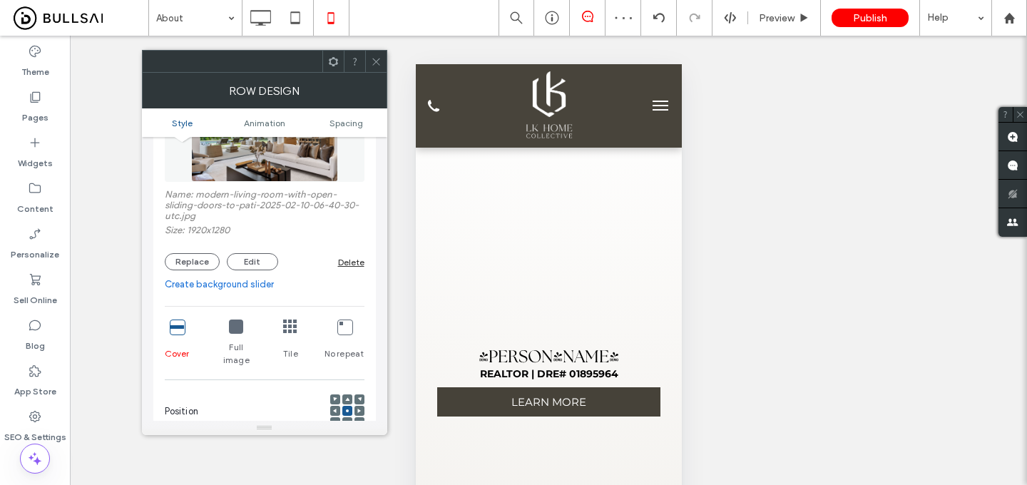
scroll to position [1349, 0]
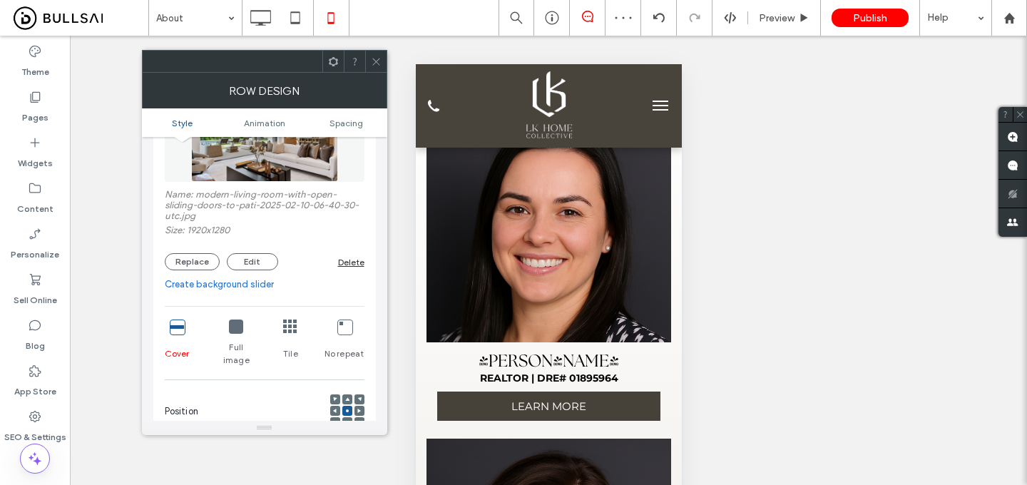
click at [379, 57] on icon at bounding box center [376, 61] width 11 height 11
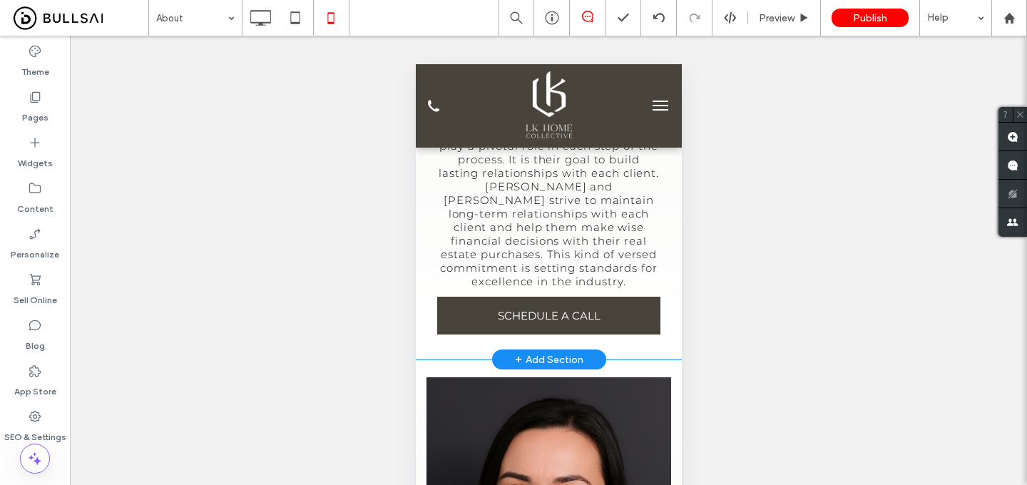
scroll to position [1062, 0]
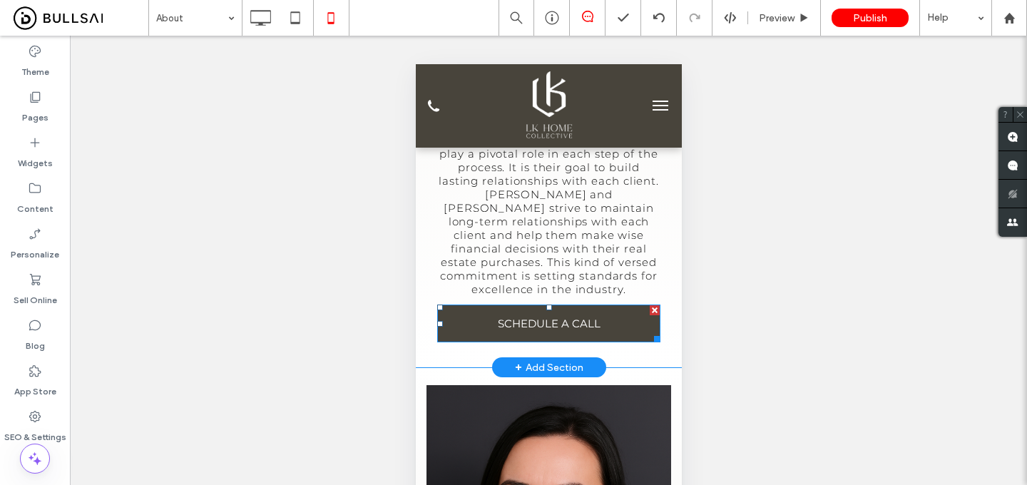
click at [491, 305] on link "SCHEDULE A CALL" at bounding box center [548, 324] width 223 height 38
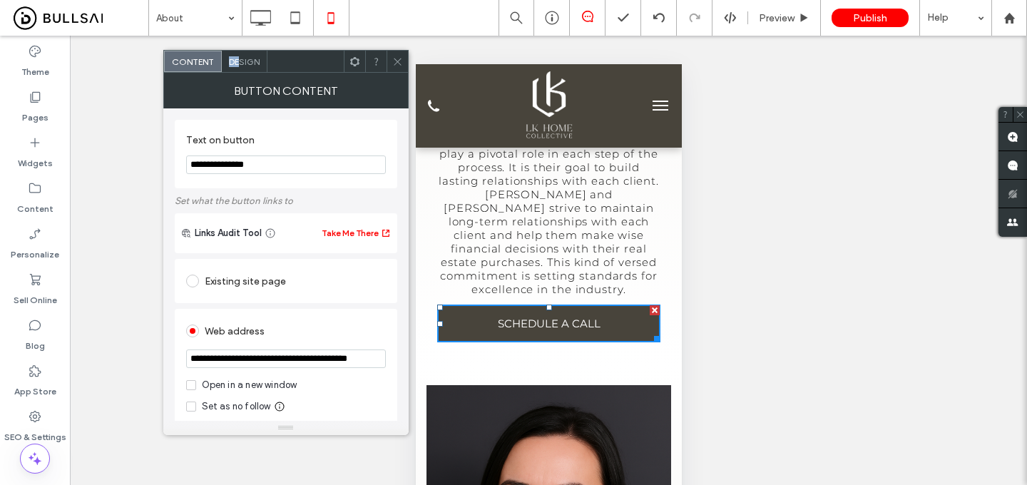
click at [240, 56] on span "Design" at bounding box center [244, 61] width 31 height 11
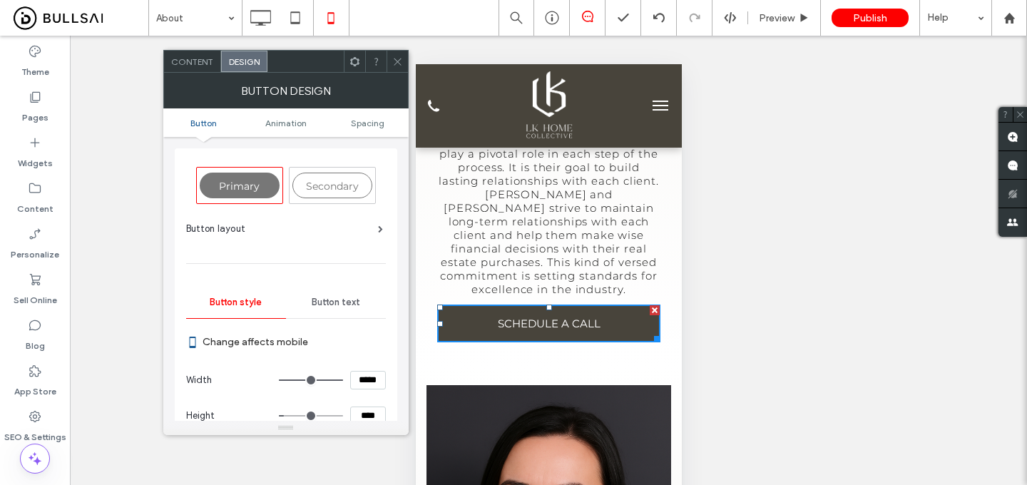
scroll to position [51, 0]
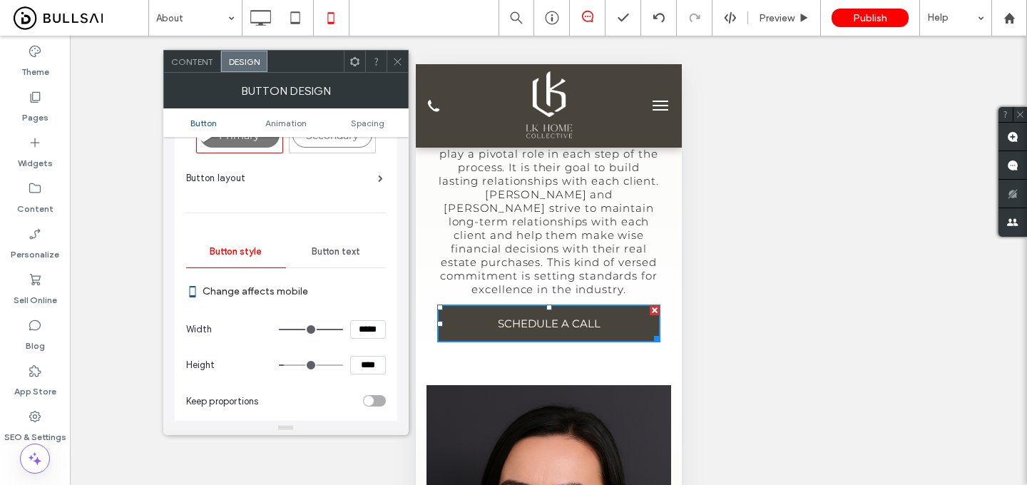
click at [399, 56] on icon at bounding box center [397, 61] width 11 height 11
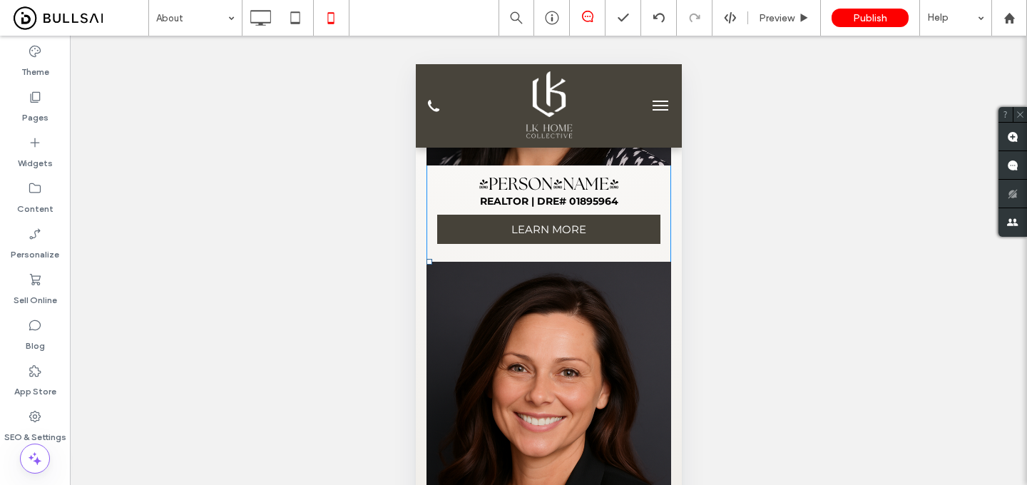
scroll to position [1524, 0]
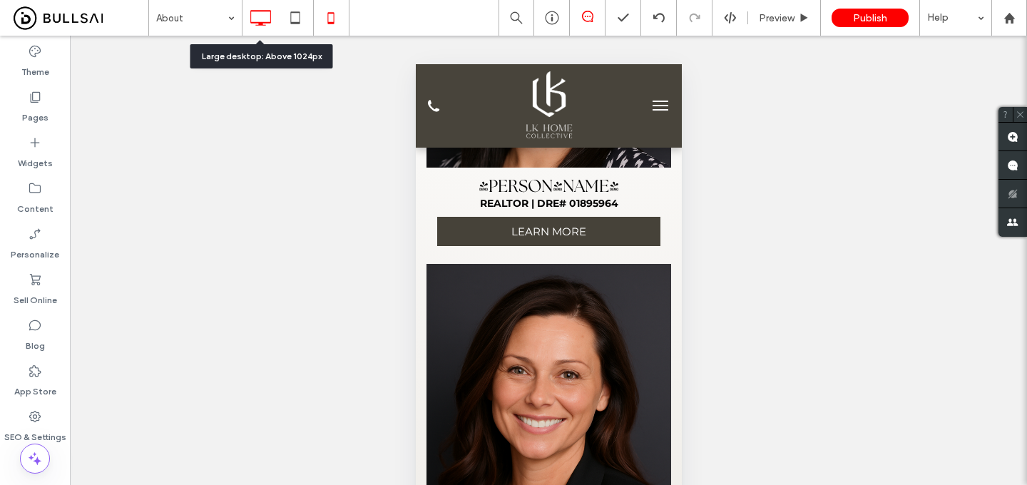
click at [264, 16] on icon at bounding box center [260, 18] width 29 height 29
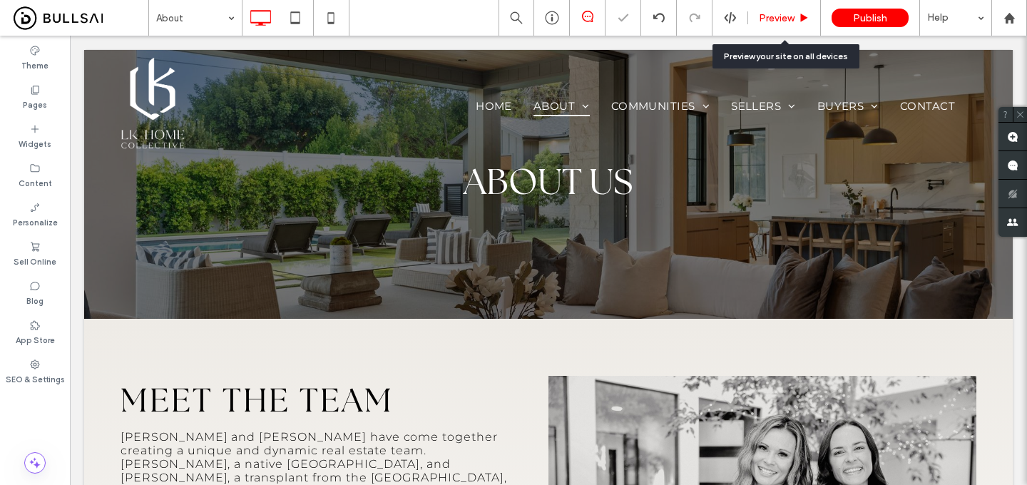
scroll to position [0, 0]
click at [816, 14] on div "Preview" at bounding box center [784, 18] width 72 height 12
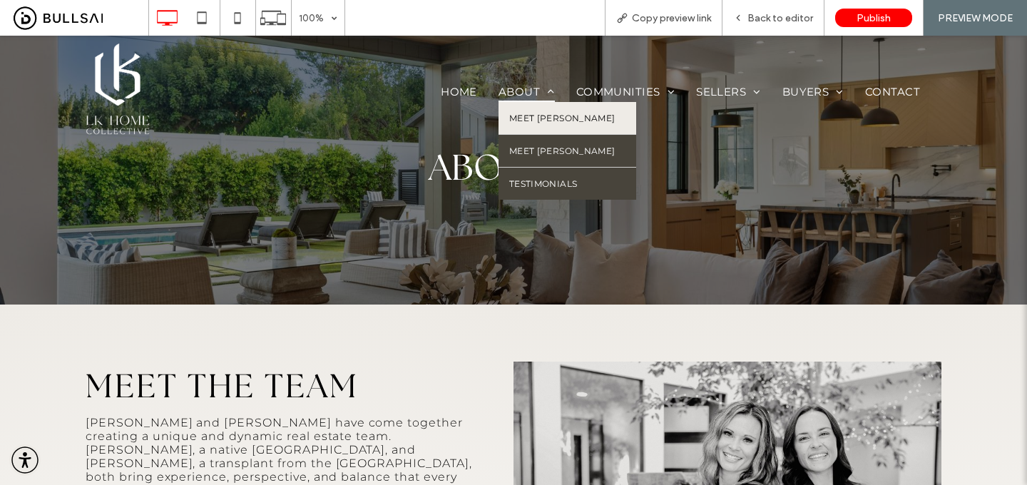
click at [544, 123] on link "Meet [PERSON_NAME]" at bounding box center [568, 118] width 138 height 32
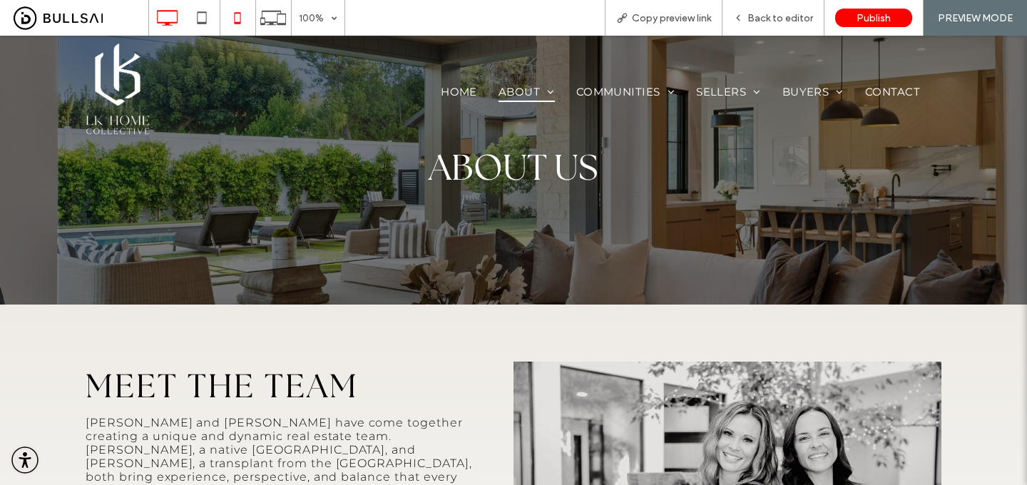
click at [235, 15] on icon at bounding box center [237, 18] width 29 height 29
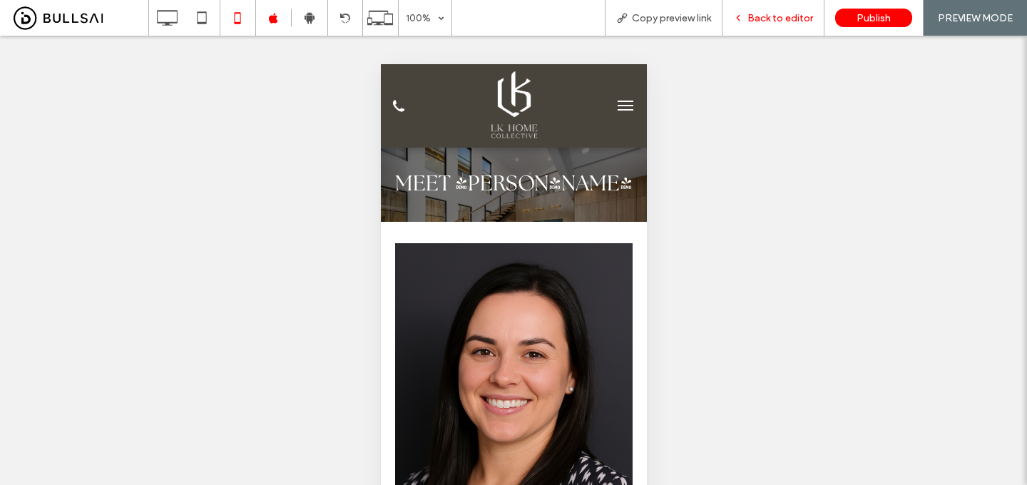
click at [752, 12] on span "Back to editor" at bounding box center [781, 18] width 66 height 12
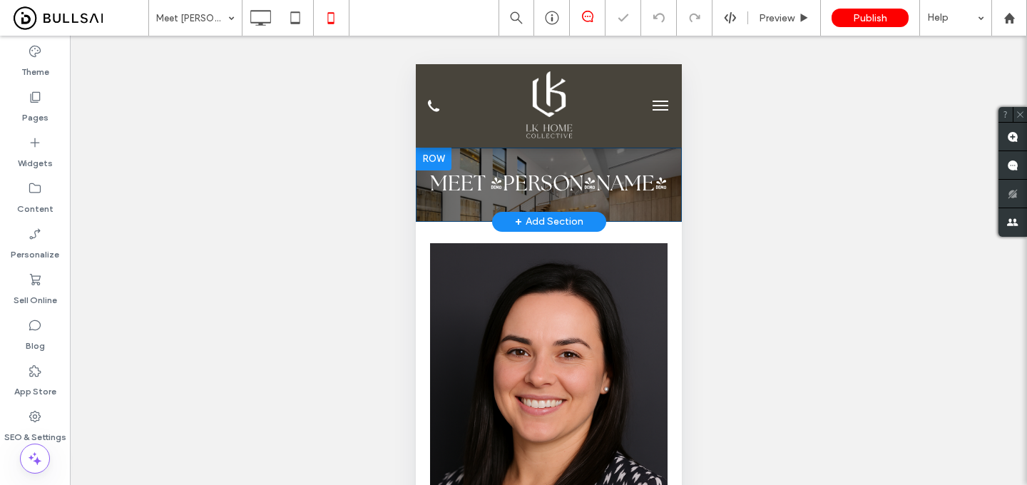
click at [600, 156] on div "Meet lauren Click To Paste" at bounding box center [548, 185] width 266 height 74
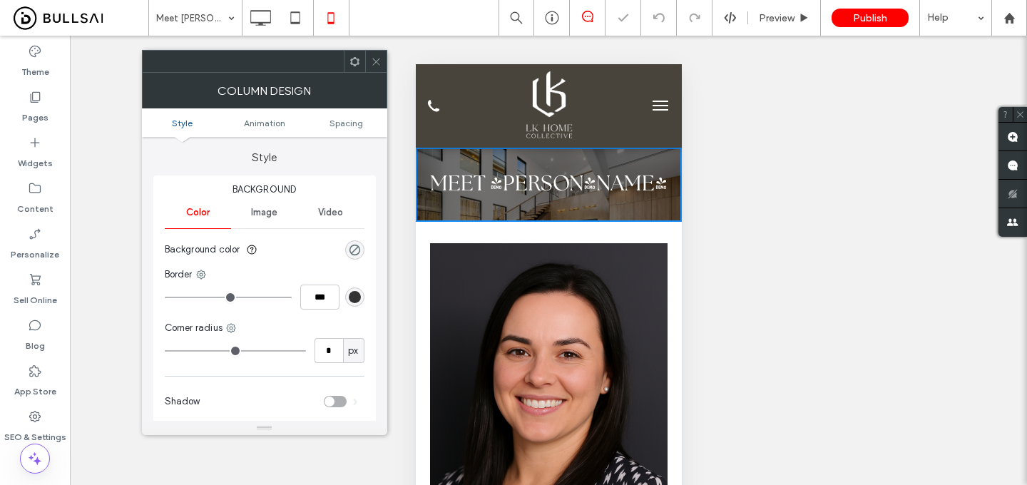
click at [380, 51] on span at bounding box center [376, 61] width 11 height 21
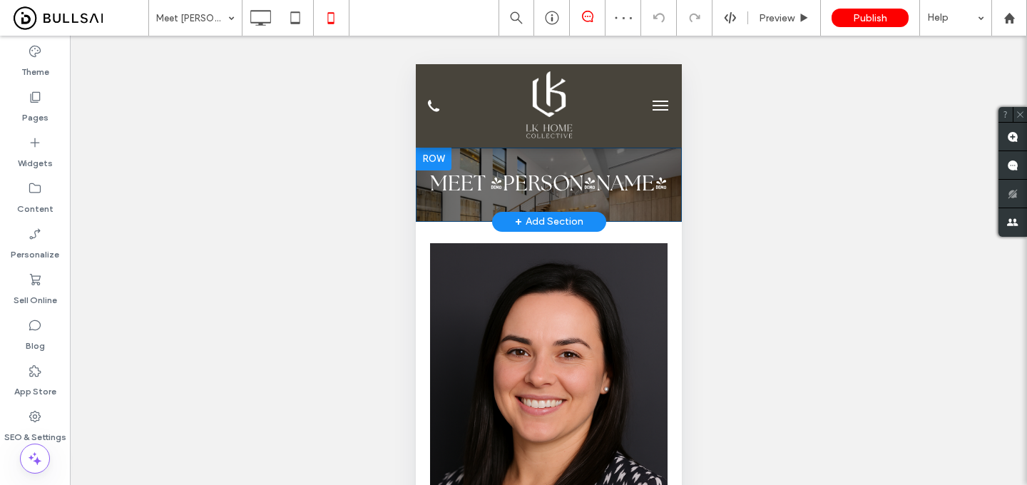
click at [432, 156] on div at bounding box center [433, 159] width 36 height 23
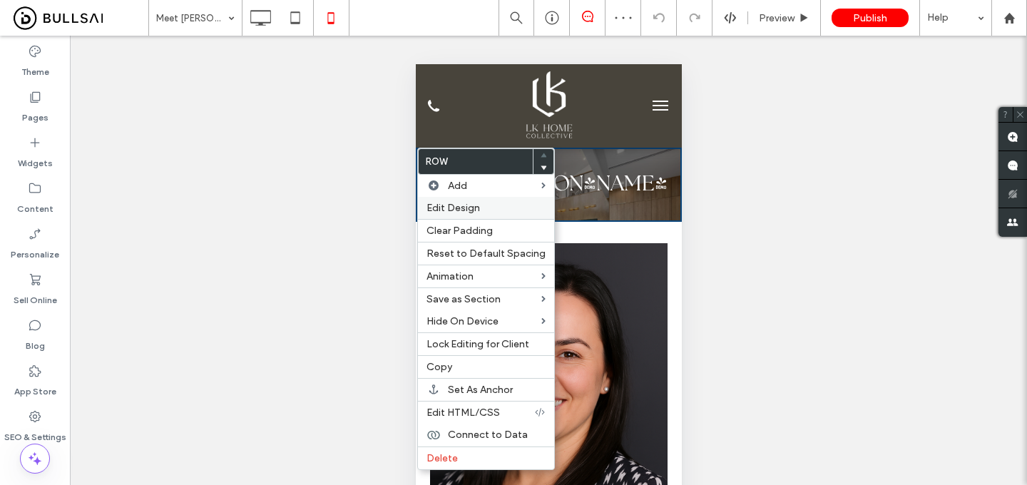
click at [441, 205] on span "Edit Design" at bounding box center [454, 208] width 54 height 12
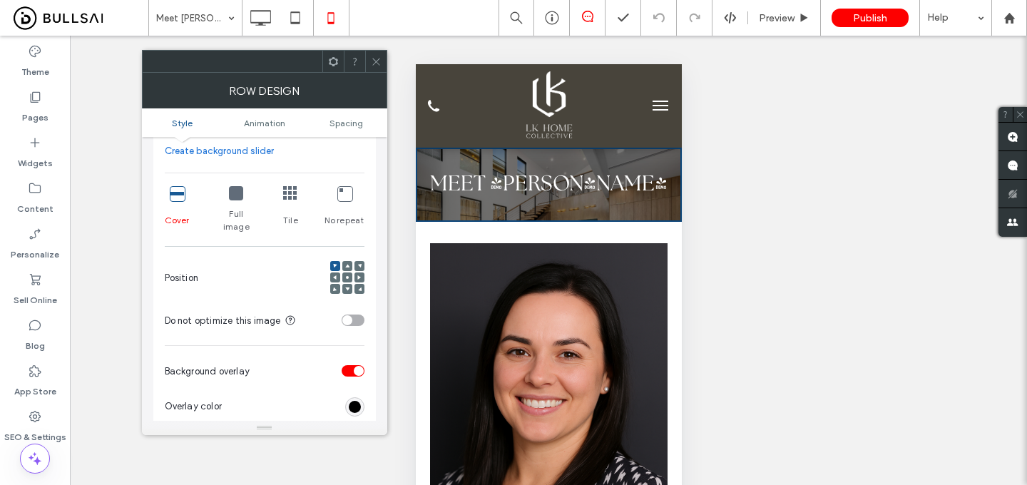
scroll to position [295, 0]
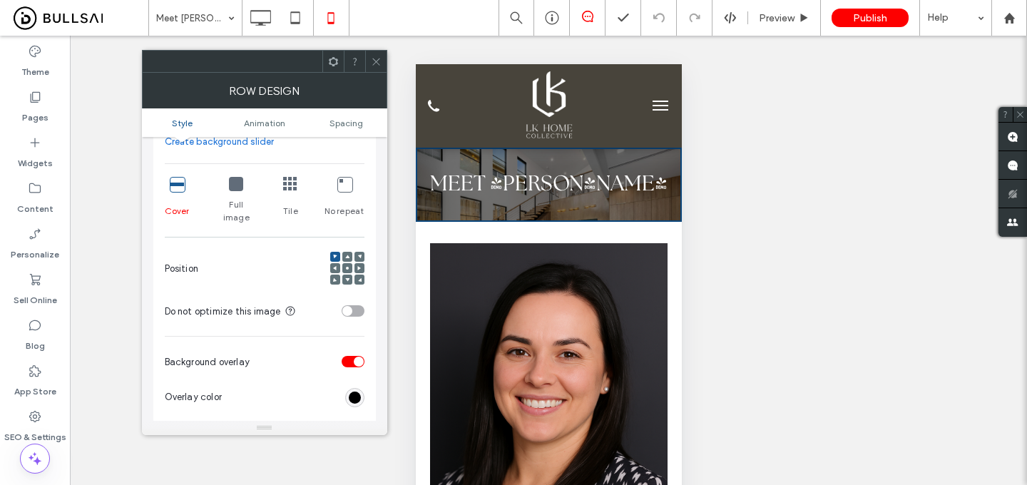
click at [345, 266] on icon at bounding box center [347, 268] width 4 height 4
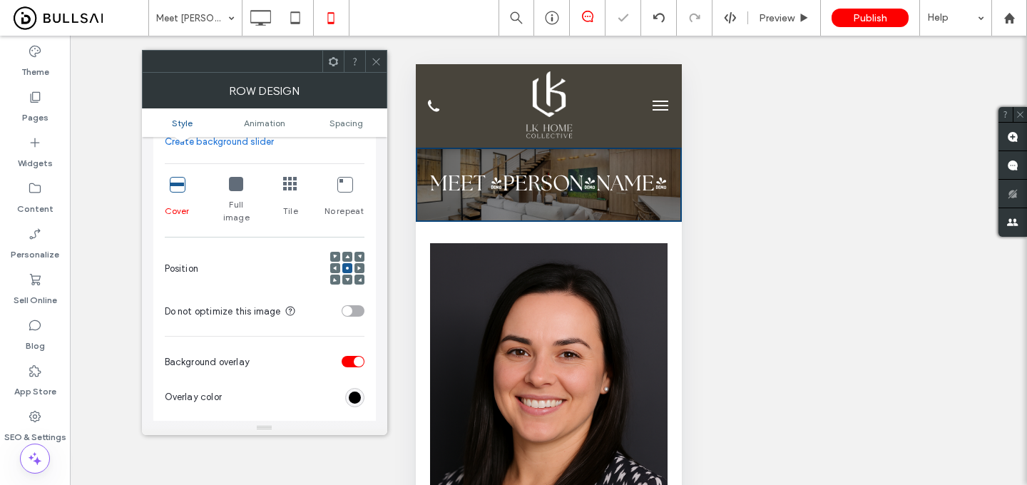
click at [372, 67] on span at bounding box center [376, 61] width 11 height 21
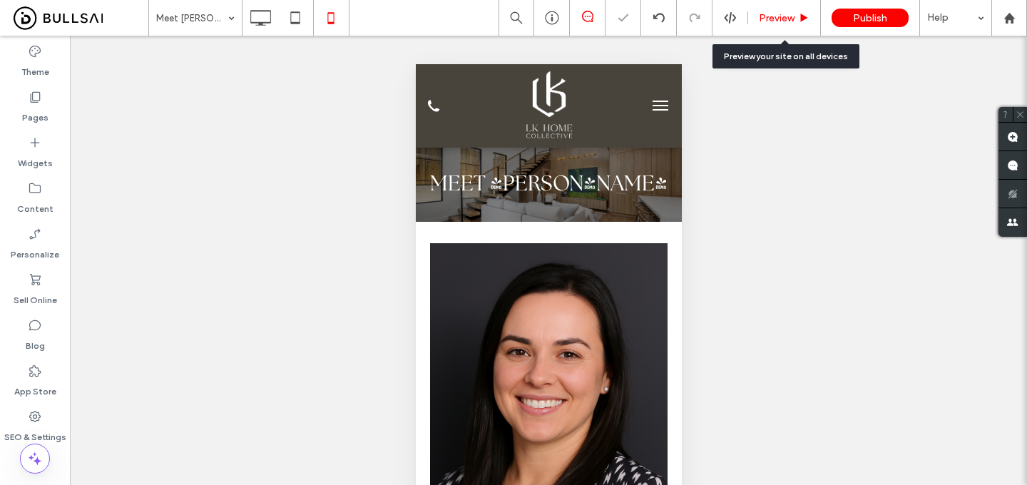
click at [769, 7] on div "Preview" at bounding box center [784, 18] width 73 height 36
click at [770, 19] on span "Preview" at bounding box center [777, 18] width 36 height 12
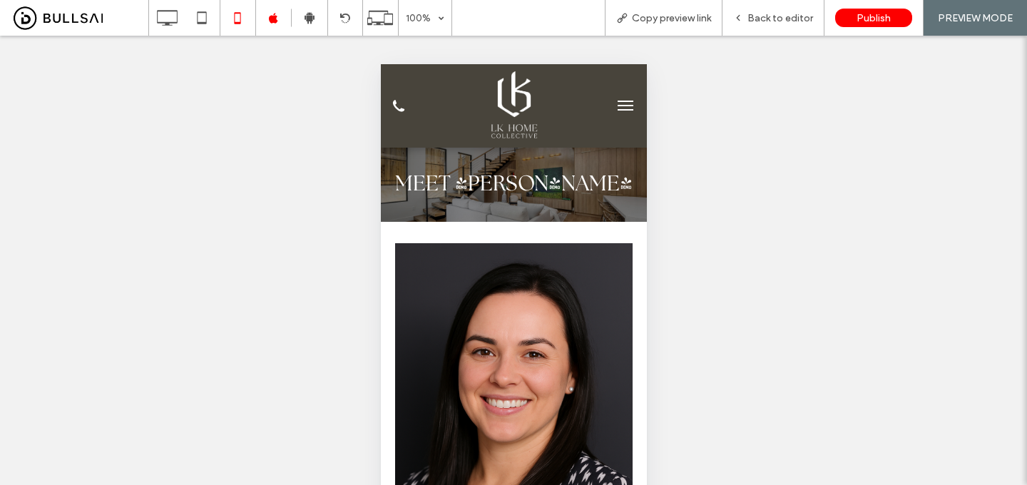
click at [624, 99] on button "menu" at bounding box center [625, 105] width 29 height 29
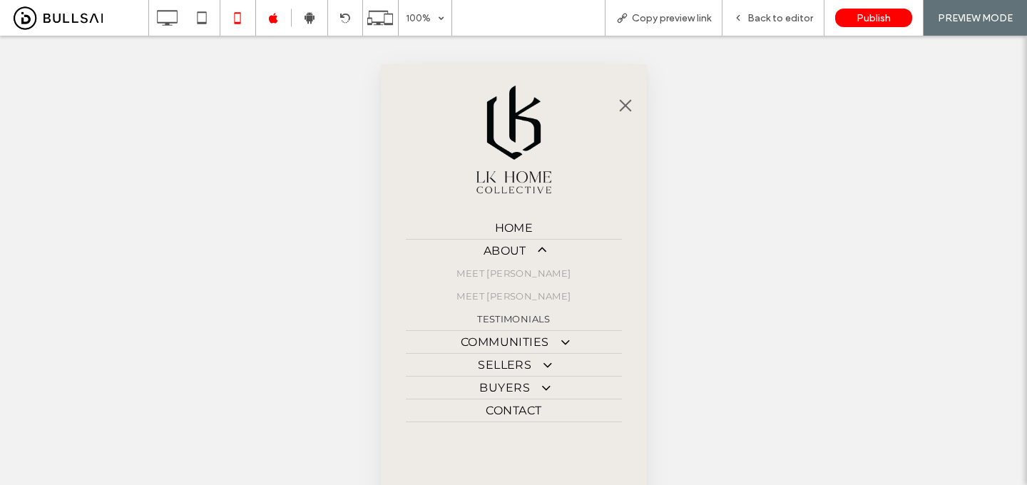
click at [510, 293] on span "Meet [PERSON_NAME]" at bounding box center [513, 295] width 114 height 11
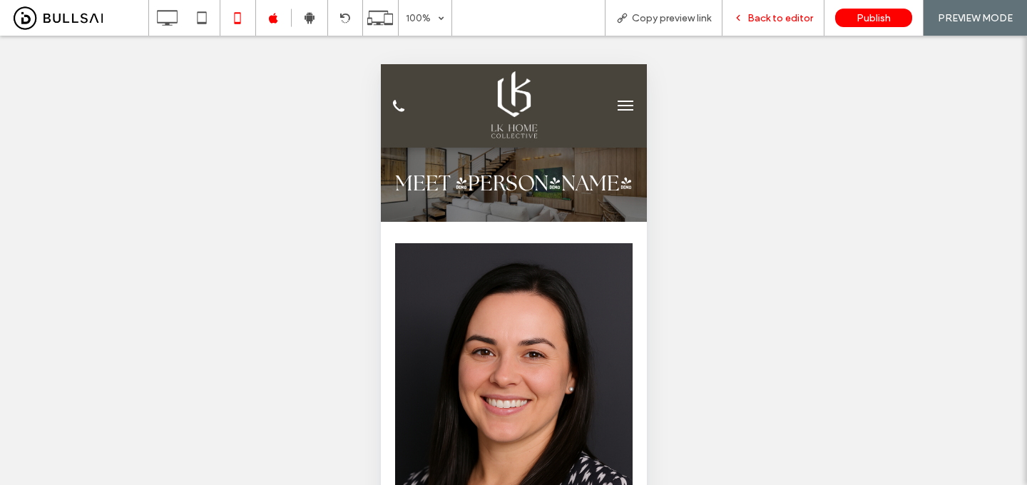
click at [770, 22] on span "Back to editor" at bounding box center [781, 18] width 66 height 12
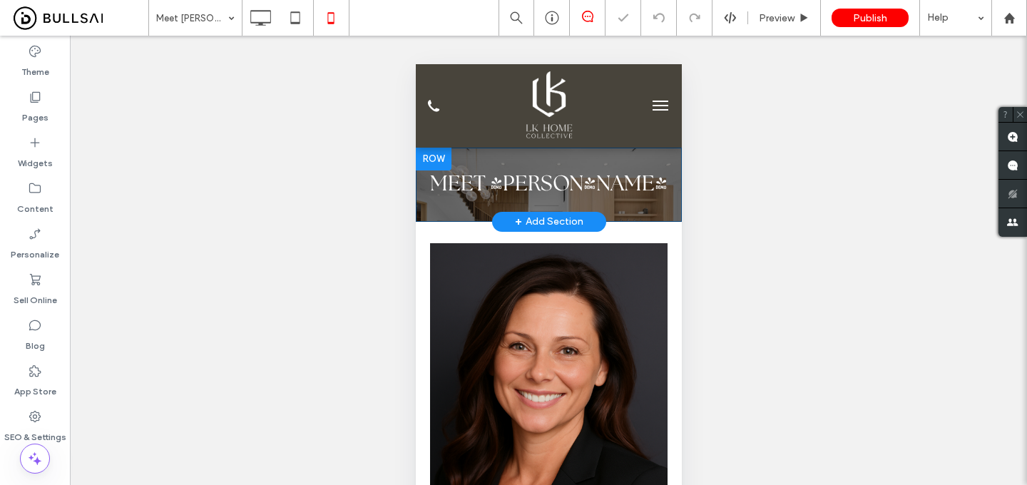
click at [638, 155] on div "Meet Karen Click To Paste" at bounding box center [548, 185] width 266 height 74
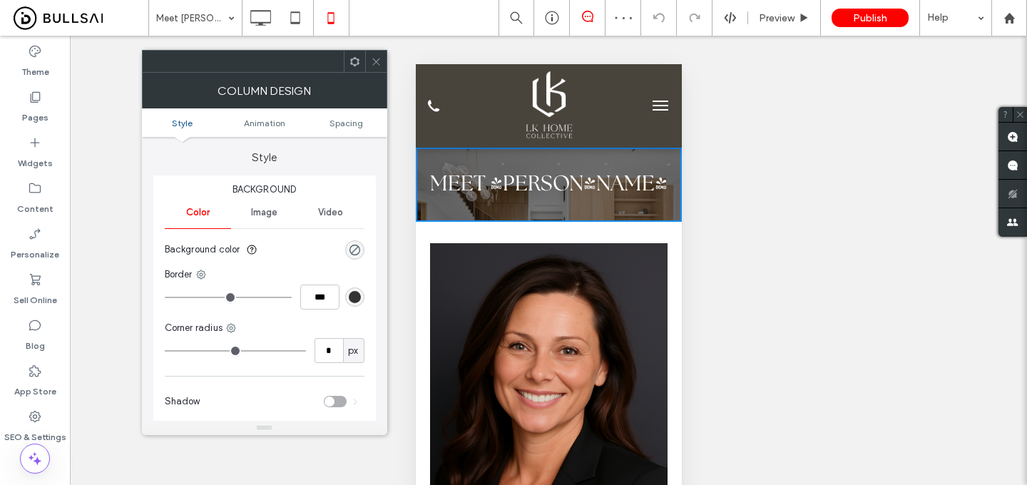
click at [370, 57] on div at bounding box center [375, 61] width 21 height 21
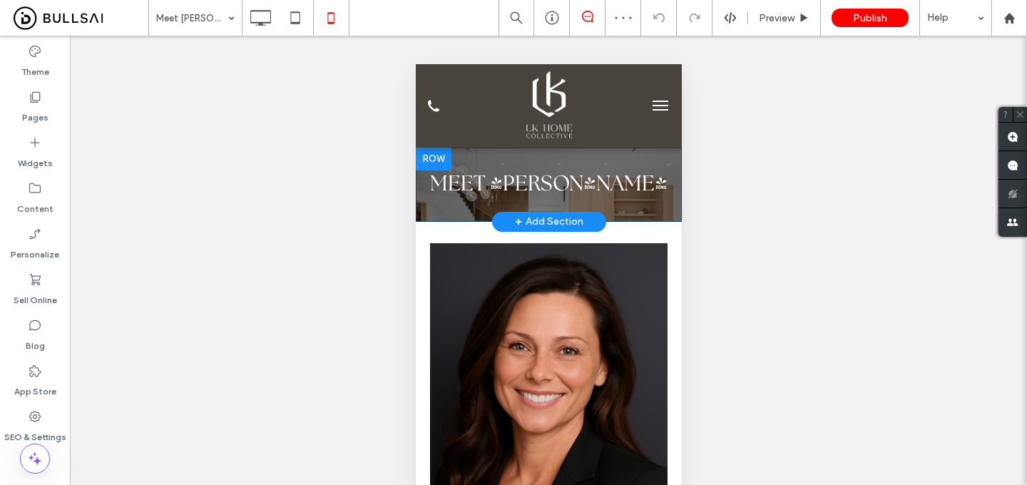
click at [439, 154] on div at bounding box center [433, 159] width 36 height 23
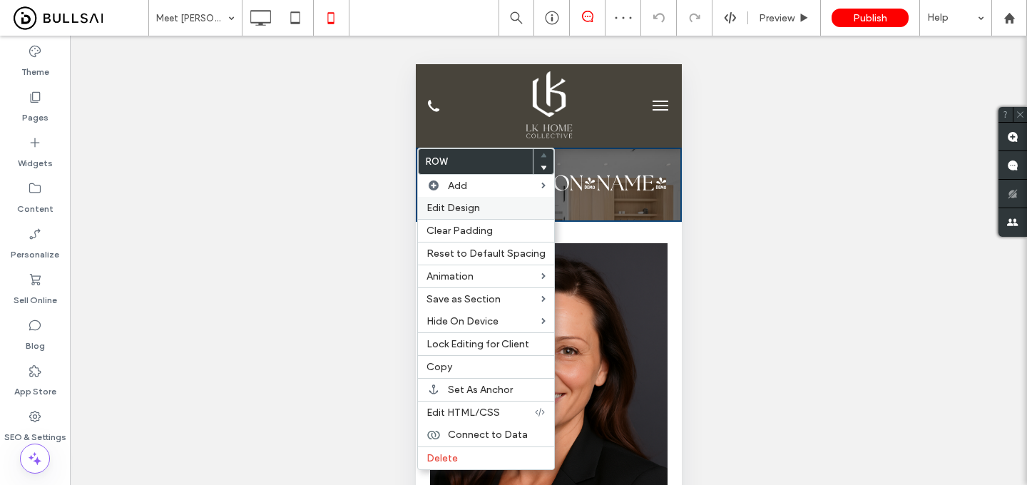
click at [462, 206] on span "Edit Design" at bounding box center [454, 208] width 54 height 12
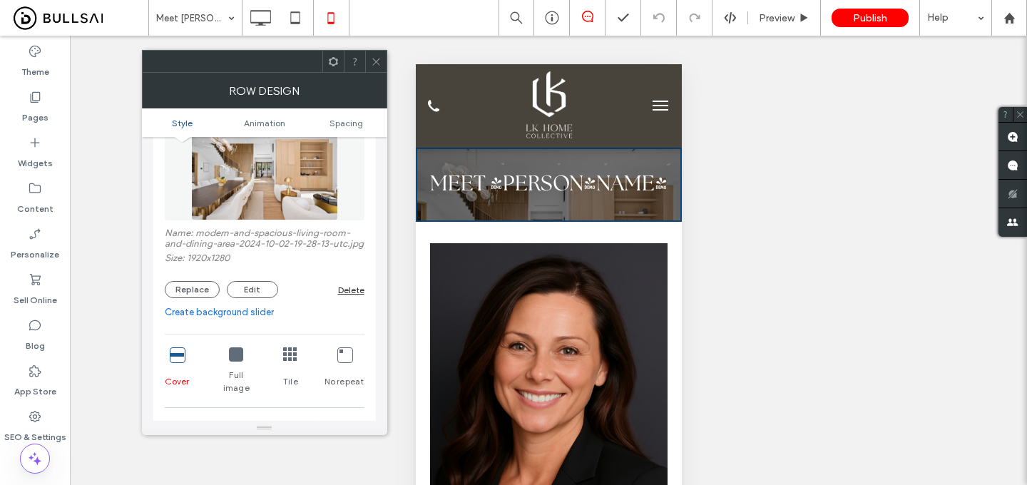
scroll to position [276, 0]
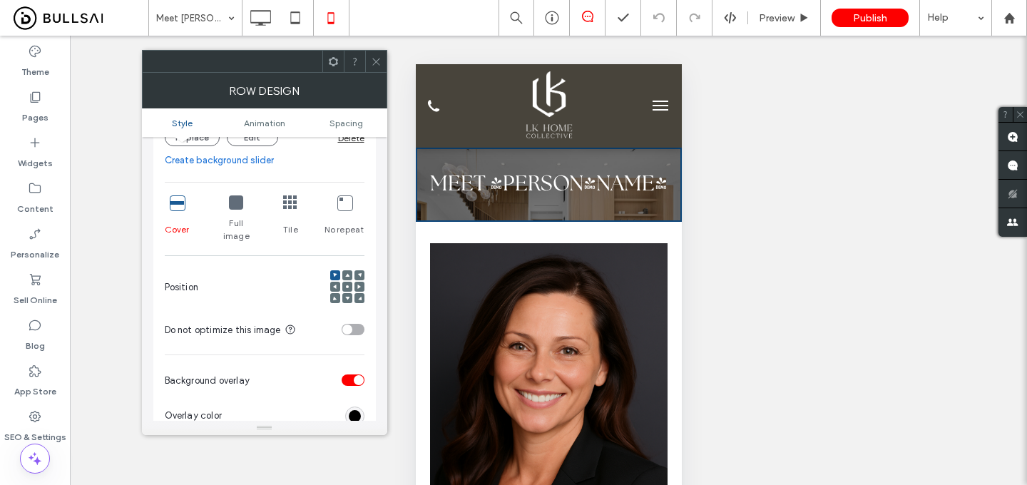
click at [347, 287] on use at bounding box center [347, 286] width 3 height 3
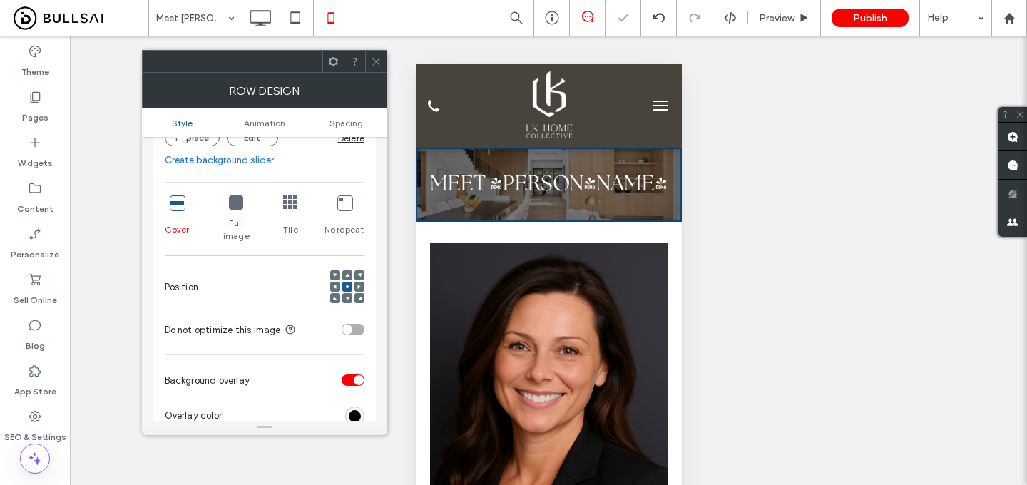
click at [376, 59] on icon at bounding box center [376, 61] width 11 height 11
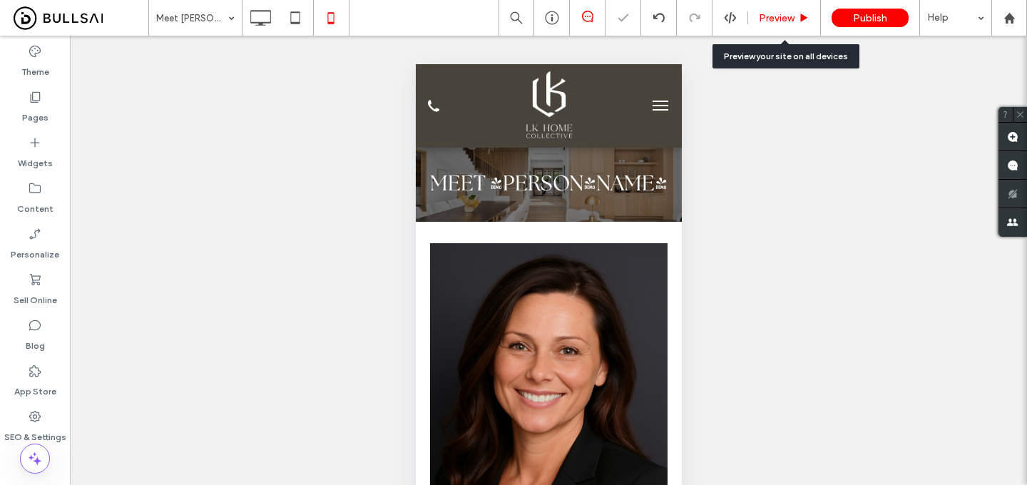
click at [793, 12] on span "Preview" at bounding box center [777, 18] width 36 height 12
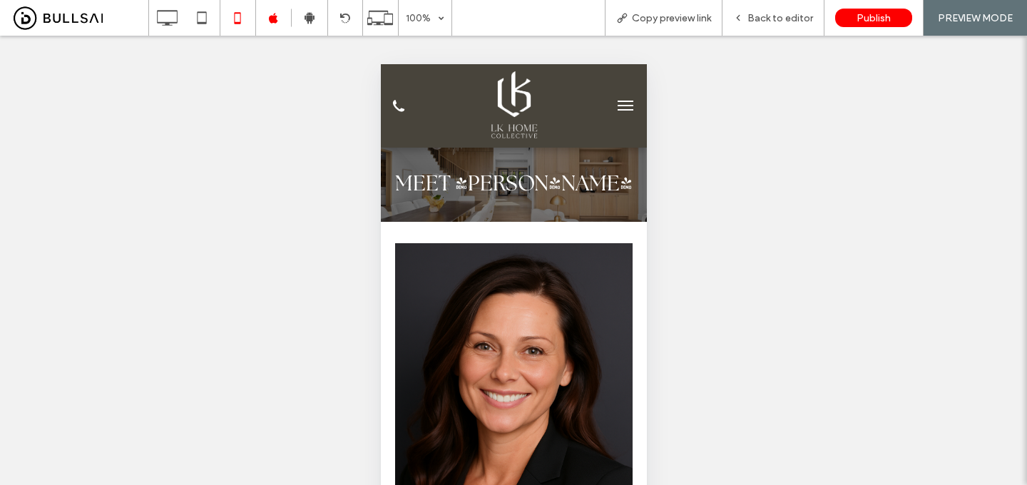
click at [626, 105] on span "menu" at bounding box center [625, 105] width 16 height 1
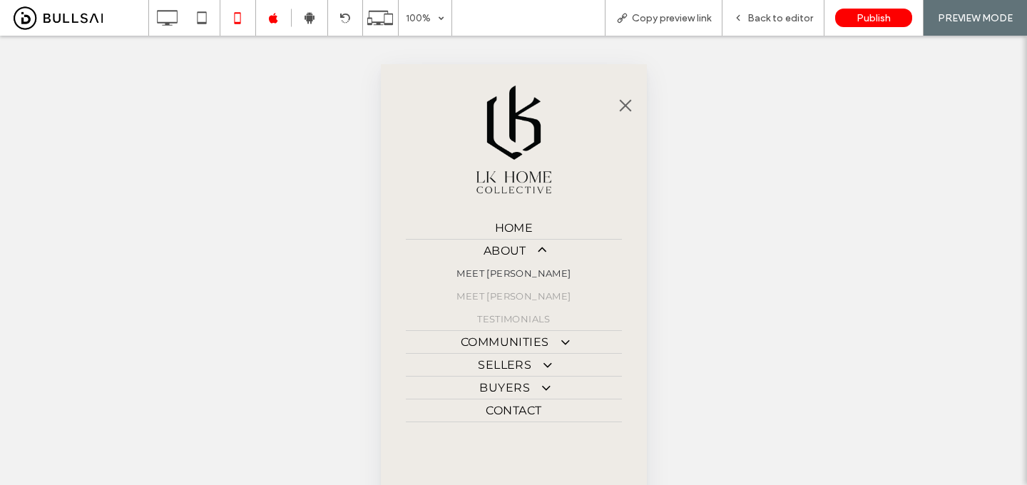
click at [518, 315] on span "Testimonials" at bounding box center [513, 318] width 73 height 11
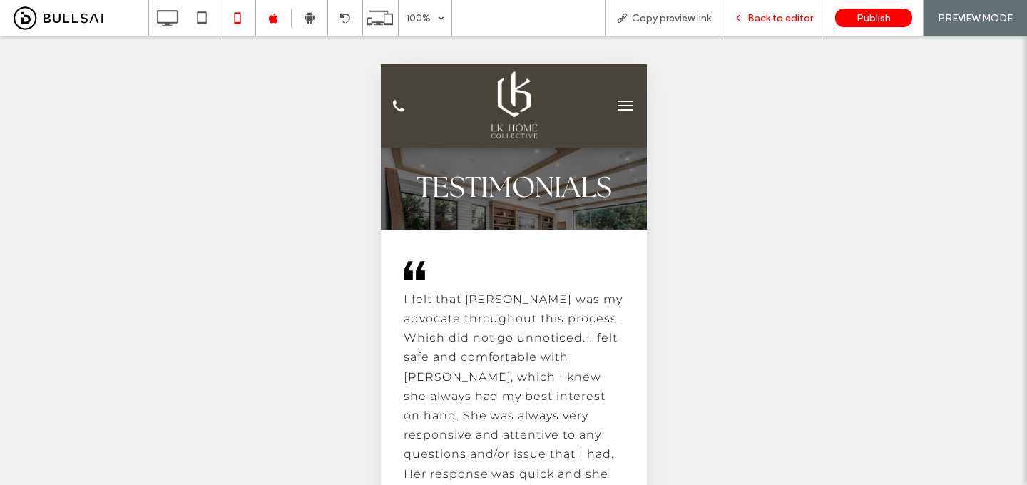
click at [779, 17] on span "Back to editor" at bounding box center [781, 18] width 66 height 12
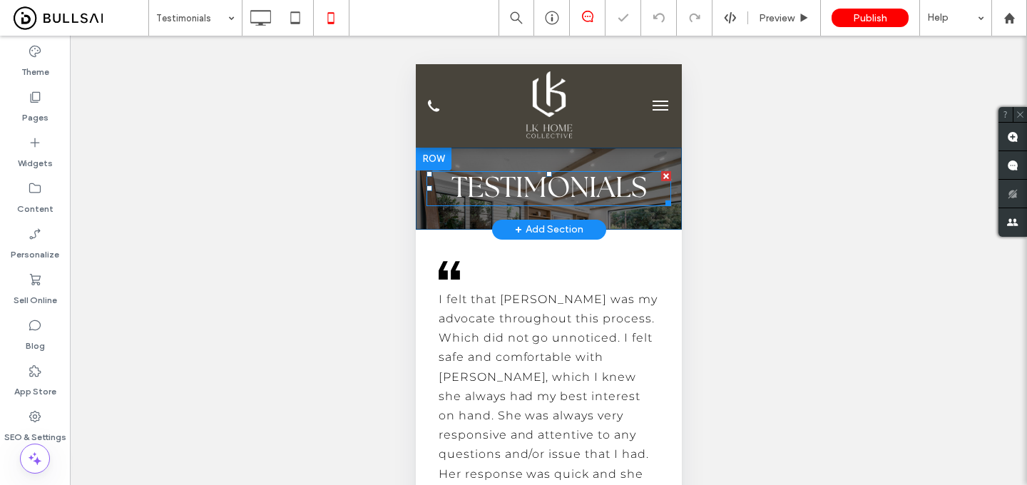
click at [604, 183] on span "Testimonials" at bounding box center [548, 188] width 195 height 29
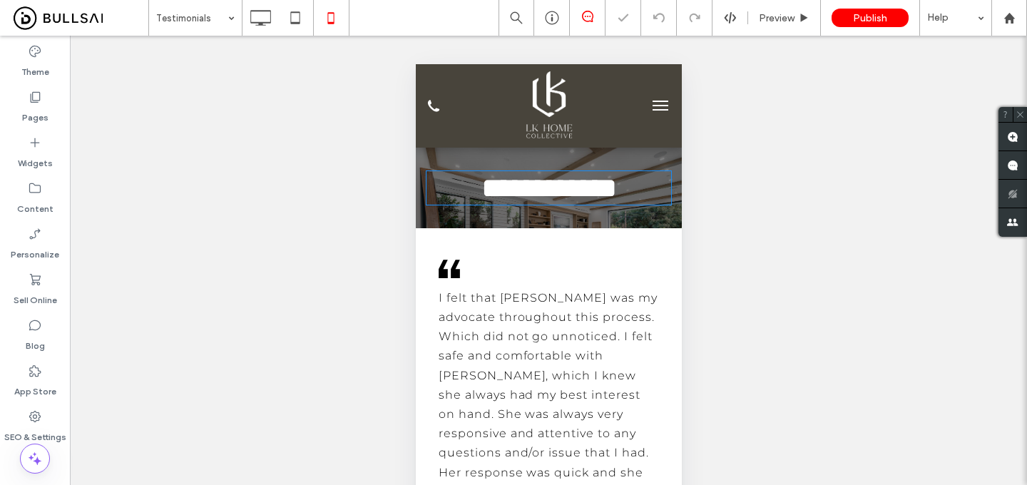
type input "**********"
type input "**"
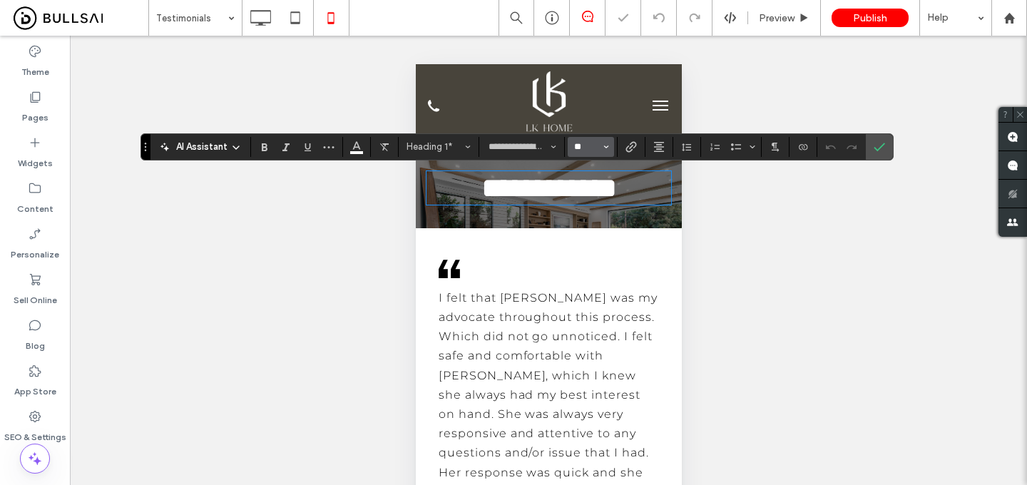
click at [591, 146] on input "**" at bounding box center [587, 146] width 28 height 11
type input "**"
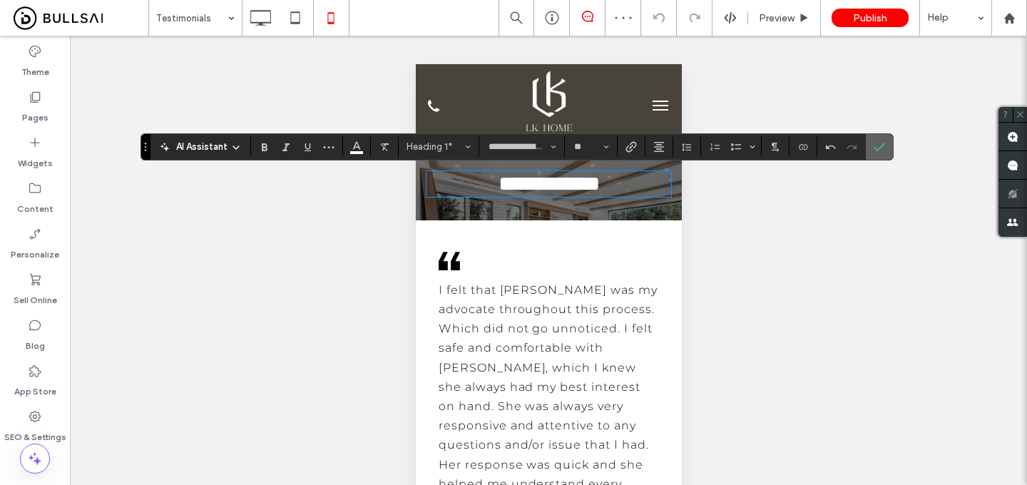
click at [866, 142] on section at bounding box center [879, 147] width 27 height 26
click at [875, 145] on icon "Confirm" at bounding box center [879, 146] width 11 height 11
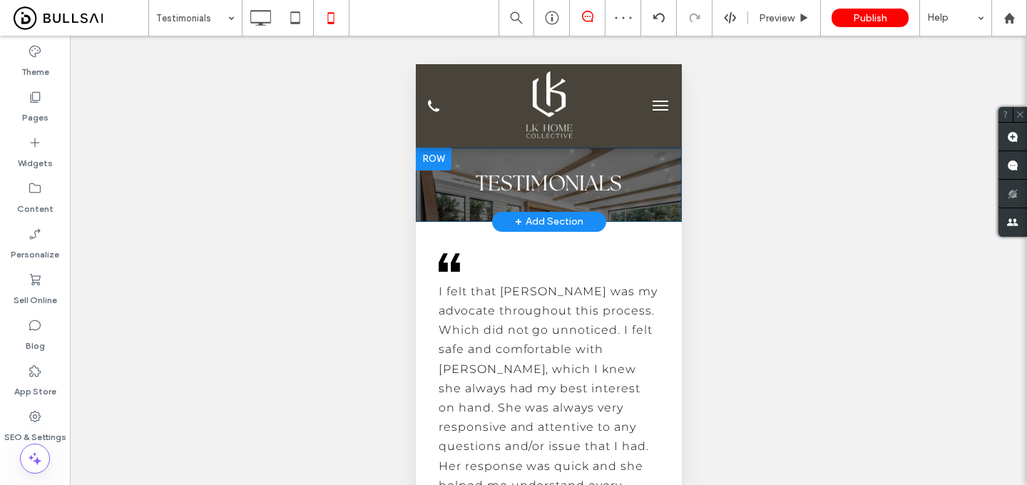
click at [622, 153] on div "Testimonials Click To Paste" at bounding box center [548, 185] width 266 height 74
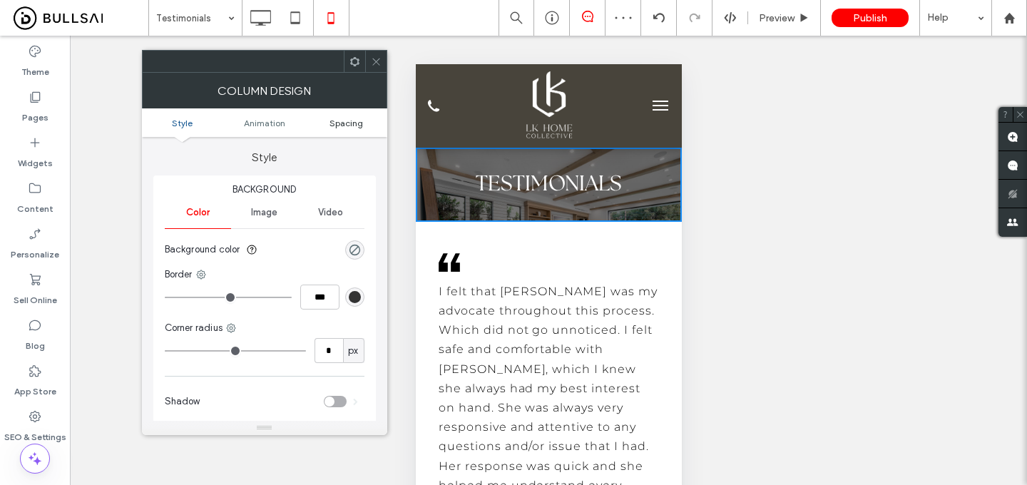
click at [350, 122] on span "Spacing" at bounding box center [347, 123] width 34 height 11
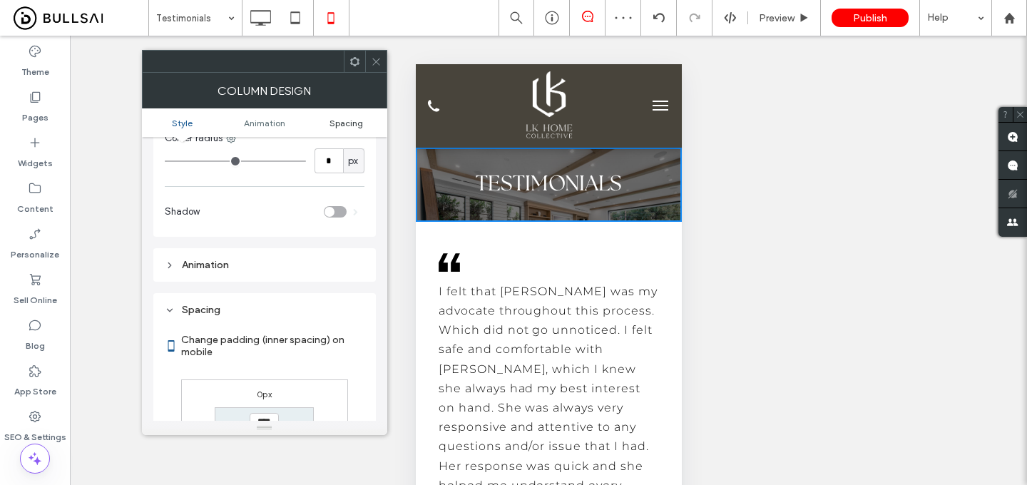
scroll to position [335, 0]
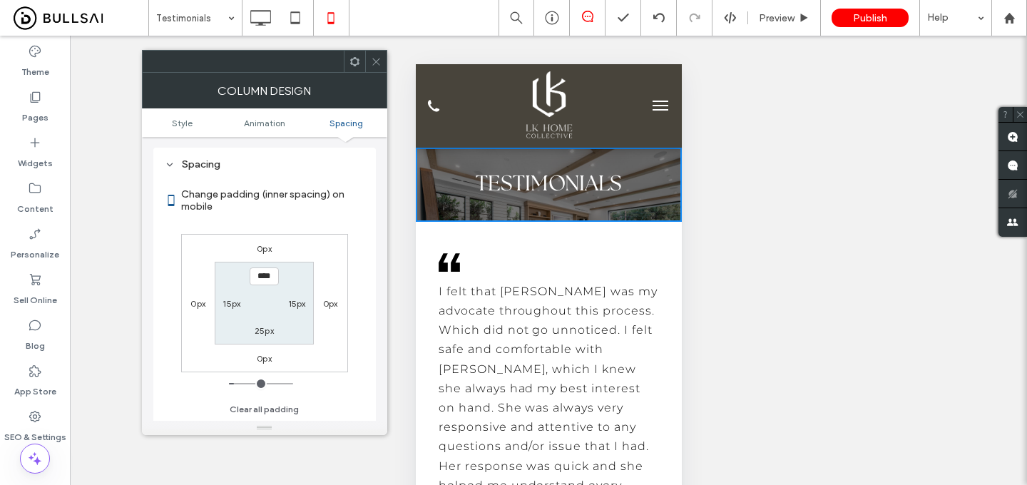
click at [375, 54] on span at bounding box center [376, 61] width 11 height 21
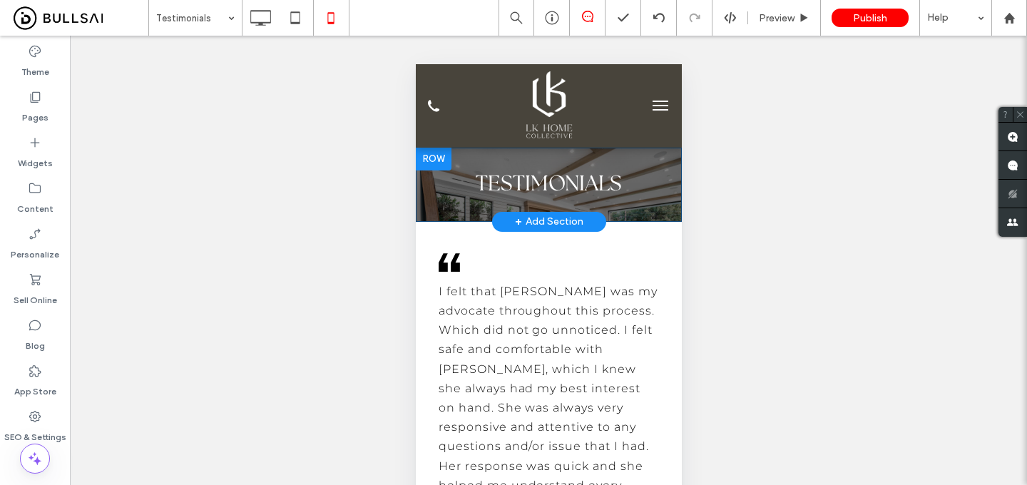
click at [432, 157] on div at bounding box center [433, 159] width 36 height 23
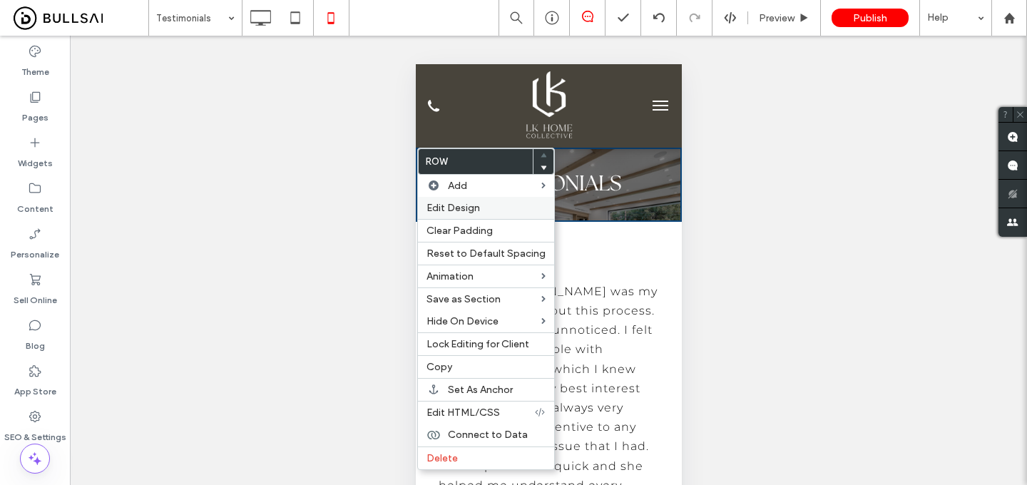
click at [474, 208] on span "Edit Design" at bounding box center [454, 208] width 54 height 12
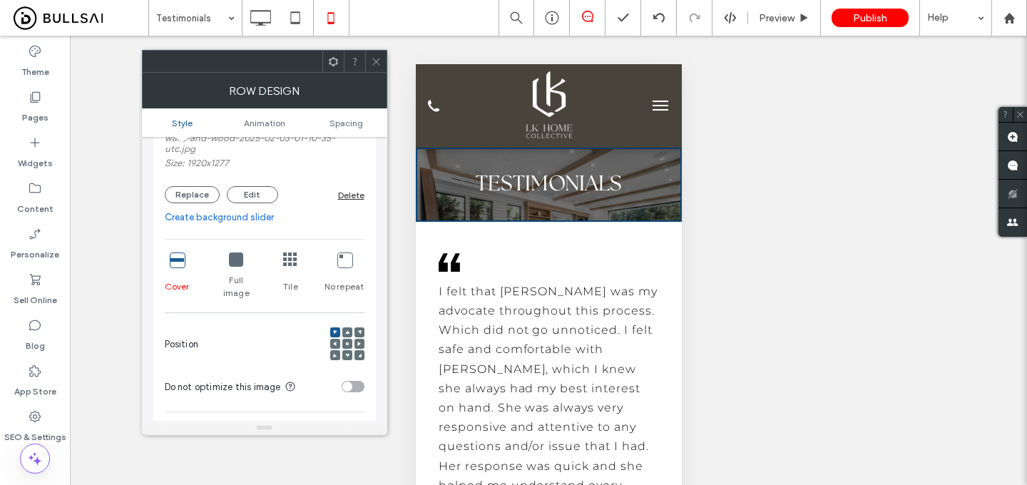
scroll to position [318, 0]
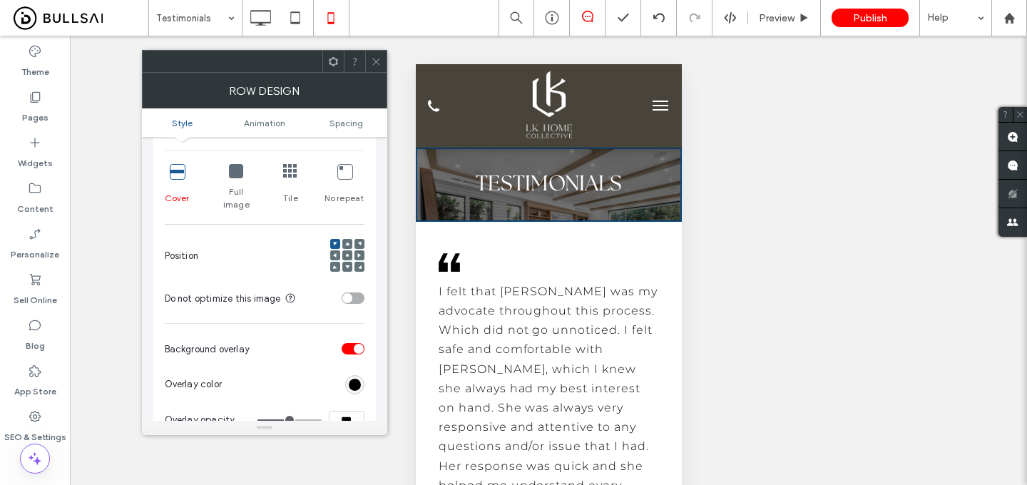
click at [347, 250] on span at bounding box center [347, 255] width 4 height 10
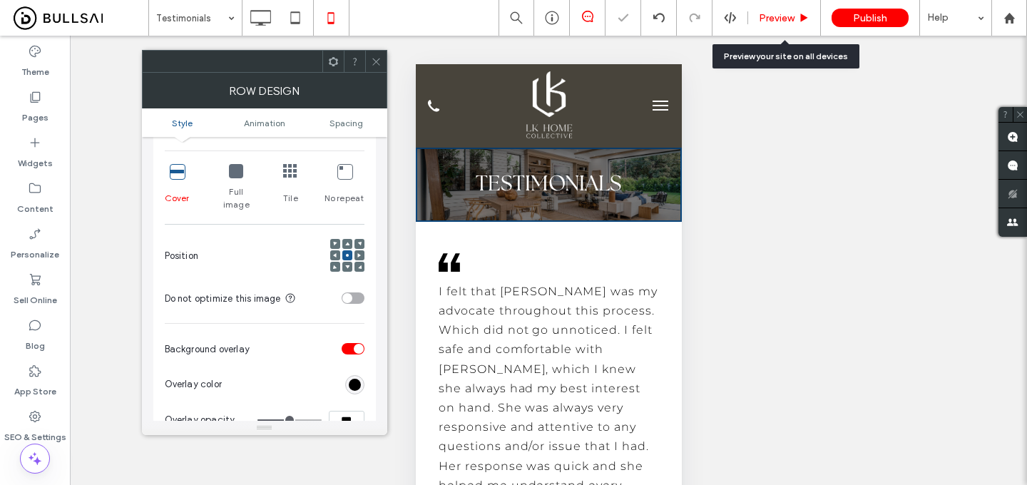
click at [778, 20] on span "Preview" at bounding box center [777, 18] width 36 height 12
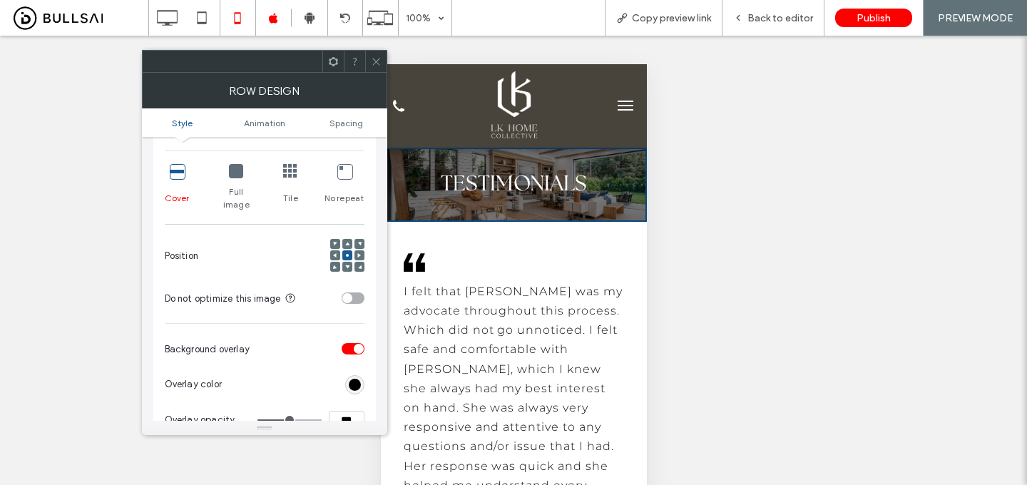
click at [614, 109] on button "menu" at bounding box center [625, 105] width 29 height 29
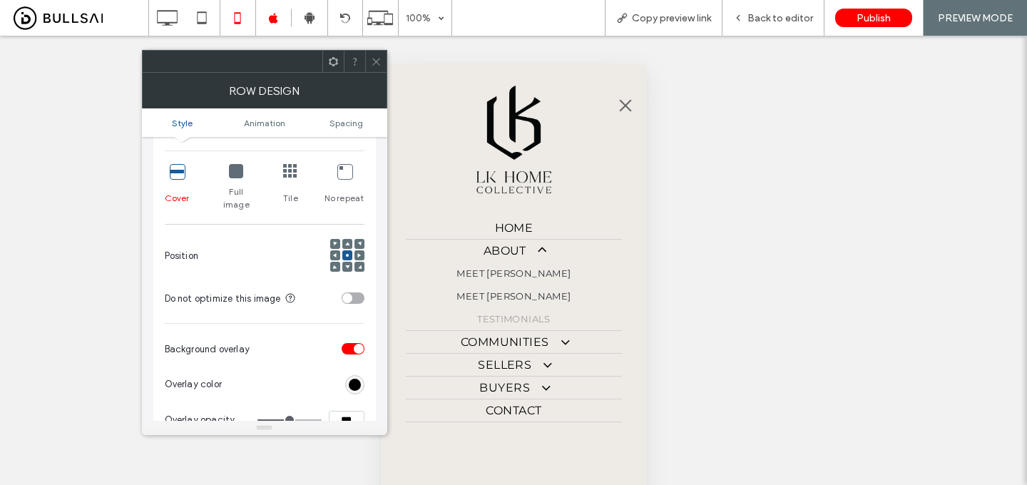
click at [521, 338] on span "Communities" at bounding box center [513, 342] width 107 height 14
click at [525, 362] on span "Paso [PERSON_NAME]" at bounding box center [513, 364] width 113 height 11
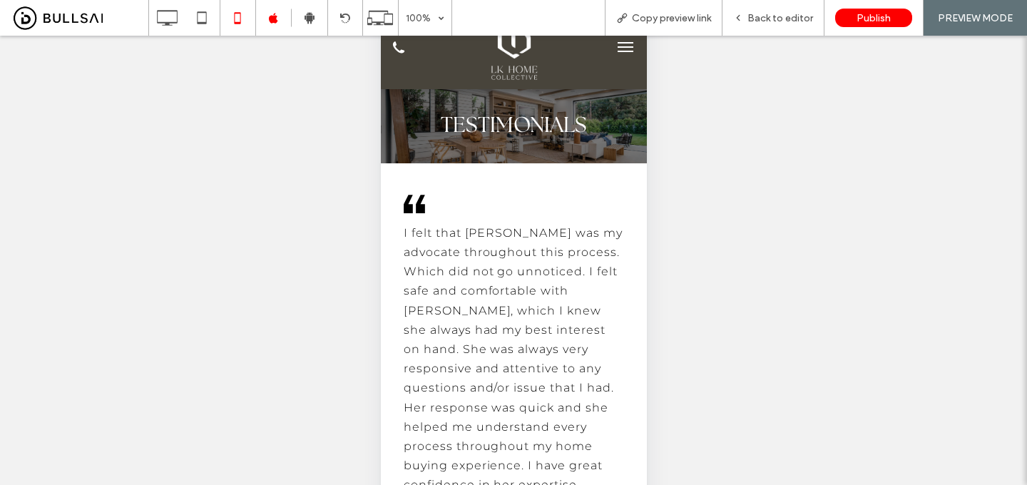
scroll to position [83, 0]
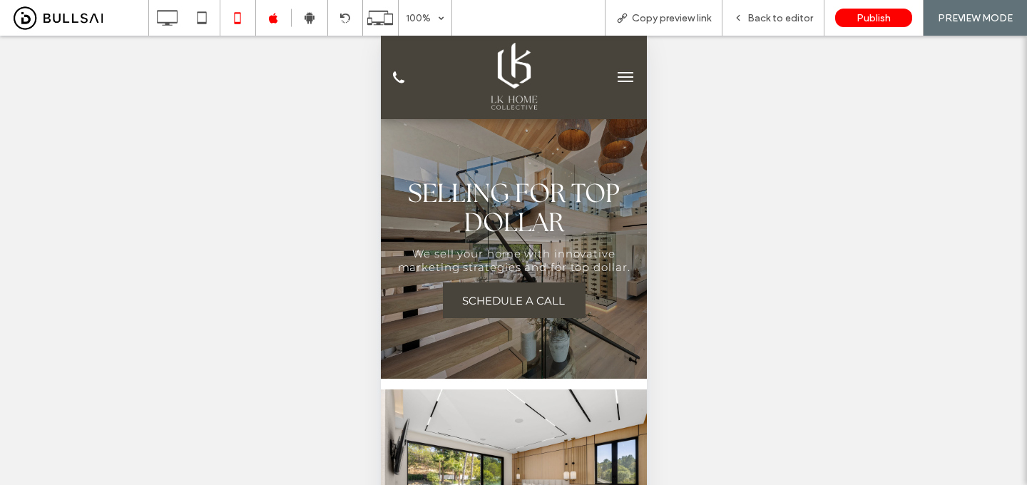
scroll to position [26, 0]
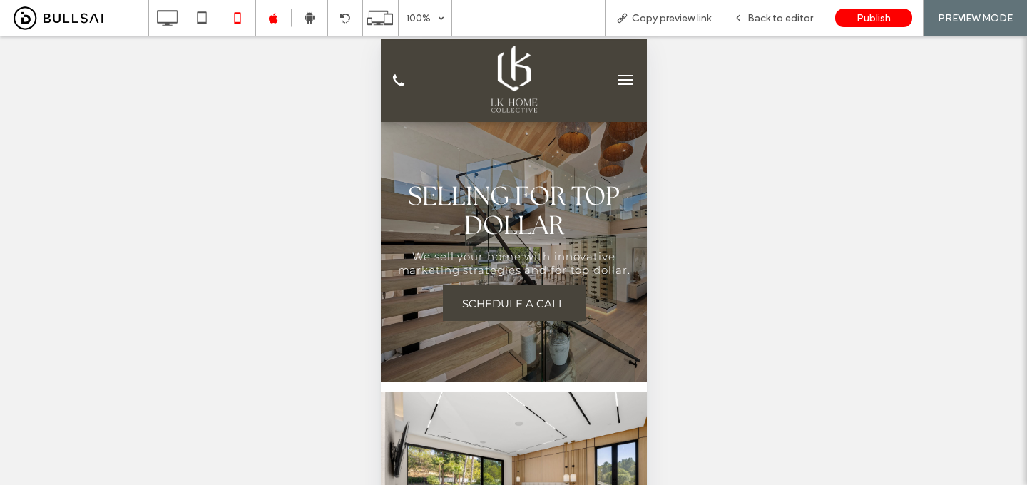
click at [623, 77] on button "menu" at bounding box center [625, 80] width 29 height 29
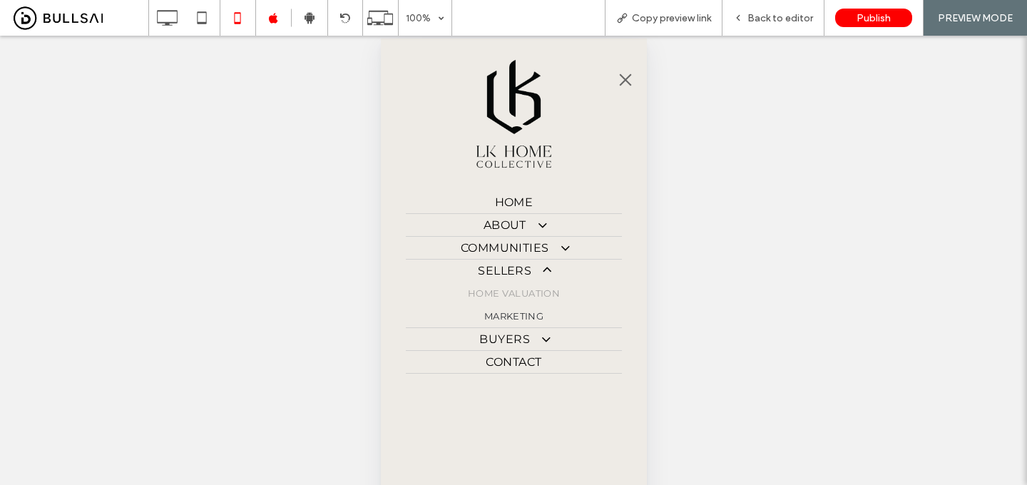
click at [513, 297] on span "Home Valuation" at bounding box center [513, 292] width 92 height 11
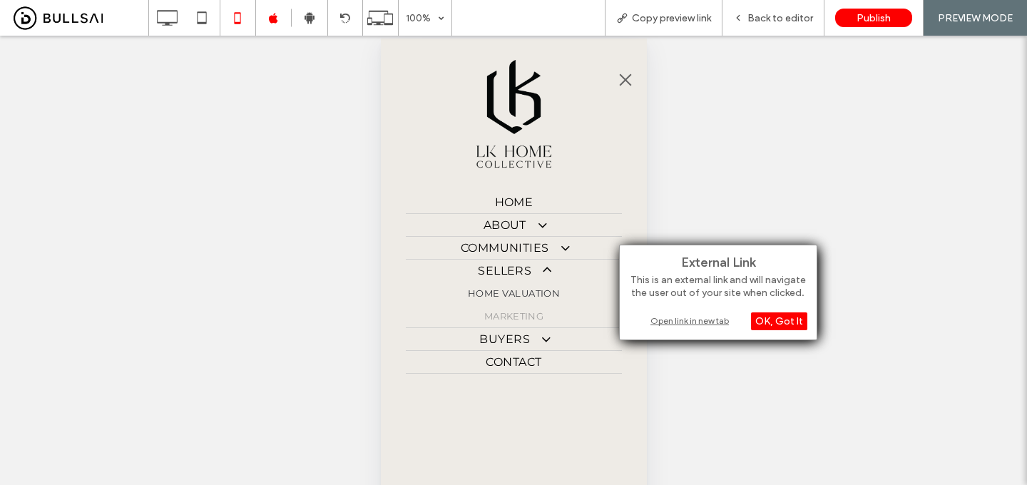
click at [514, 313] on span "Marketing" at bounding box center [514, 315] width 60 height 11
click at [522, 337] on span "Buyers" at bounding box center [513, 339] width 68 height 14
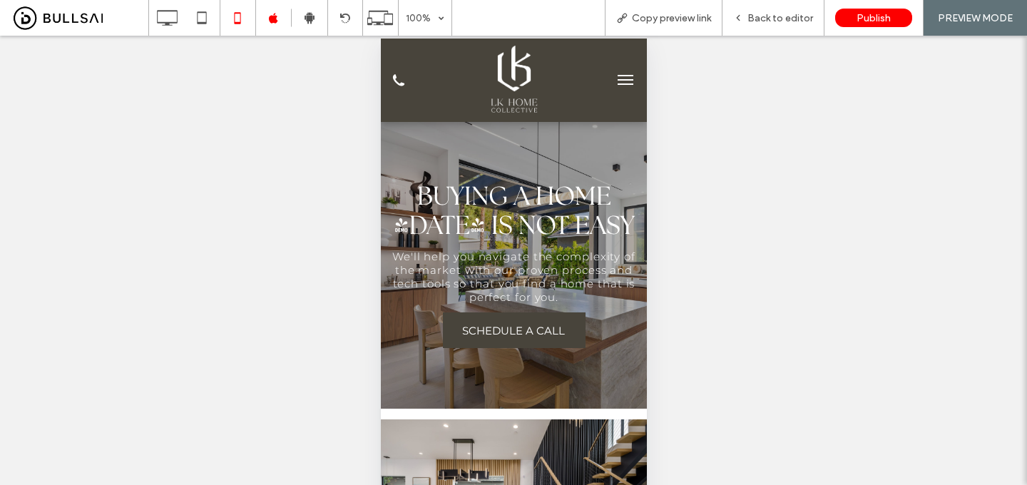
click at [627, 80] on span "menu" at bounding box center [625, 79] width 16 height 1
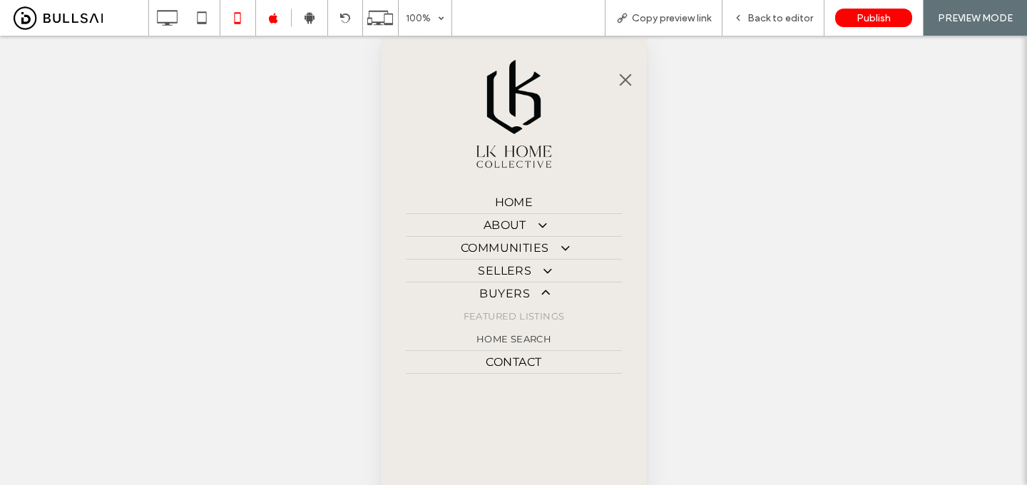
click at [527, 318] on span "Featured Listings" at bounding box center [513, 315] width 101 height 11
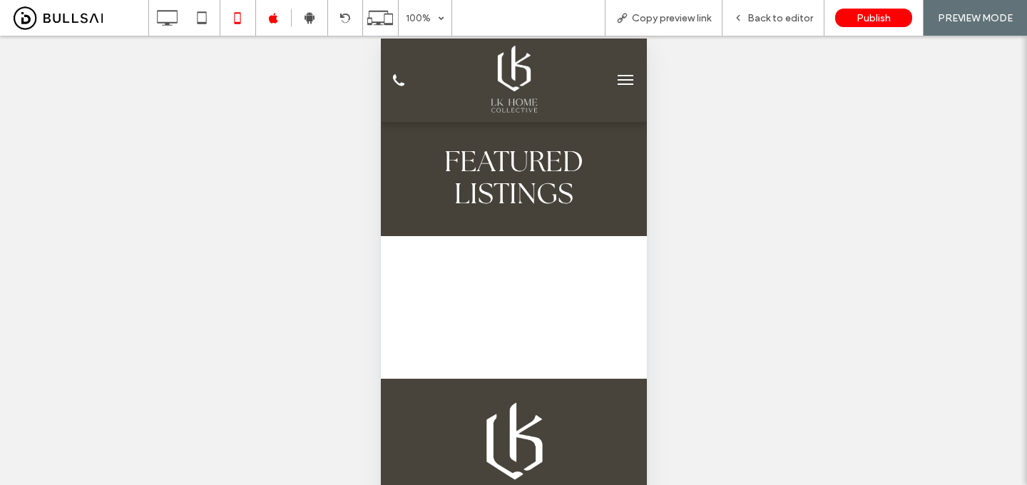
click at [628, 66] on button "menu" at bounding box center [625, 80] width 29 height 29
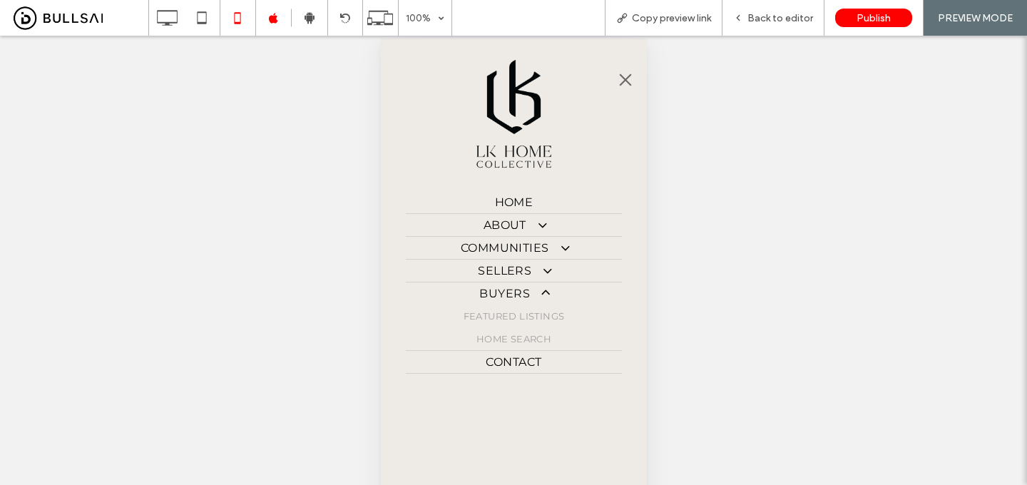
click at [508, 340] on span "Home Search" at bounding box center [513, 338] width 75 height 11
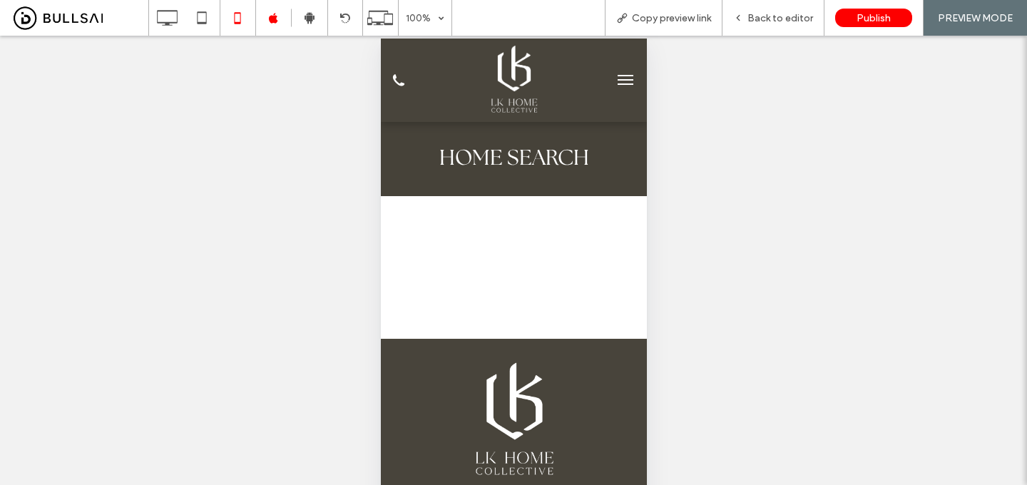
click at [618, 79] on span "menu" at bounding box center [625, 79] width 16 height 1
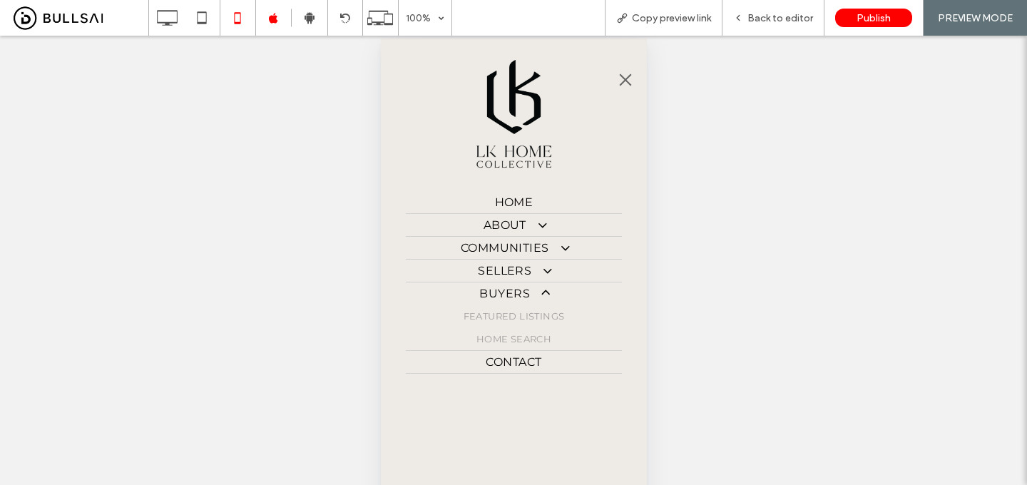
click at [514, 315] on span "Featured Listings" at bounding box center [513, 315] width 101 height 11
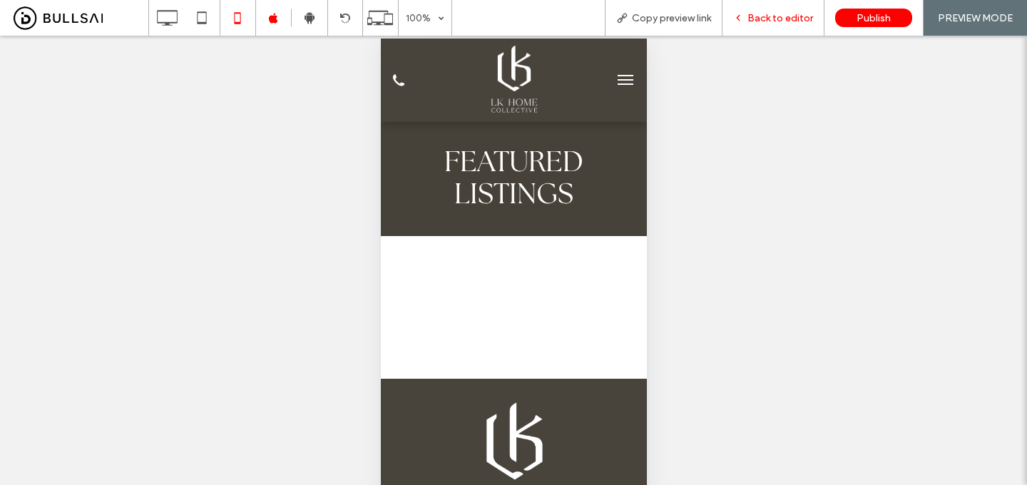
click at [787, 21] on span "Back to editor" at bounding box center [781, 18] width 66 height 12
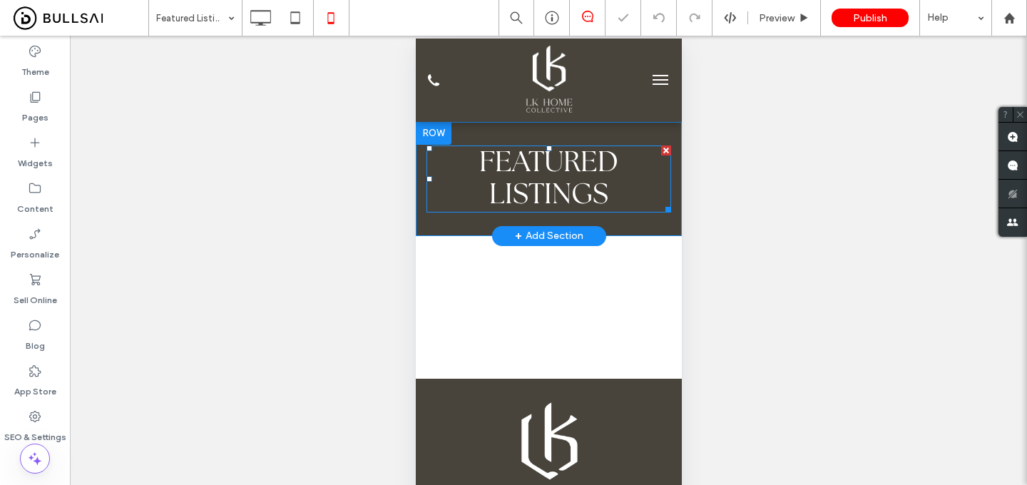
click at [583, 166] on span "featured listings" at bounding box center [548, 178] width 139 height 61
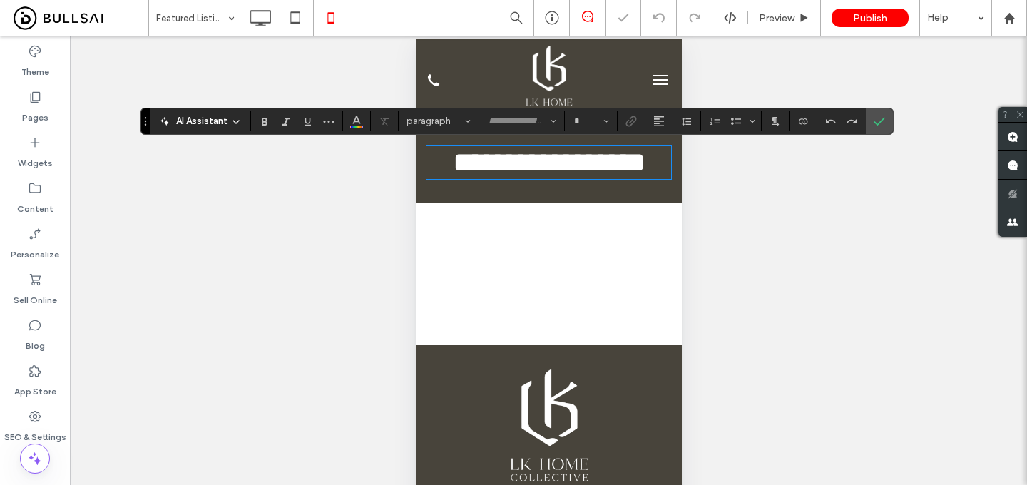
type input "**********"
type input "**"
click at [581, 121] on input "**" at bounding box center [587, 121] width 28 height 11
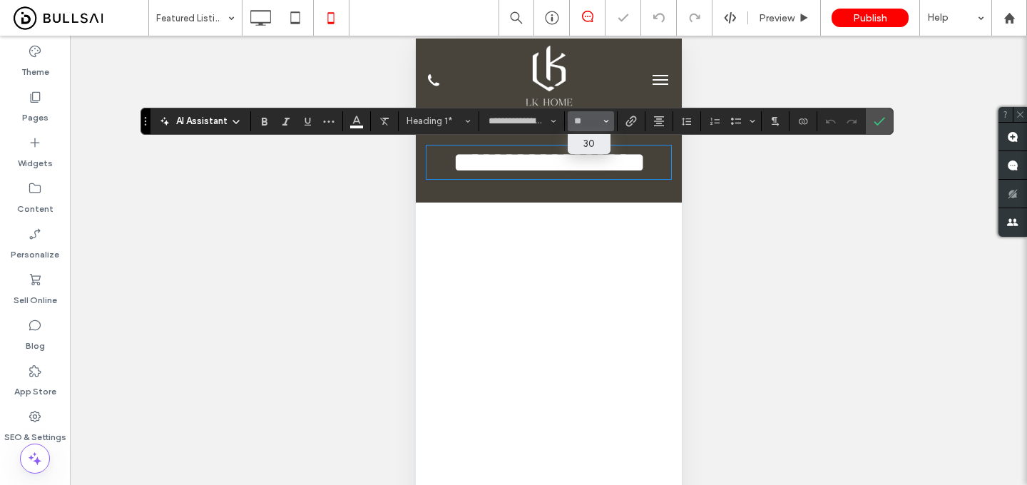
type input "**"
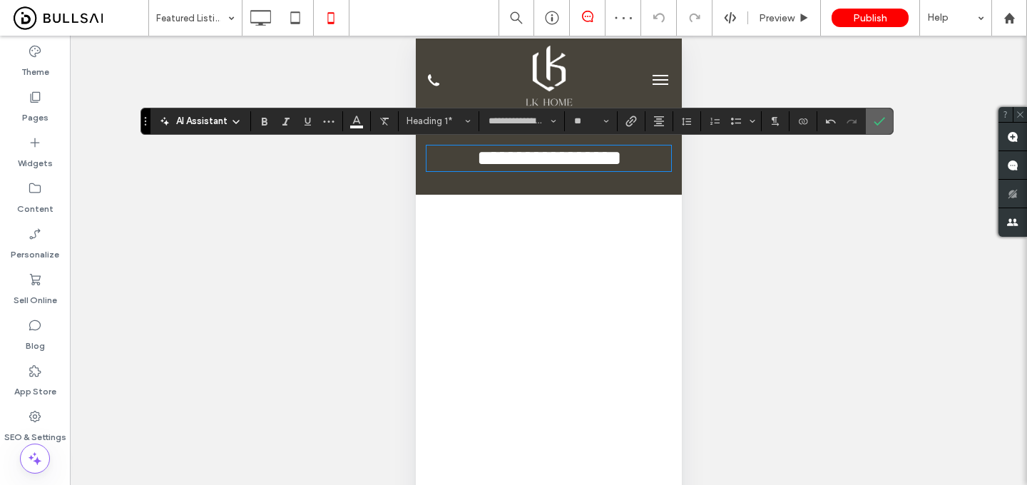
click at [880, 120] on icon "Confirm" at bounding box center [879, 121] width 11 height 11
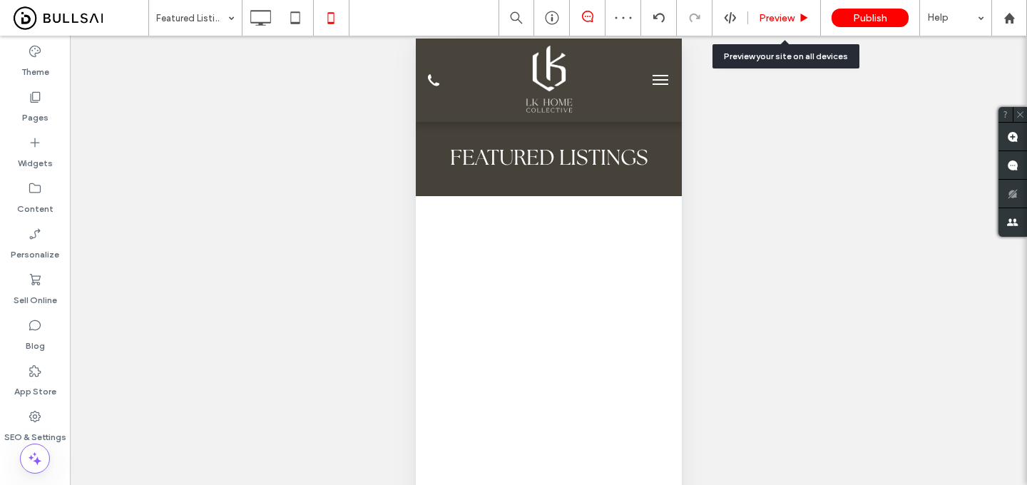
click at [763, 9] on div "Preview" at bounding box center [784, 18] width 73 height 36
click at [770, 14] on span "Preview" at bounding box center [777, 18] width 36 height 12
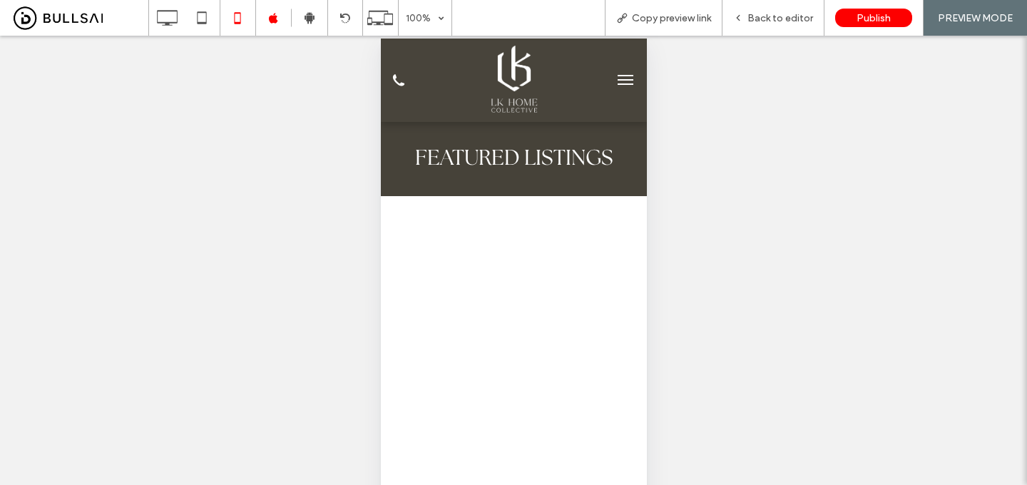
click at [630, 70] on button "menu" at bounding box center [625, 80] width 29 height 29
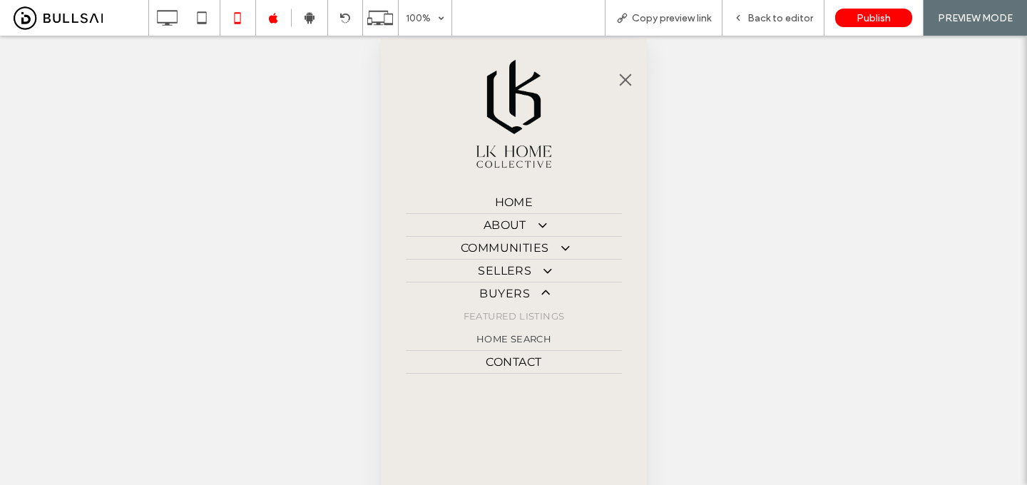
scroll to position [71, 0]
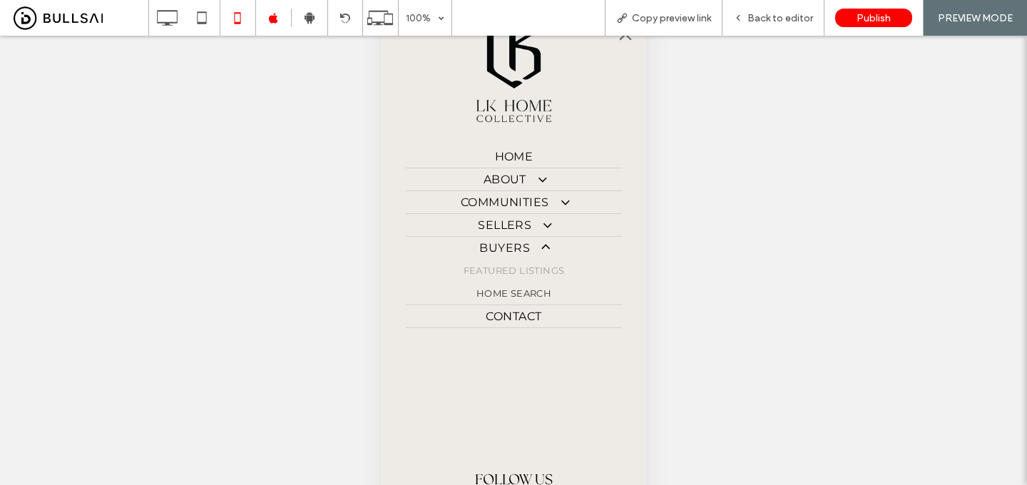
click at [507, 322] on span "Contact" at bounding box center [513, 317] width 56 height 14
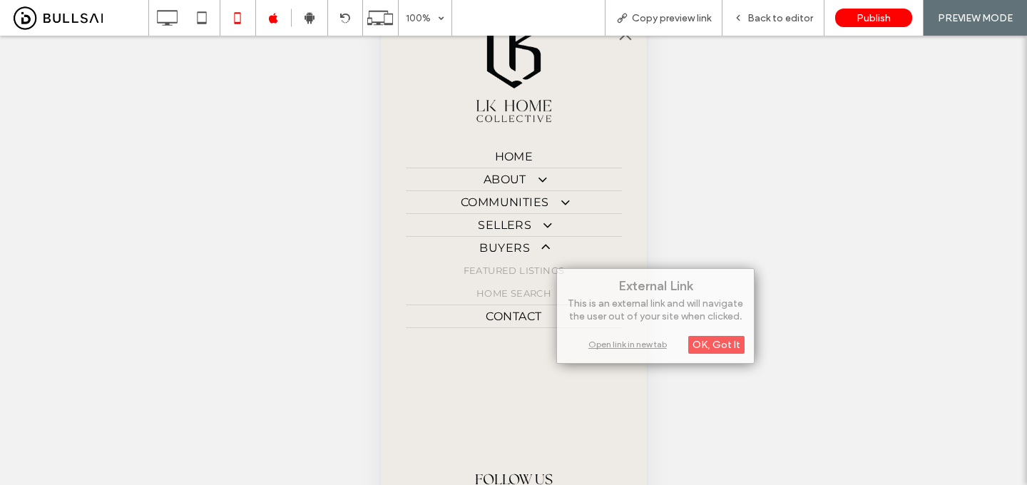
click at [528, 298] on span "Home Search" at bounding box center [513, 292] width 75 height 11
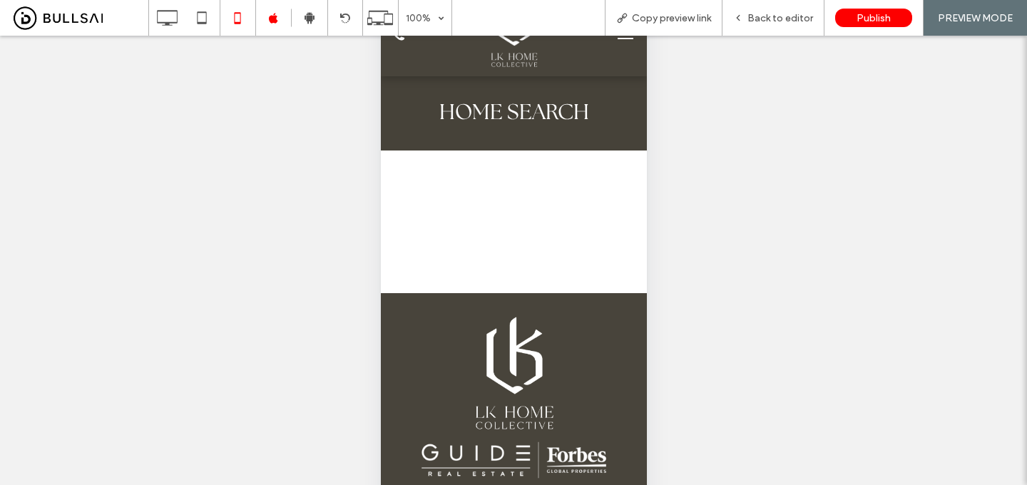
click at [626, 41] on button "menu" at bounding box center [625, 34] width 29 height 29
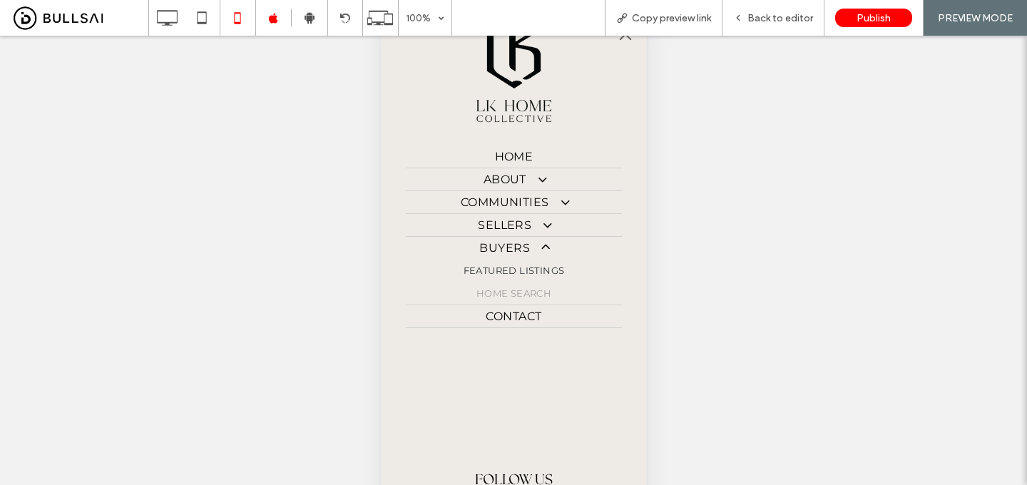
click at [515, 188] on link "About" at bounding box center [513, 179] width 216 height 22
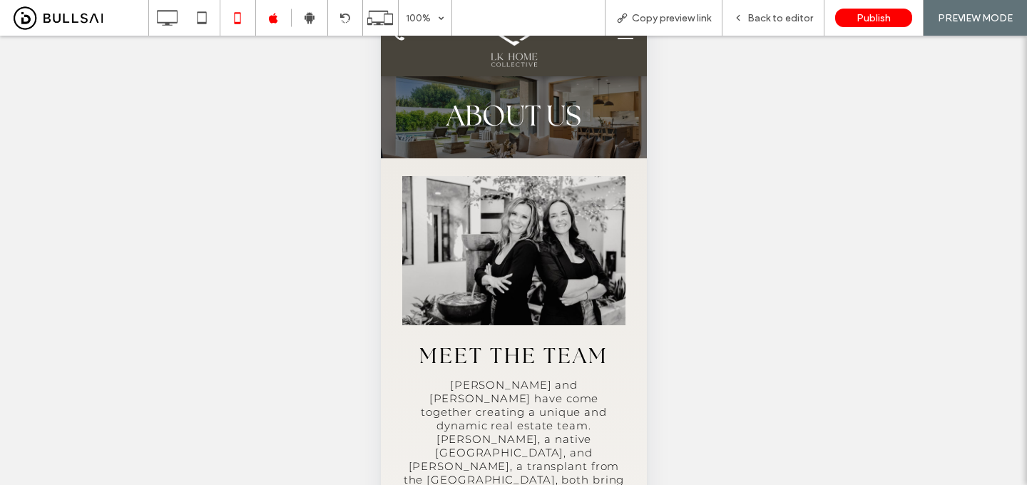
scroll to position [69, 0]
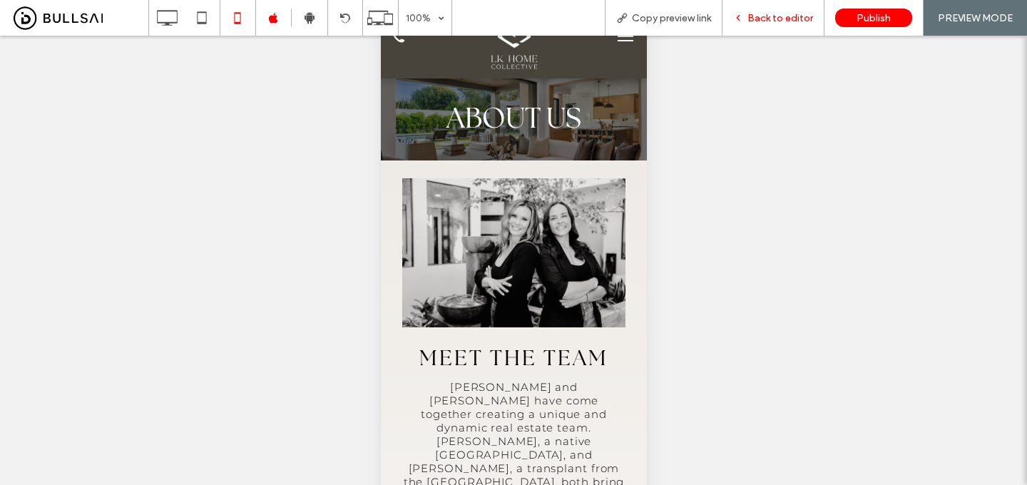
click at [795, 12] on span "Back to editor" at bounding box center [781, 18] width 66 height 12
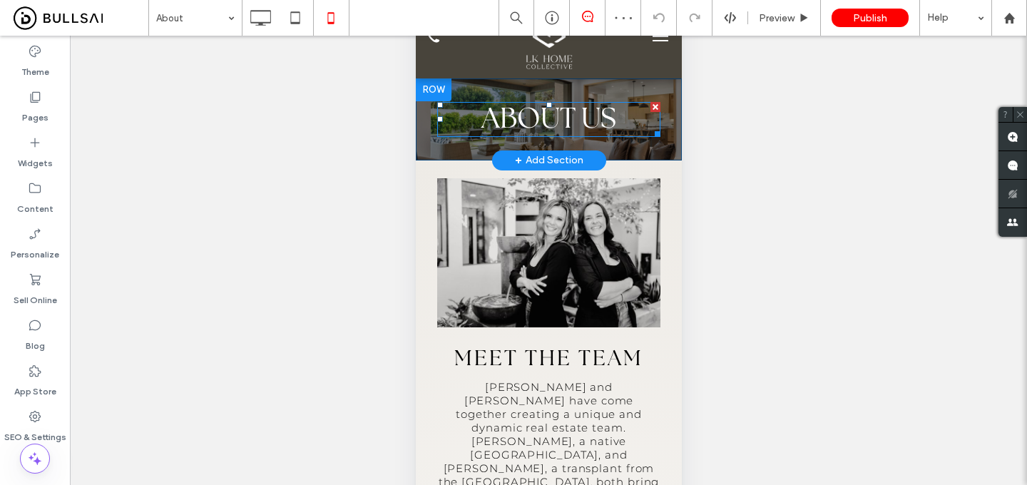
click at [596, 113] on span "About us" at bounding box center [548, 119] width 135 height 29
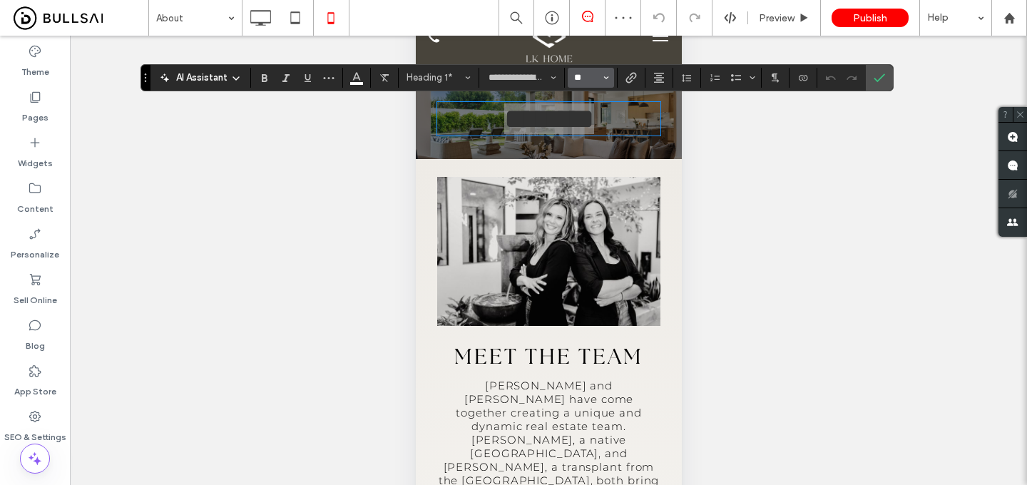
click at [591, 79] on input "**" at bounding box center [587, 77] width 28 height 11
type input "**"
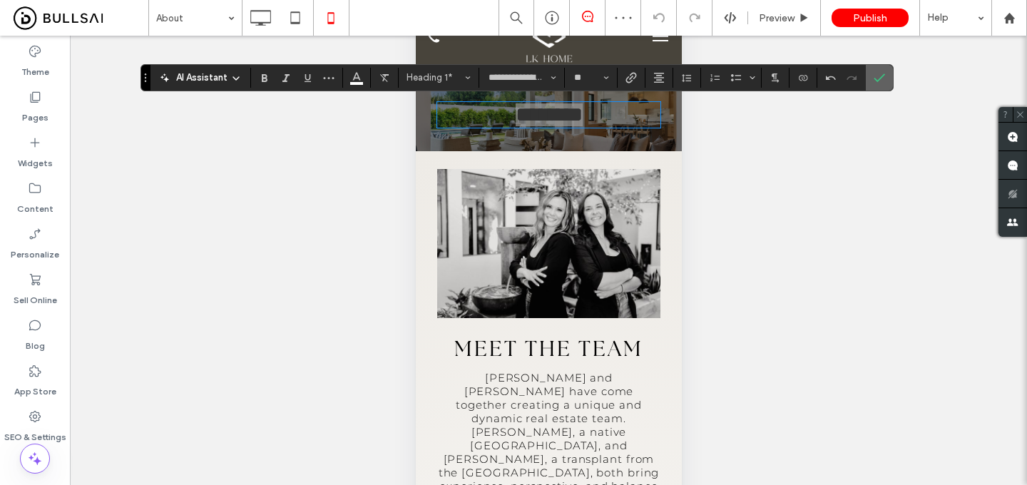
click at [879, 83] on span "Confirm" at bounding box center [877, 78] width 6 height 26
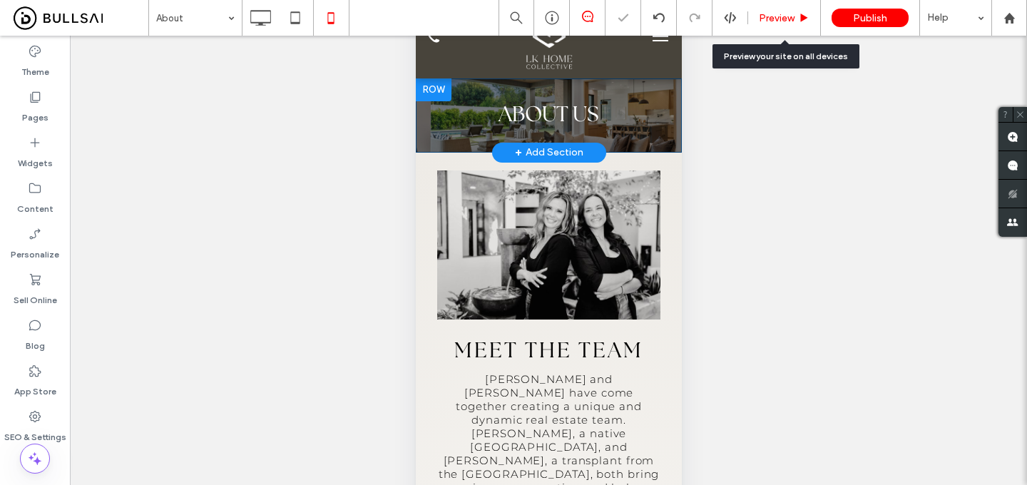
click at [775, 16] on span "Preview" at bounding box center [777, 18] width 36 height 12
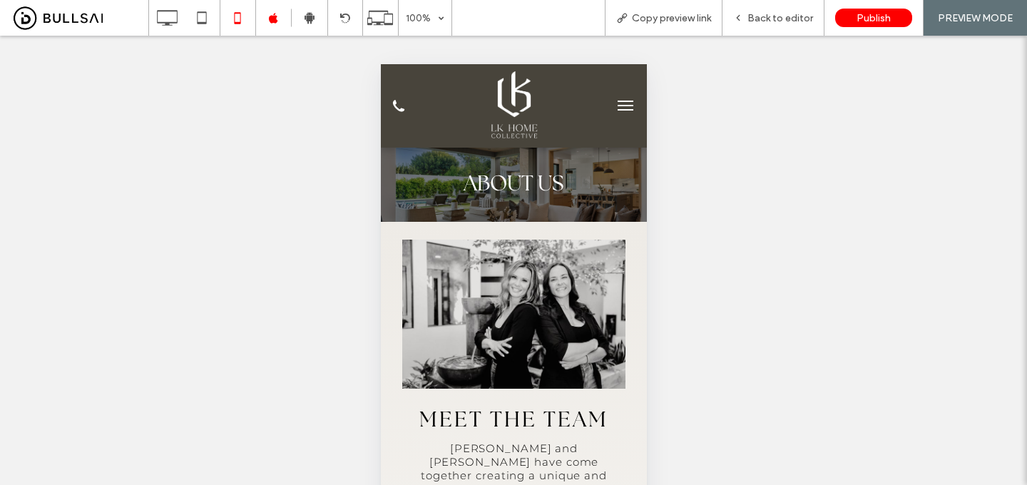
click at [620, 112] on button "menu" at bounding box center [625, 105] width 29 height 29
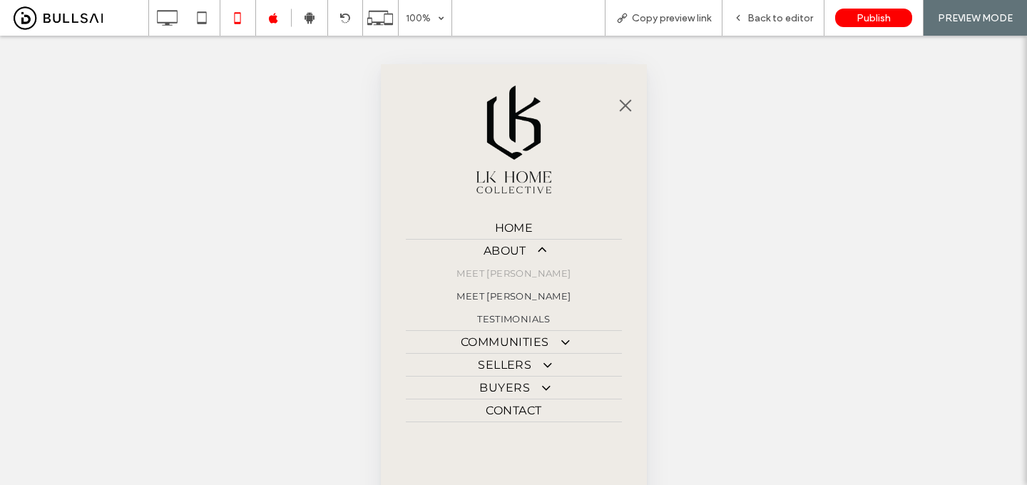
click at [514, 277] on span "Meet [PERSON_NAME]" at bounding box center [513, 273] width 114 height 11
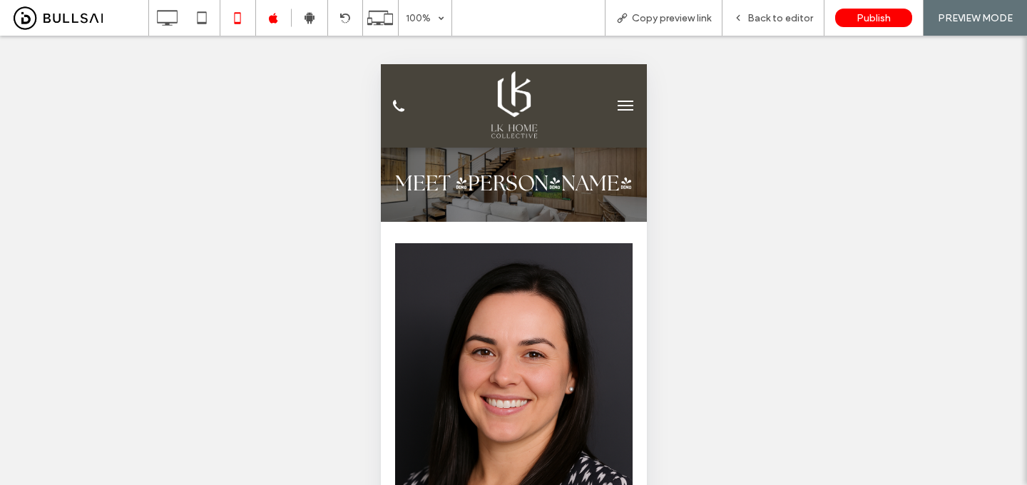
click at [631, 88] on div at bounding box center [624, 105] width 44 height 69
click at [625, 103] on button "menu" at bounding box center [625, 105] width 29 height 29
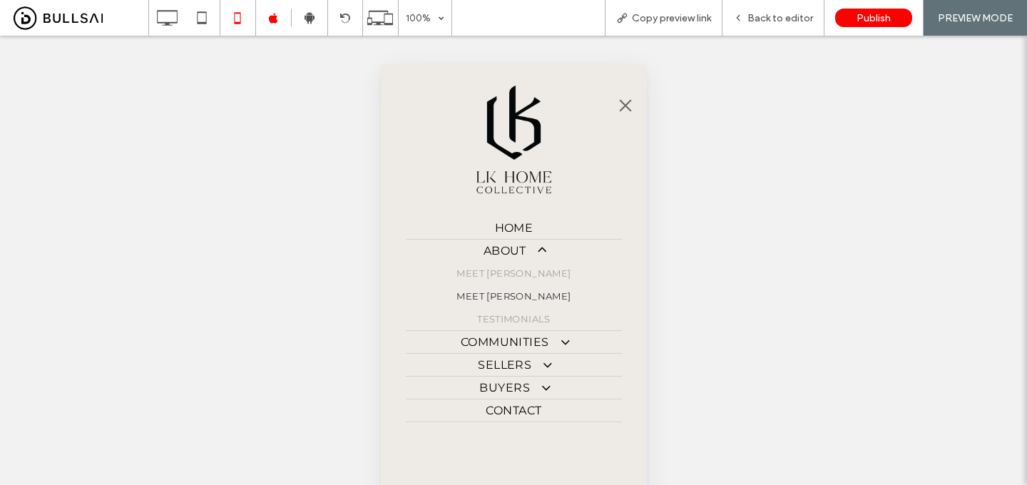
click at [536, 319] on span "Testimonials" at bounding box center [513, 318] width 73 height 11
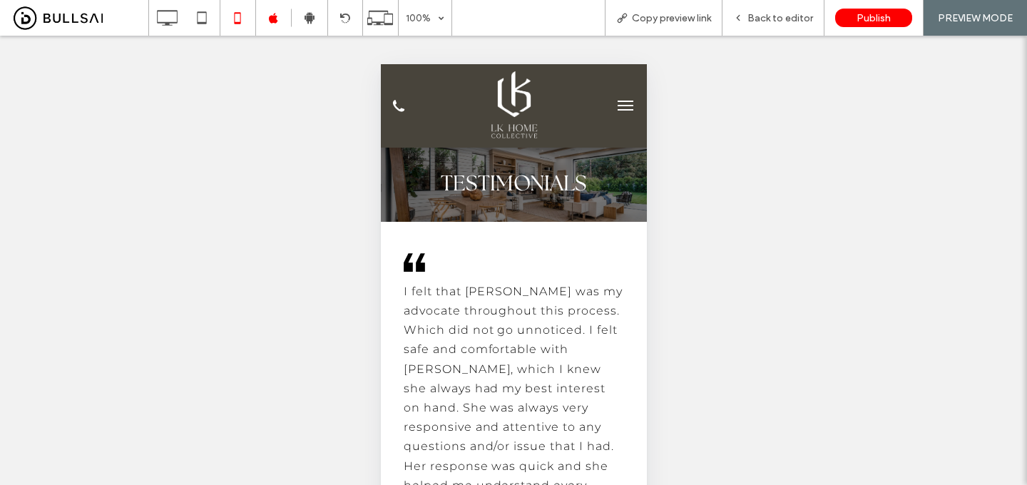
click at [631, 87] on div at bounding box center [624, 105] width 44 height 69
click at [626, 96] on button "menu" at bounding box center [625, 105] width 29 height 29
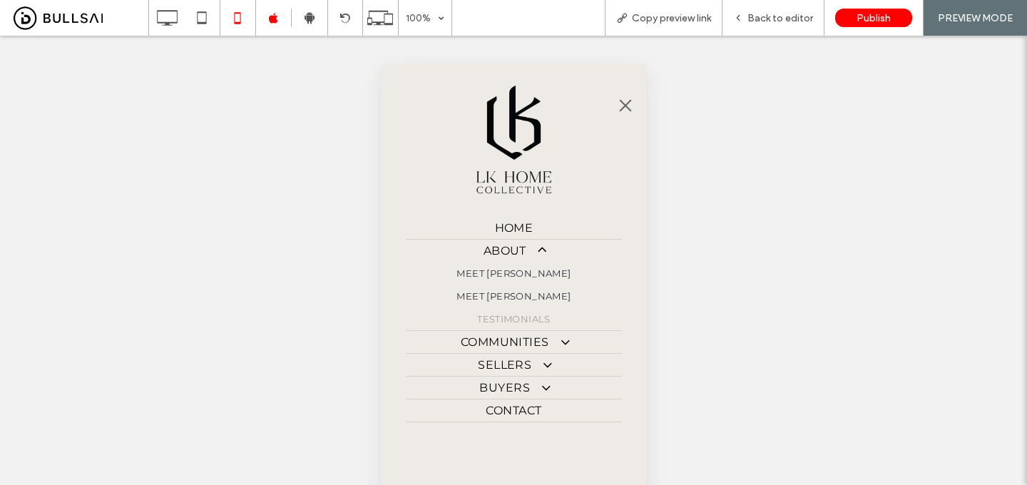
click at [516, 223] on span "Home" at bounding box center [513, 228] width 39 height 14
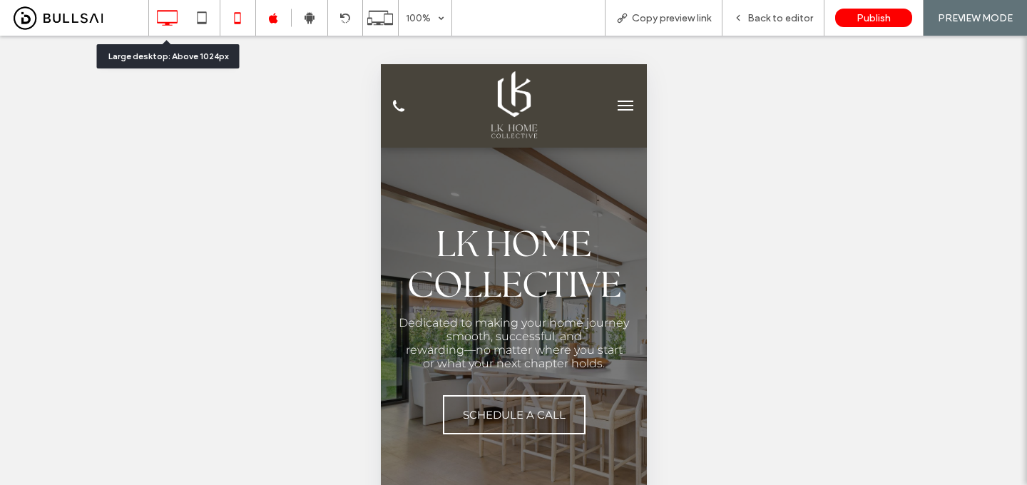
click at [163, 15] on icon at bounding box center [167, 18] width 29 height 29
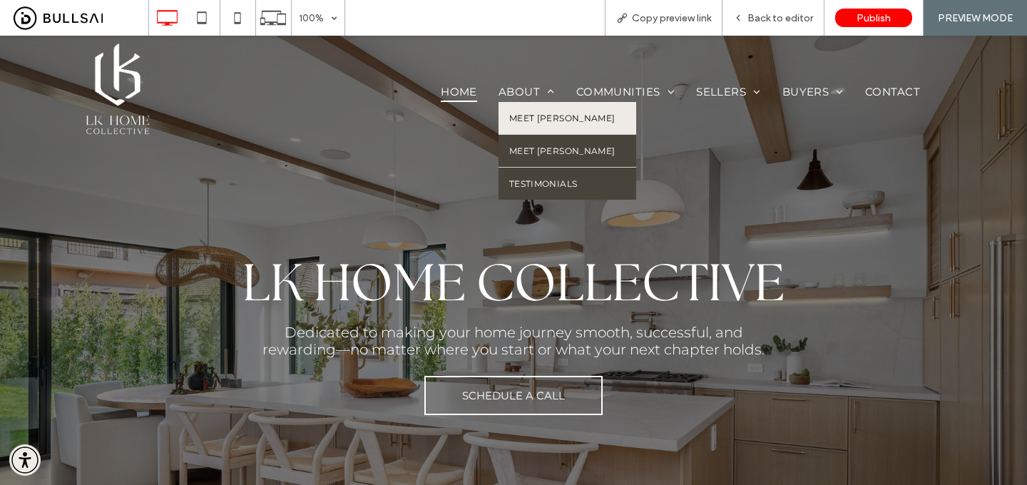
click at [543, 120] on span "Meet [PERSON_NAME]" at bounding box center [562, 118] width 106 height 11
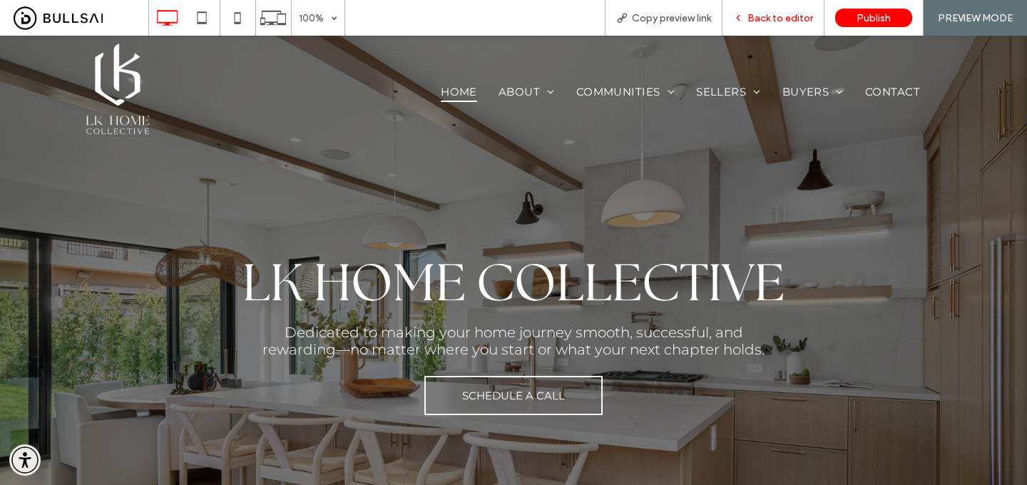
click at [784, 13] on span "Back to editor" at bounding box center [781, 18] width 66 height 12
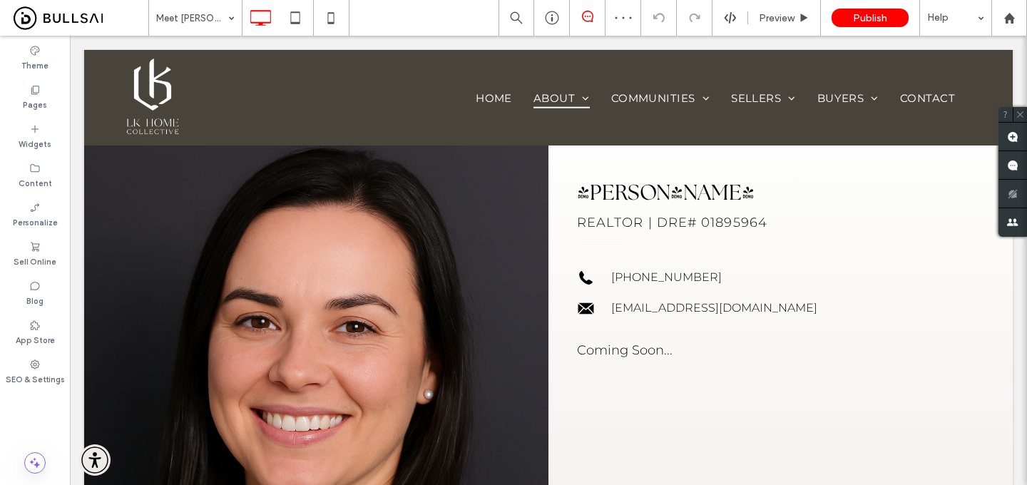
scroll to position [254, 0]
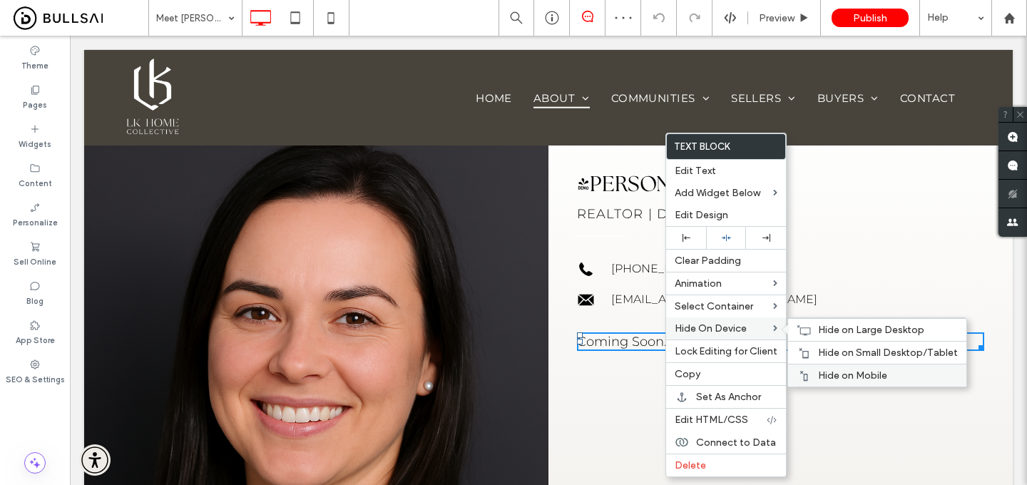
click at [819, 367] on div "Hide on Mobile" at bounding box center [877, 375] width 178 height 23
click at [813, 354] on div "Hide on Small Desktop/Tablet" at bounding box center [877, 352] width 178 height 23
click at [815, 332] on div "Hide on Large Desktop" at bounding box center [877, 329] width 178 height 23
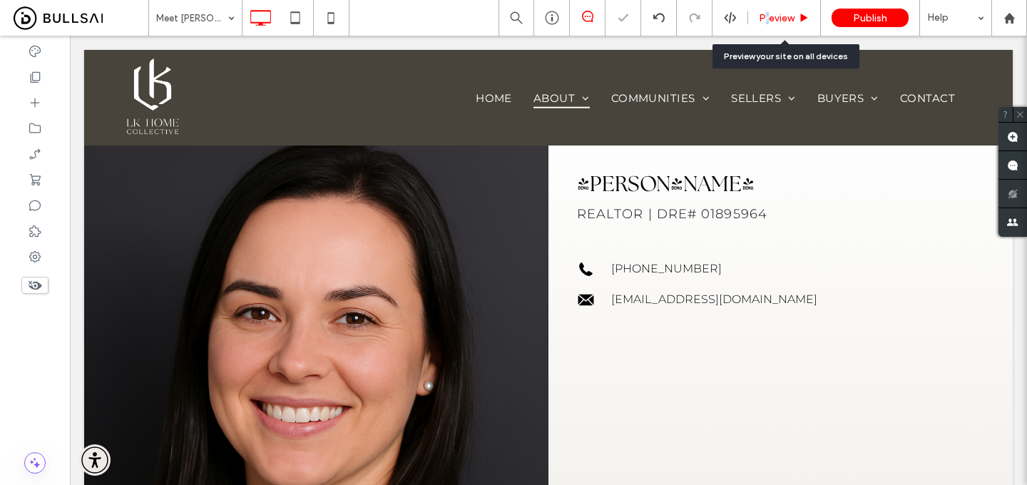
click at [767, 19] on span "Preview" at bounding box center [777, 18] width 36 height 12
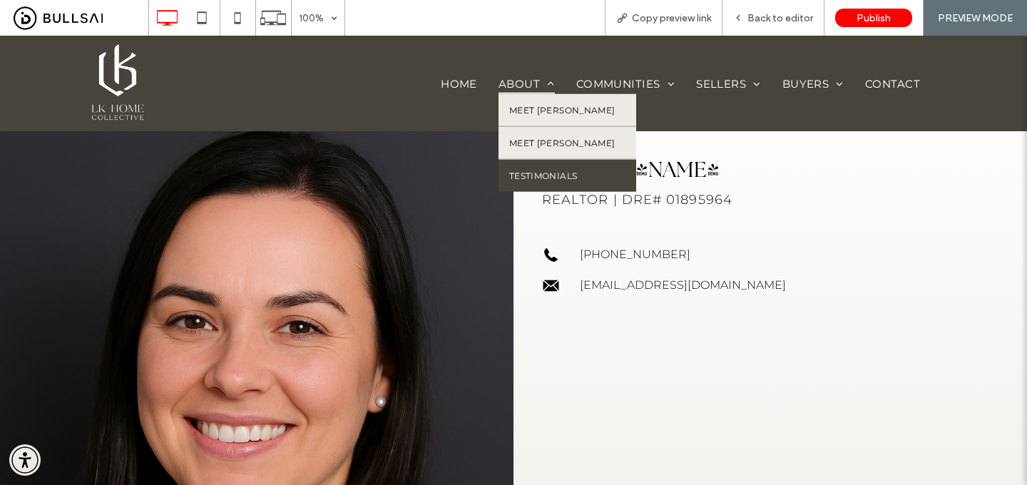
click at [556, 135] on link "Meet [PERSON_NAME]" at bounding box center [568, 142] width 138 height 32
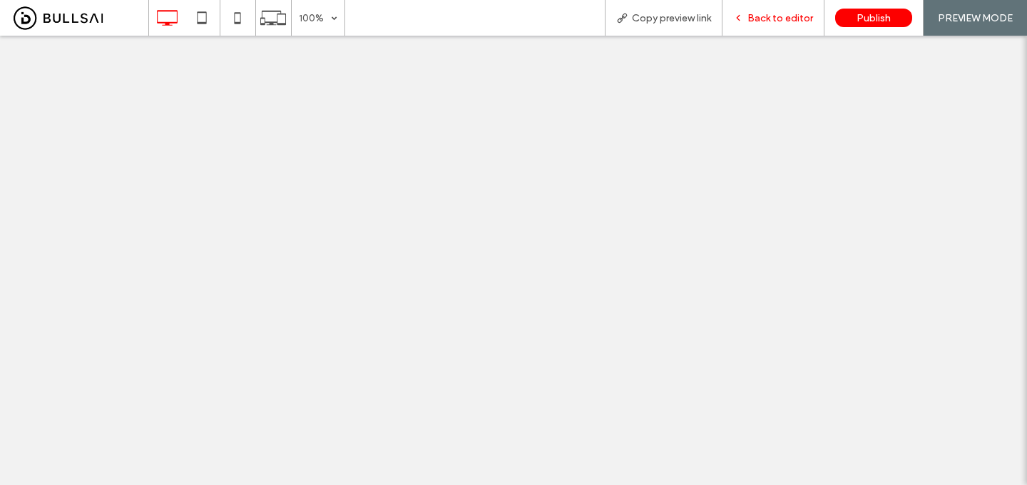
click at [772, 16] on span "Back to editor" at bounding box center [781, 18] width 66 height 12
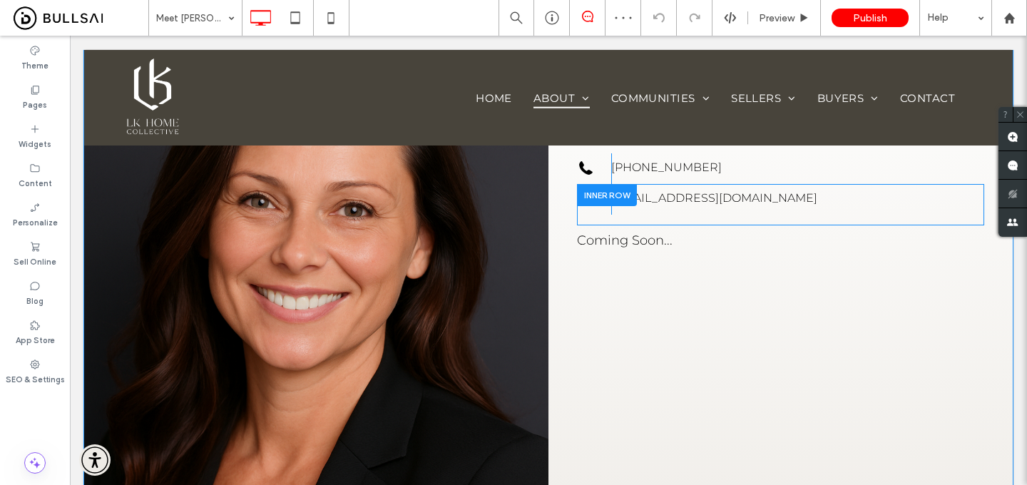
scroll to position [341, 0]
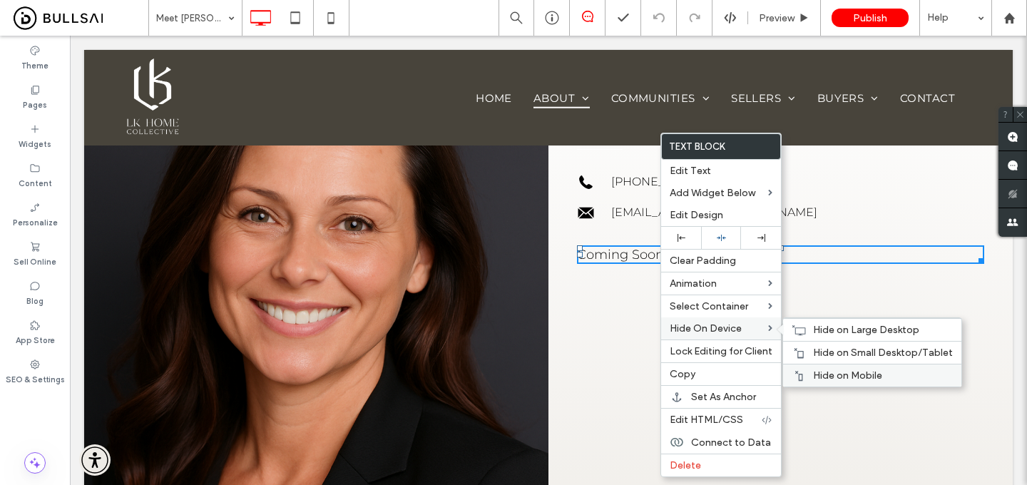
click at [820, 375] on span "Hide on Mobile" at bounding box center [847, 376] width 69 height 12
click at [812, 344] on div "Hide on Small Desktop/Tablet" at bounding box center [872, 352] width 178 height 23
click at [816, 331] on span "Hide on Large Desktop" at bounding box center [866, 330] width 106 height 12
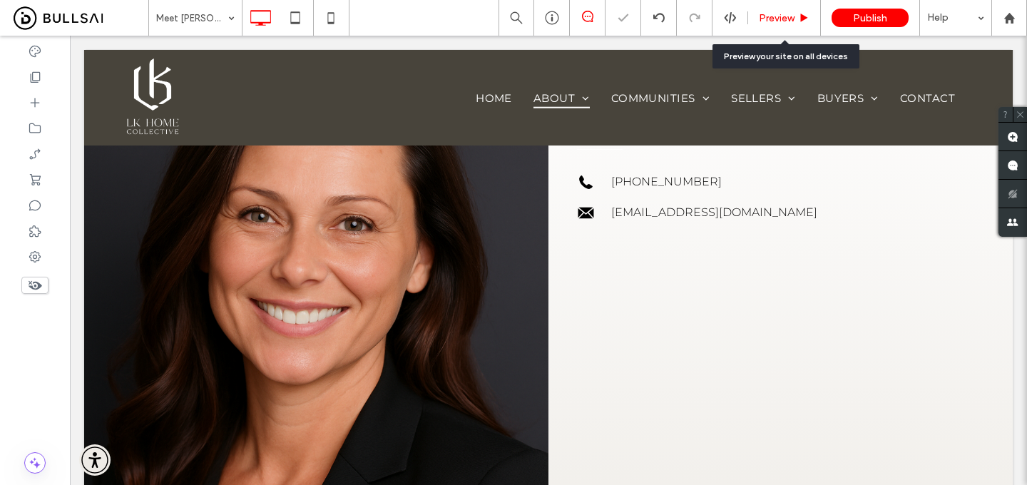
click at [784, 26] on div "Preview" at bounding box center [784, 18] width 73 height 36
click at [786, 13] on span "Preview" at bounding box center [777, 18] width 36 height 12
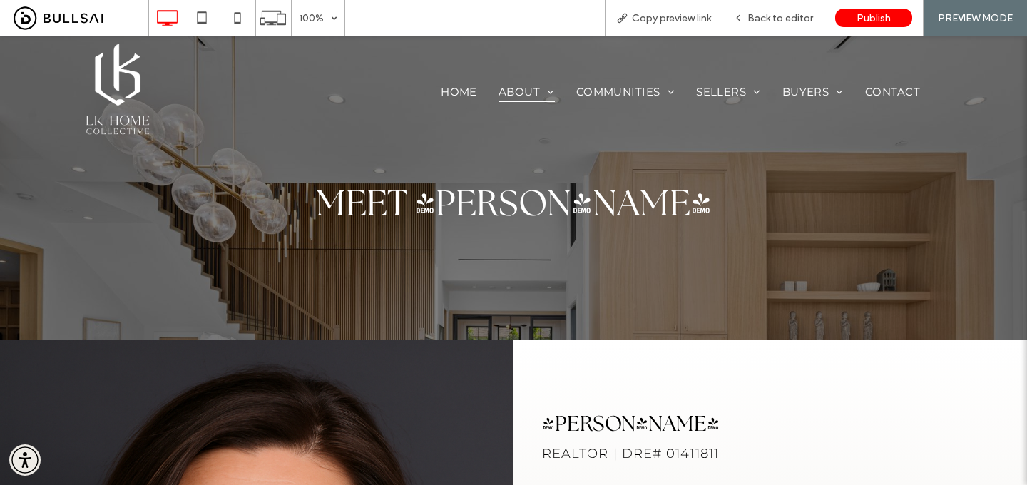
click at [109, 81] on img at bounding box center [118, 91] width 64 height 94
